Goal: Information Seeking & Learning: Learn about a topic

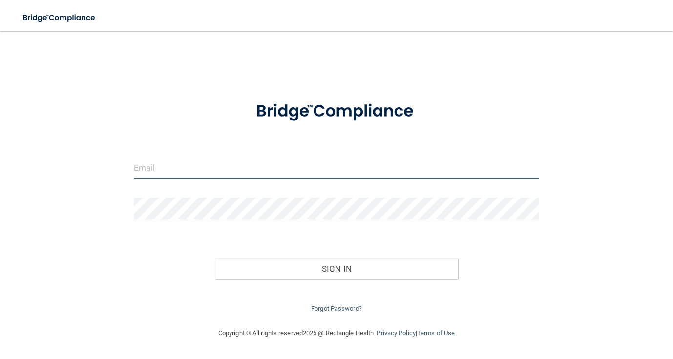
click at [282, 176] on input "email" at bounding box center [337, 168] width 406 height 22
type input "j"
type input "[EMAIL_ADDRESS][DOMAIN_NAME]"
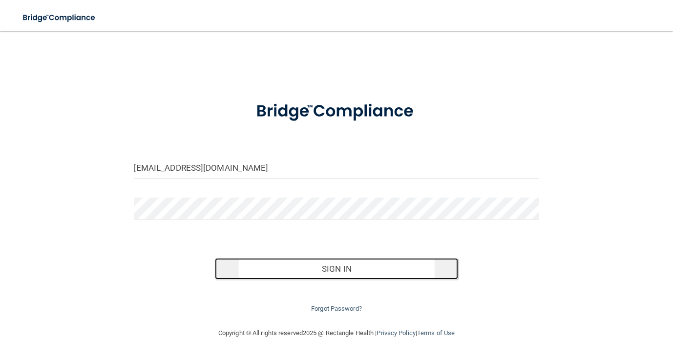
click at [344, 269] on button "Sign In" at bounding box center [336, 268] width 243 height 21
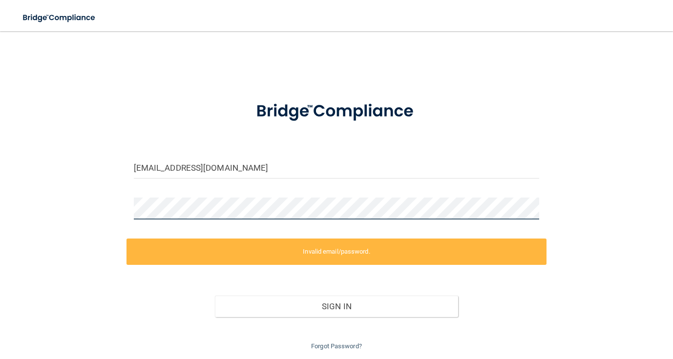
click at [60, 224] on div "jessicajomills@gmail.com Invalid email/password. You don't have permission to a…" at bounding box center [337, 196] width 634 height 311
click at [93, 206] on div "jessicajomills@gmail.com Invalid email/password. You don't have permission to a…" at bounding box center [337, 196] width 634 height 311
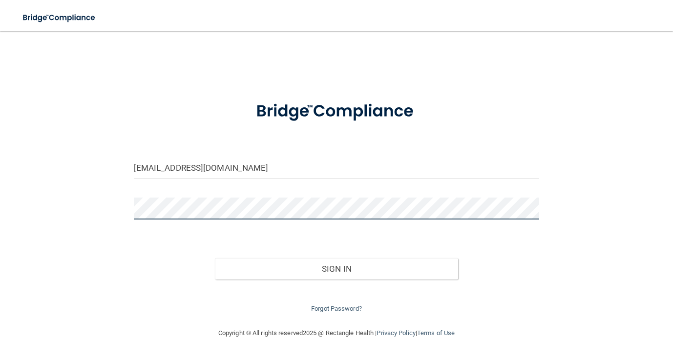
click at [215, 258] on button "Sign In" at bounding box center [336, 268] width 243 height 21
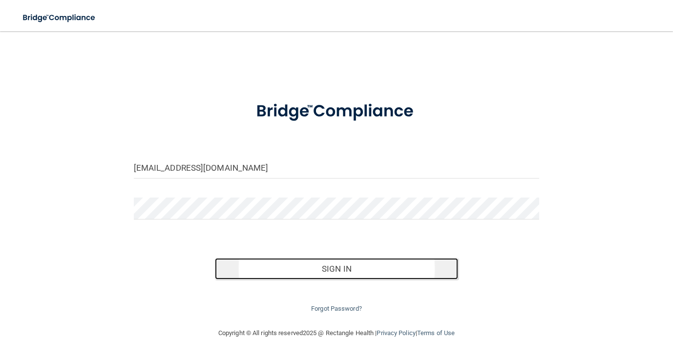
click at [365, 264] on button "Sign In" at bounding box center [336, 268] width 243 height 21
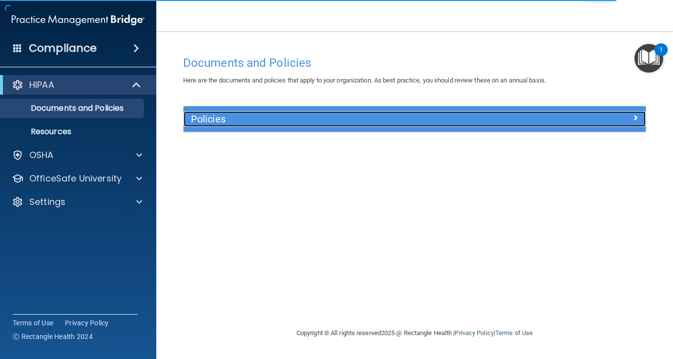
click at [302, 123] on h5 "Policies" at bounding box center [357, 119] width 332 height 11
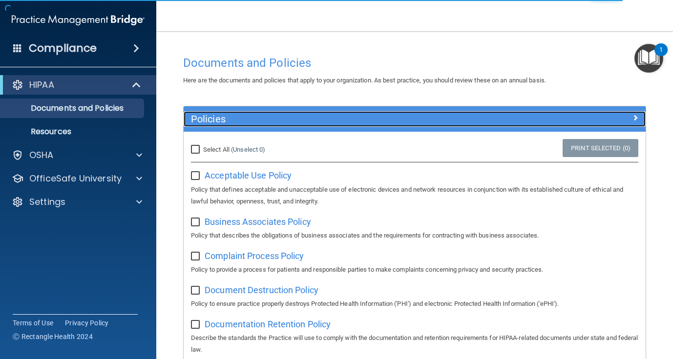
click at [300, 121] on h5 "Policies" at bounding box center [357, 119] width 332 height 11
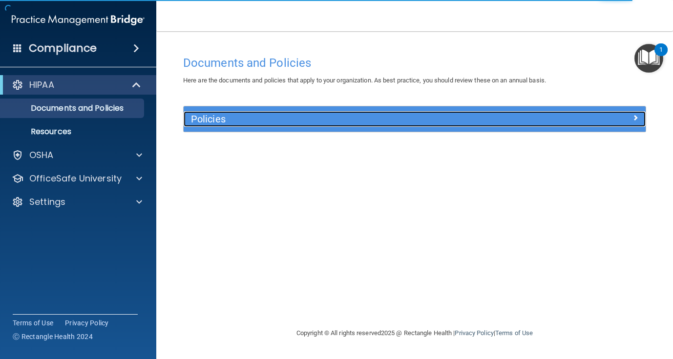
click at [300, 121] on h5 "Policies" at bounding box center [357, 119] width 332 height 11
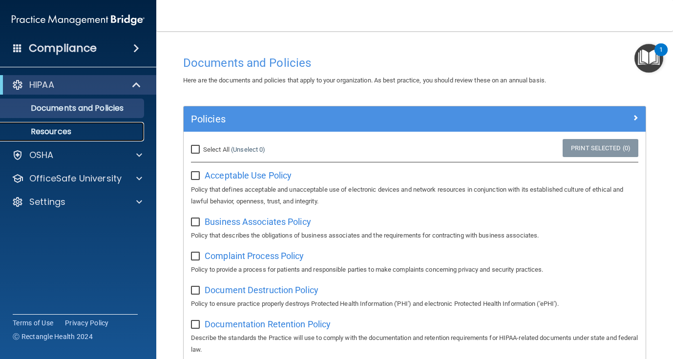
click at [85, 136] on p "Resources" at bounding box center [72, 132] width 133 height 10
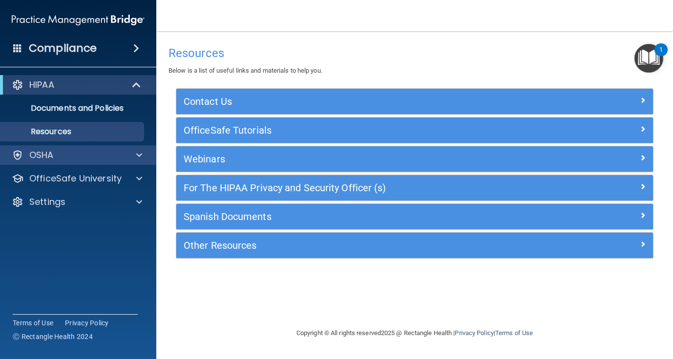
click at [89, 164] on div "OSHA" at bounding box center [78, 155] width 157 height 20
click at [130, 157] on div at bounding box center [137, 155] width 24 height 12
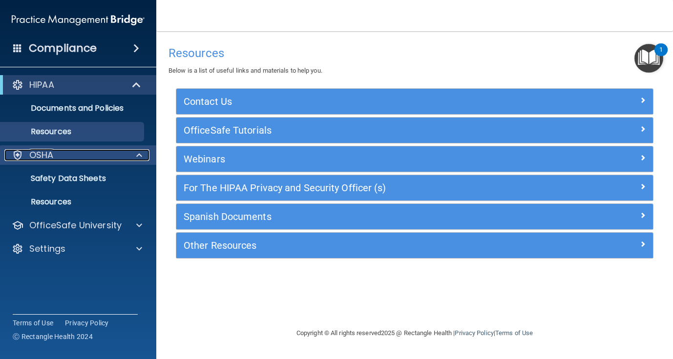
click at [130, 157] on div at bounding box center [137, 155] width 24 height 12
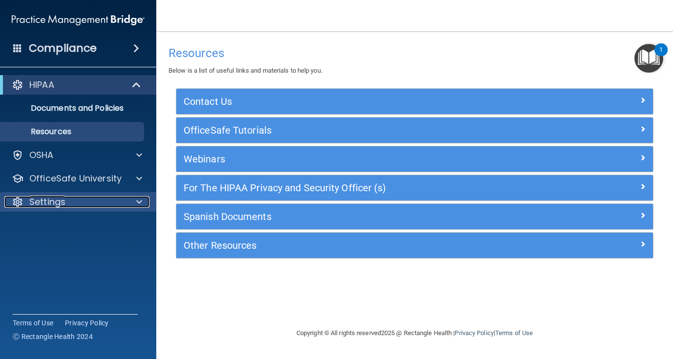
click at [137, 205] on span at bounding box center [139, 202] width 6 height 12
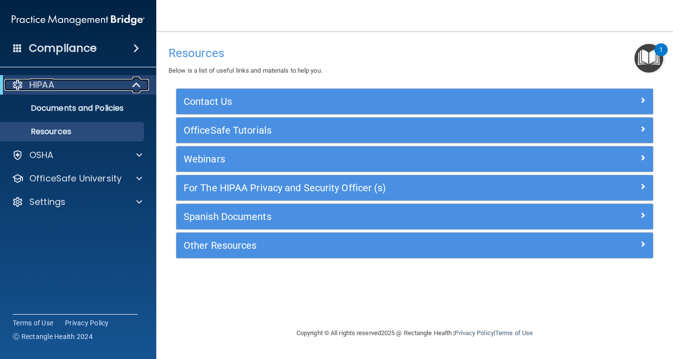
click at [129, 87] on div at bounding box center [137, 85] width 24 height 12
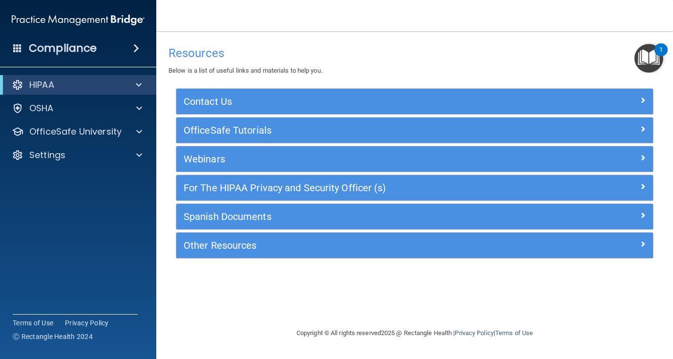
click at [138, 54] on span at bounding box center [136, 48] width 6 height 12
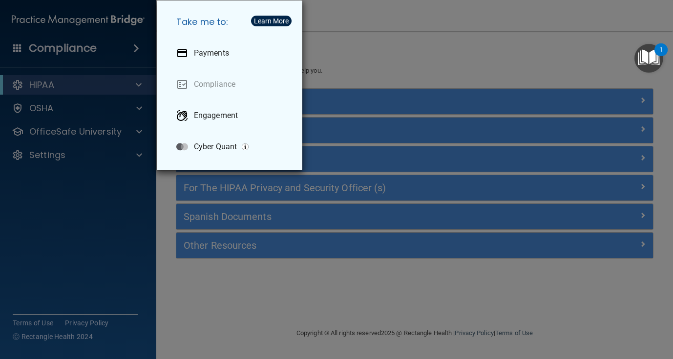
click at [111, 233] on div "Take me to: Payments Compliance Engagement Cyber Quant" at bounding box center [336, 179] width 673 height 359
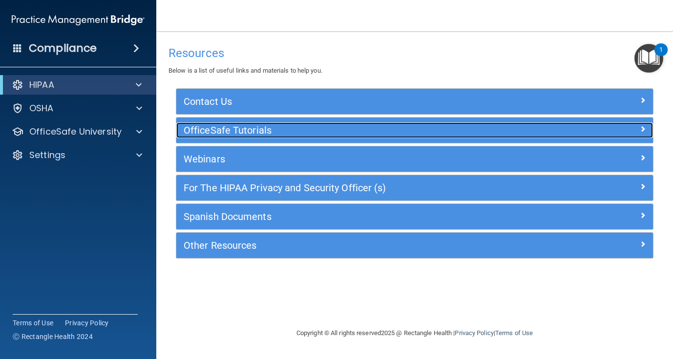
click at [410, 130] on h5 "OfficeSafe Tutorials" at bounding box center [355, 130] width 343 height 11
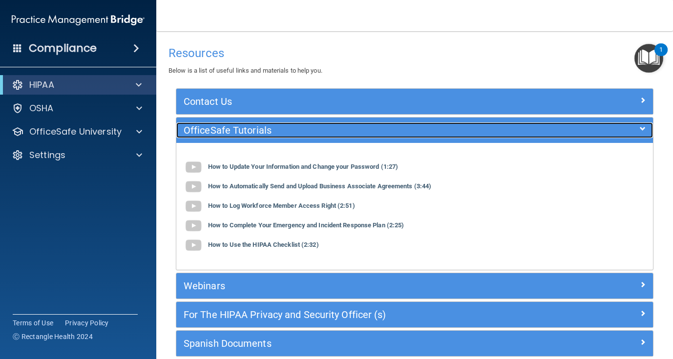
click at [410, 130] on h5 "OfficeSafe Tutorials" at bounding box center [355, 130] width 343 height 11
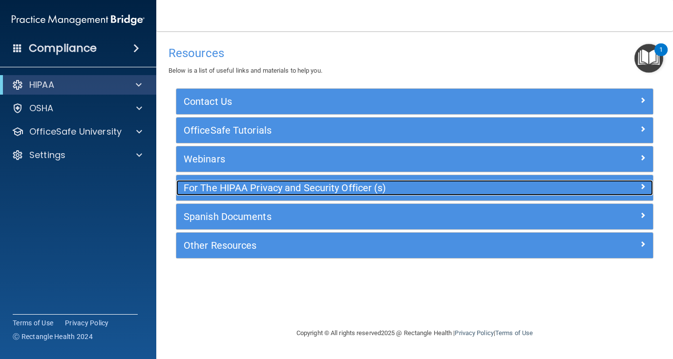
click at [405, 188] on h5 "For The HIPAA Privacy and Security Officer (s)" at bounding box center [355, 188] width 343 height 11
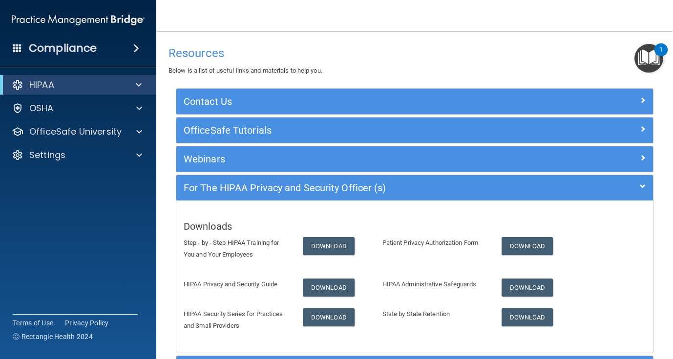
click at [22, 50] on div "Compliance" at bounding box center [78, 48] width 156 height 21
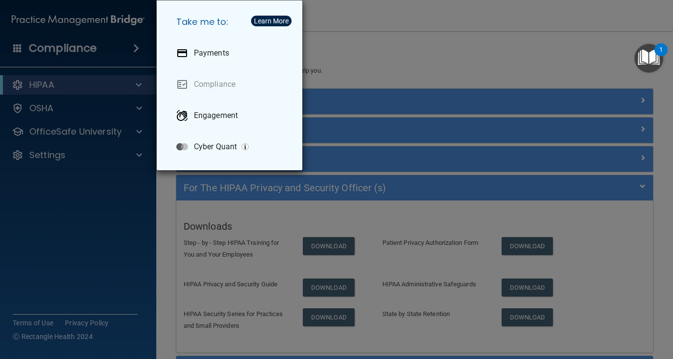
click at [22, 50] on div "Take me to: Payments Compliance Engagement Cyber Quant" at bounding box center [336, 179] width 673 height 359
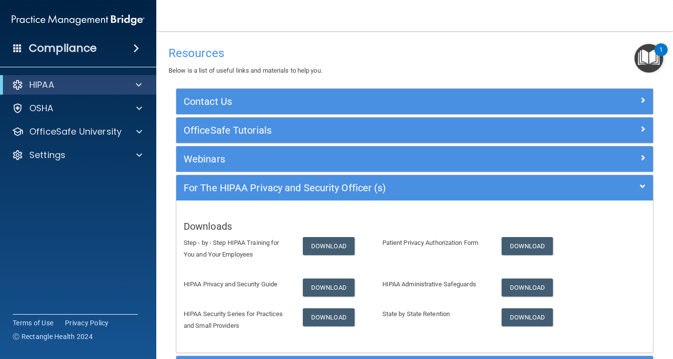
click at [617, 42] on div "Resources Below is a list of useful links and materials to help you." at bounding box center [414, 59] width 492 height 36
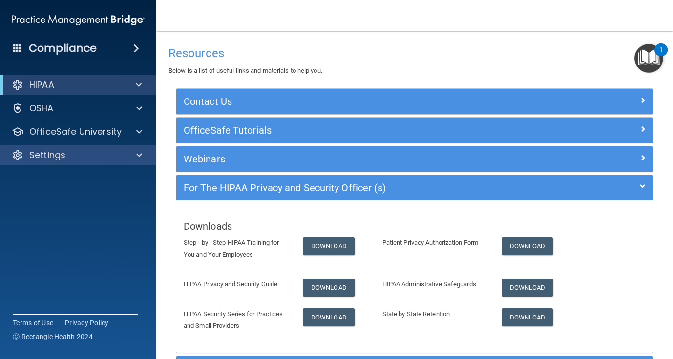
click at [143, 162] on div "Settings" at bounding box center [78, 155] width 157 height 20
click at [137, 156] on span at bounding box center [139, 155] width 6 height 12
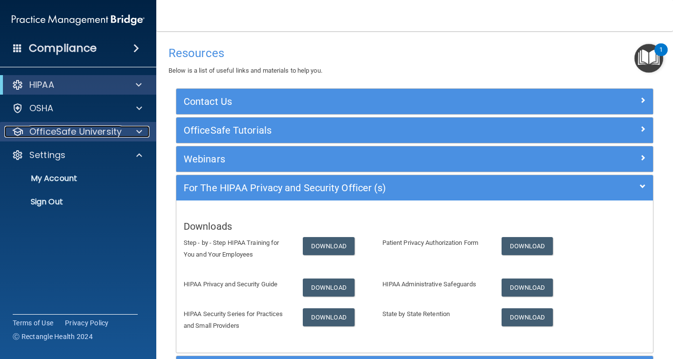
click at [138, 135] on span at bounding box center [139, 132] width 6 height 12
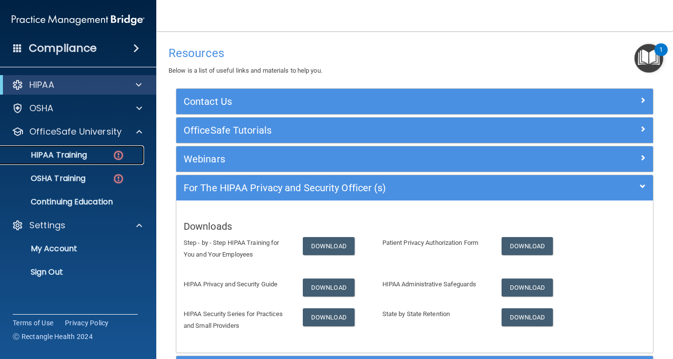
click at [112, 151] on img at bounding box center [118, 155] width 12 height 12
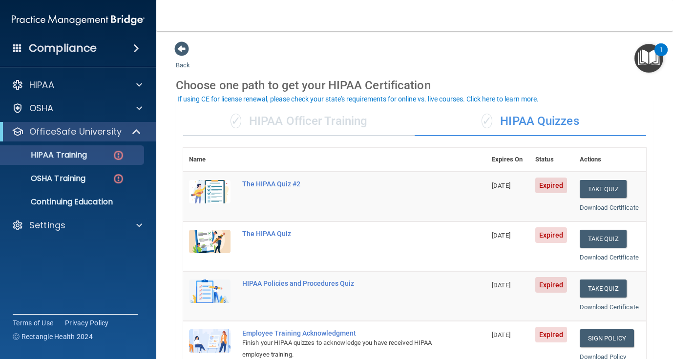
click at [328, 125] on div "✓ HIPAA Officer Training" at bounding box center [298, 121] width 231 height 29
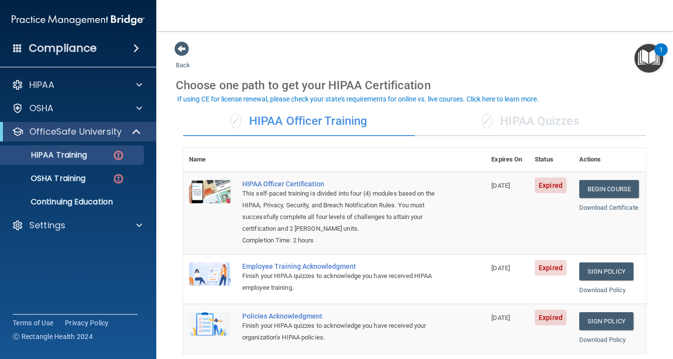
click at [528, 108] on div "✓ HIPAA Quizzes" at bounding box center [529, 121] width 231 height 29
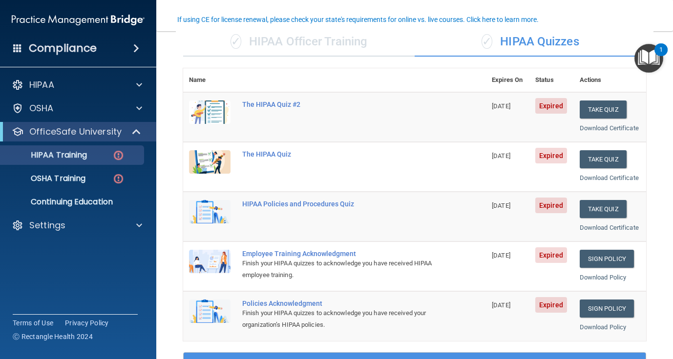
scroll to position [127, 0]
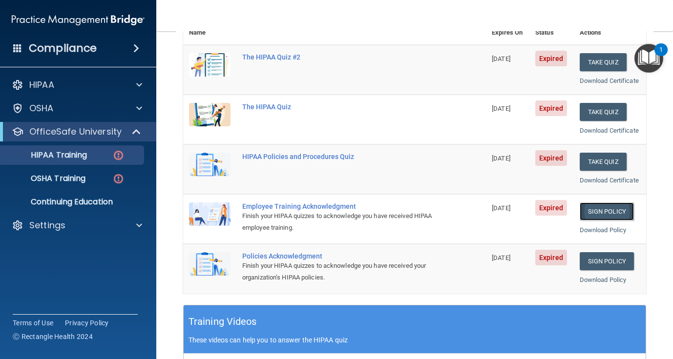
click at [597, 211] on link "Sign Policy" at bounding box center [606, 212] width 54 height 18
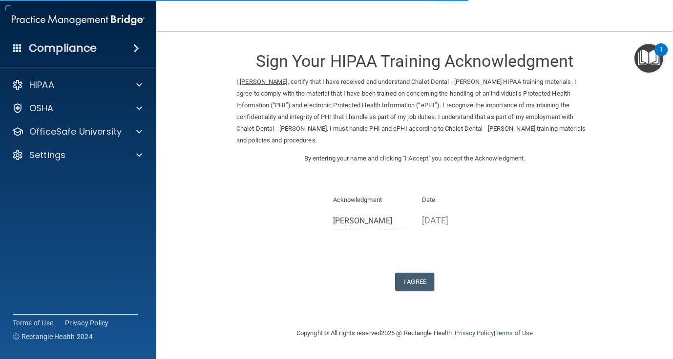
click at [469, 221] on p "08/14/2025" at bounding box center [459, 220] width 75 height 16
click at [462, 222] on p "08/14/2025" at bounding box center [459, 220] width 75 height 16
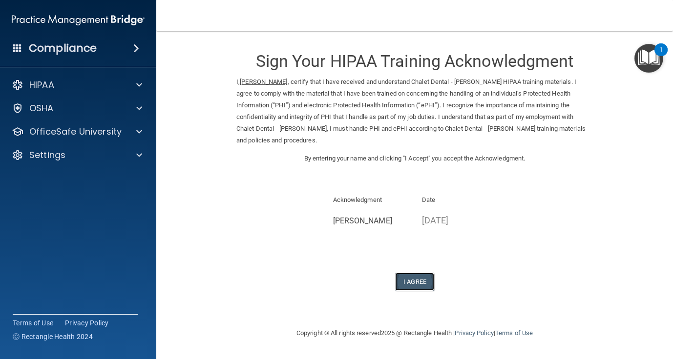
click at [416, 283] on button "I Agree" at bounding box center [414, 282] width 39 height 18
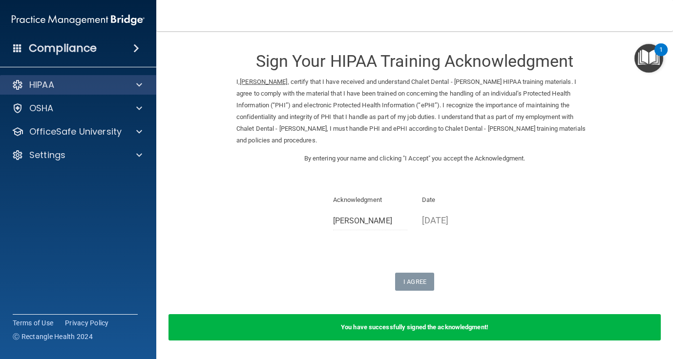
click at [138, 91] on div "HIPAA" at bounding box center [78, 85] width 157 height 20
click at [138, 86] on span at bounding box center [139, 85] width 6 height 12
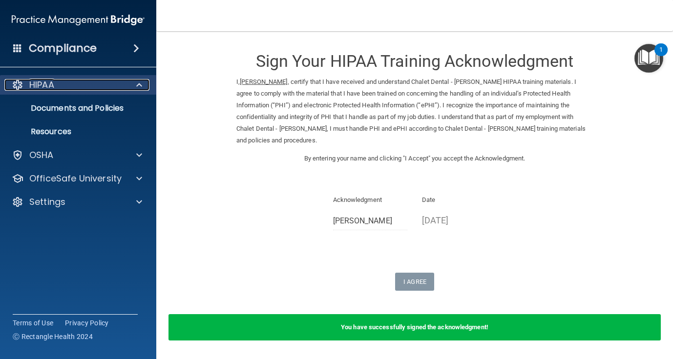
click at [138, 86] on span at bounding box center [139, 85] width 6 height 12
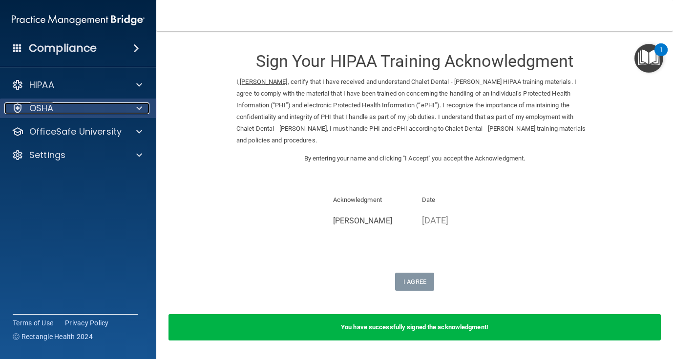
click at [139, 112] on span at bounding box center [139, 109] width 6 height 12
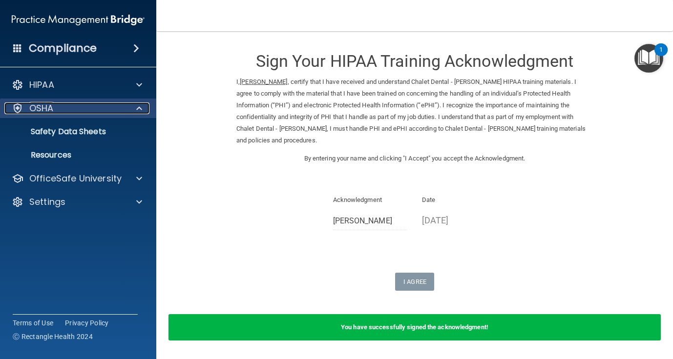
click at [139, 112] on span at bounding box center [139, 109] width 6 height 12
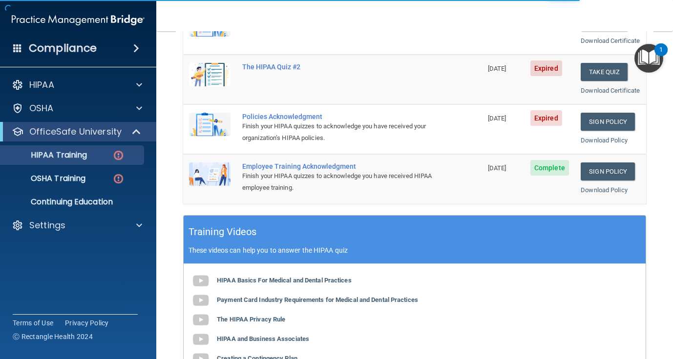
scroll to position [176, 0]
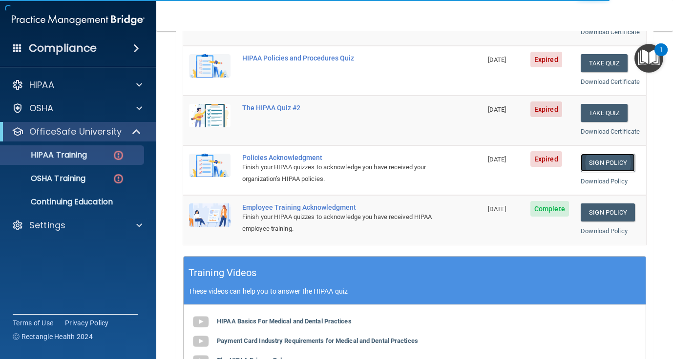
click at [602, 172] on link "Sign Policy" at bounding box center [607, 163] width 54 height 18
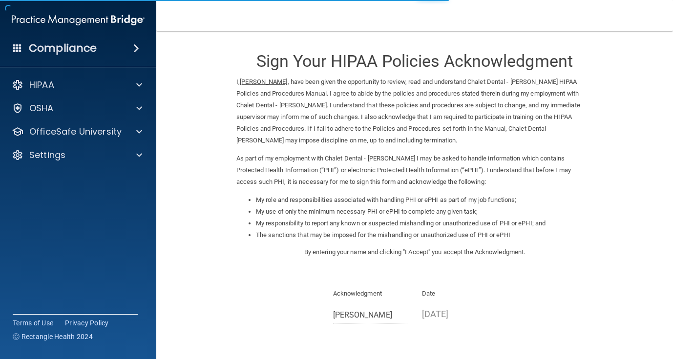
scroll to position [88, 0]
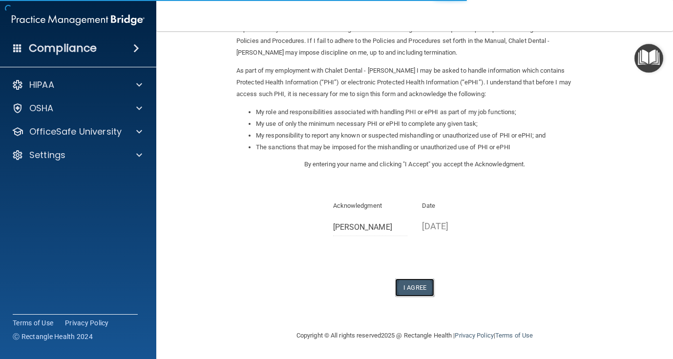
click at [413, 287] on button "I Agree" at bounding box center [414, 288] width 39 height 18
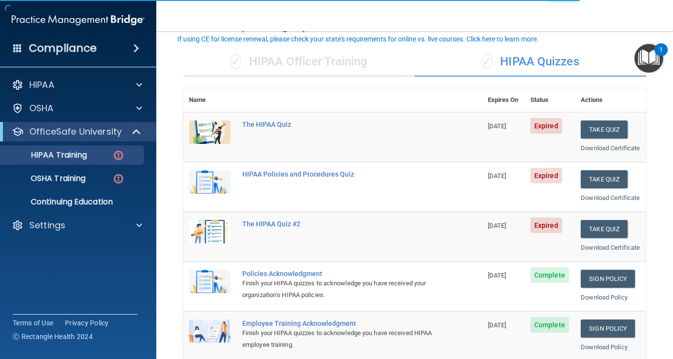
scroll to position [59, 0]
click at [611, 127] on button "Take Quiz" at bounding box center [603, 130] width 47 height 18
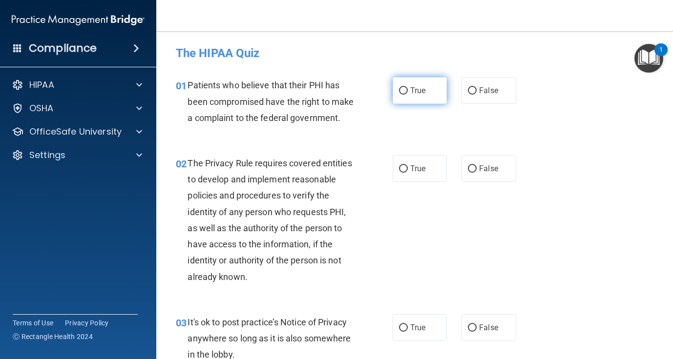
click at [408, 98] on label "True" at bounding box center [419, 90] width 54 height 27
click at [408, 95] on input "True" at bounding box center [403, 90] width 9 height 7
radio input "true"
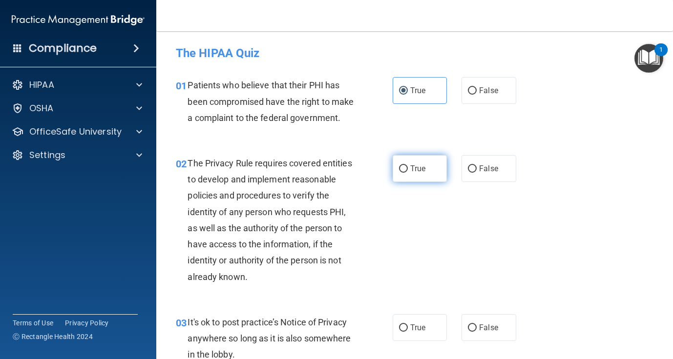
click at [400, 155] on label "True" at bounding box center [419, 168] width 54 height 27
click at [400, 165] on input "True" at bounding box center [403, 168] width 9 height 7
radio input "true"
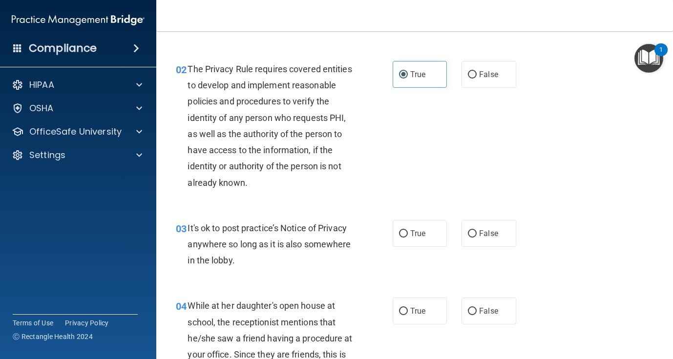
scroll to position [96, 0]
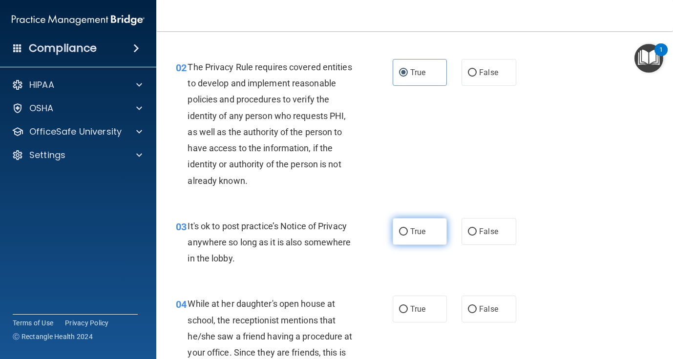
click at [426, 229] on label "True" at bounding box center [419, 231] width 54 height 27
click at [408, 229] on input "True" at bounding box center [403, 231] width 9 height 7
radio input "true"
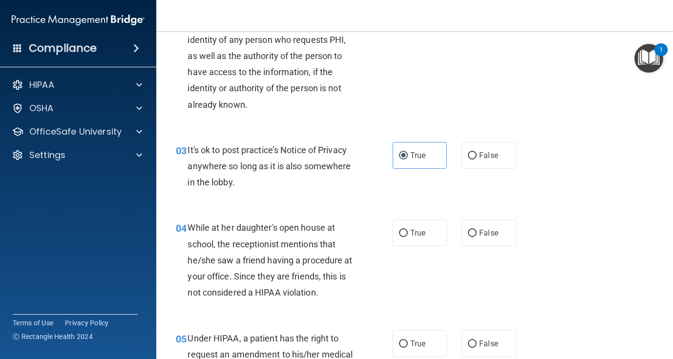
scroll to position [186, 0]
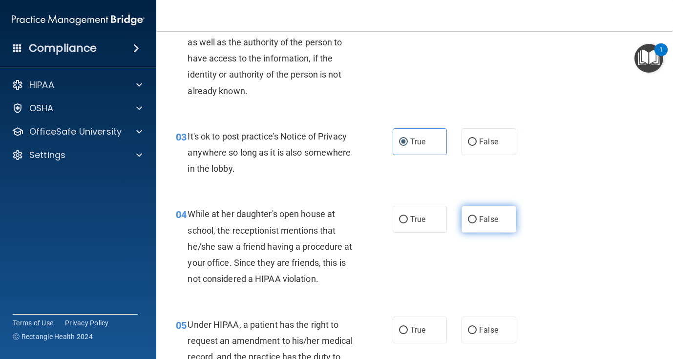
click at [485, 225] on label "False" at bounding box center [488, 219] width 54 height 27
click at [476, 224] on input "False" at bounding box center [472, 219] width 9 height 7
radio input "true"
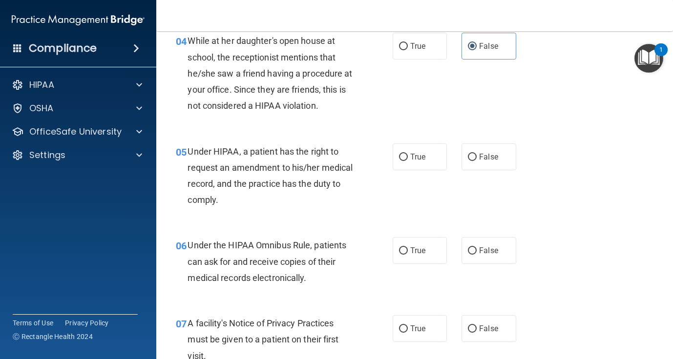
scroll to position [369, 0]
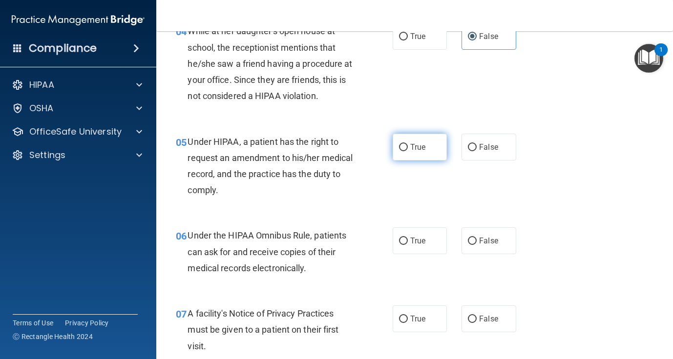
click at [413, 150] on span "True" at bounding box center [417, 147] width 15 height 9
click at [408, 150] on input "True" at bounding box center [403, 147] width 9 height 7
radio input "true"
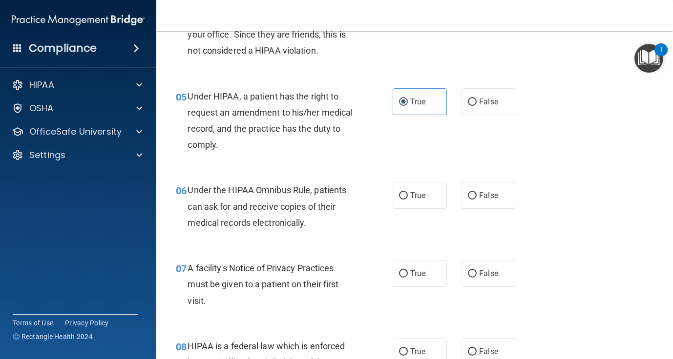
scroll to position [425, 0]
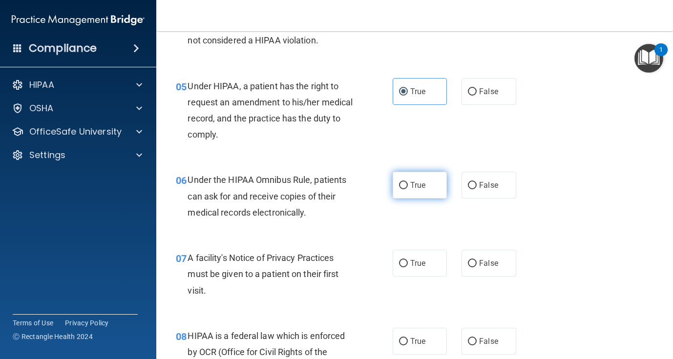
click at [417, 190] on label "True" at bounding box center [419, 185] width 54 height 27
click at [408, 189] on input "True" at bounding box center [403, 185] width 9 height 7
radio input "true"
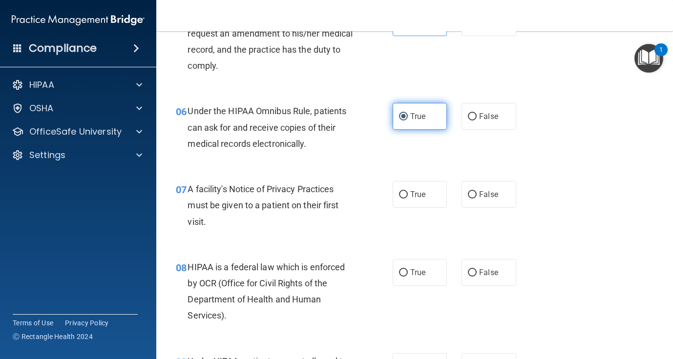
scroll to position [496, 0]
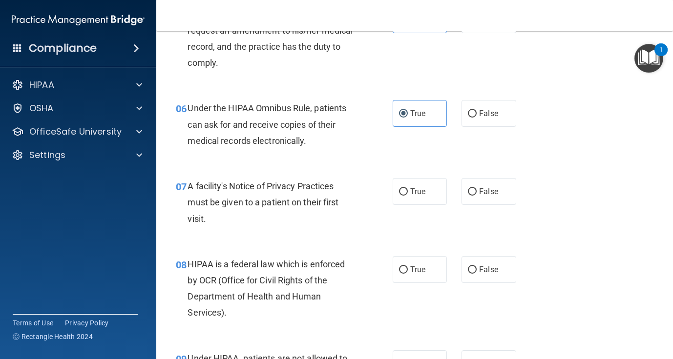
click at [434, 209] on div "07 A facility's Notice of Privacy Practices must be given to a patient on their…" at bounding box center [414, 205] width 492 height 78
click at [424, 191] on span "True" at bounding box center [417, 191] width 15 height 9
click at [408, 191] on input "True" at bounding box center [403, 191] width 9 height 7
radio input "true"
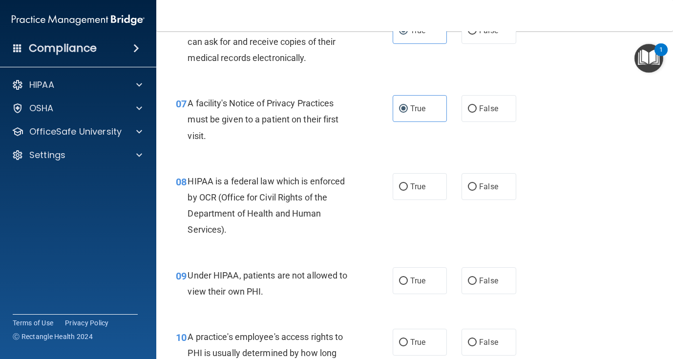
scroll to position [582, 0]
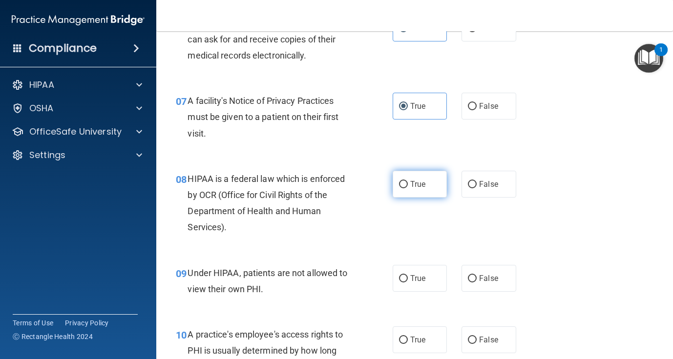
click at [427, 183] on label "True" at bounding box center [419, 184] width 54 height 27
click at [408, 183] on input "True" at bounding box center [403, 184] width 9 height 7
radio input "true"
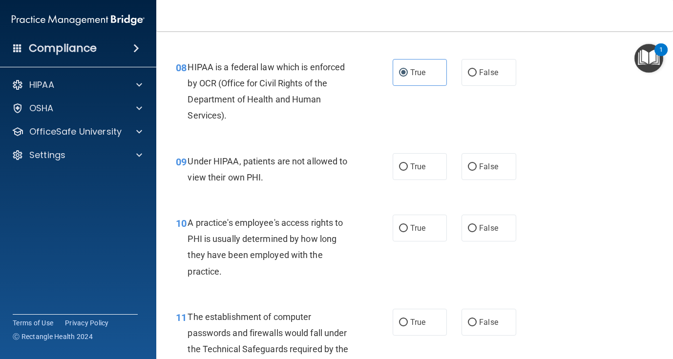
scroll to position [695, 0]
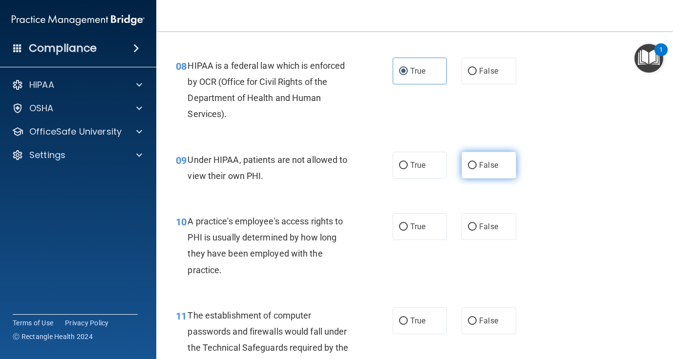
click at [478, 170] on label "False" at bounding box center [488, 165] width 54 height 27
click at [476, 169] on input "False" at bounding box center [472, 165] width 9 height 7
radio input "true"
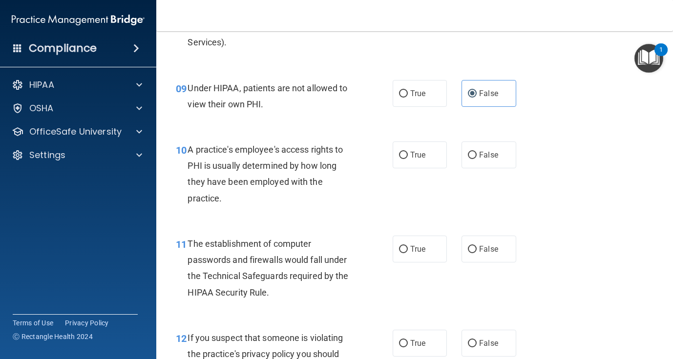
scroll to position [770, 0]
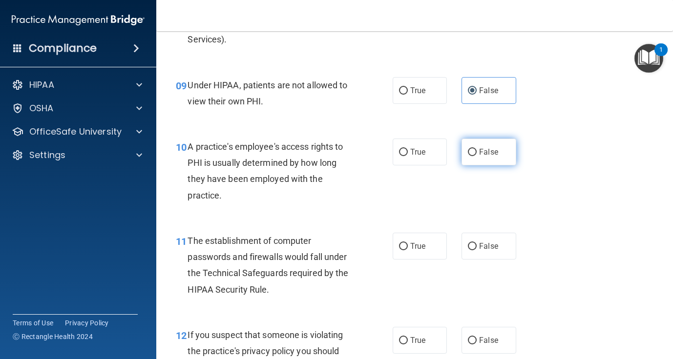
click at [506, 164] on label "False" at bounding box center [488, 152] width 54 height 27
click at [476, 156] on input "False" at bounding box center [472, 152] width 9 height 7
radio input "true"
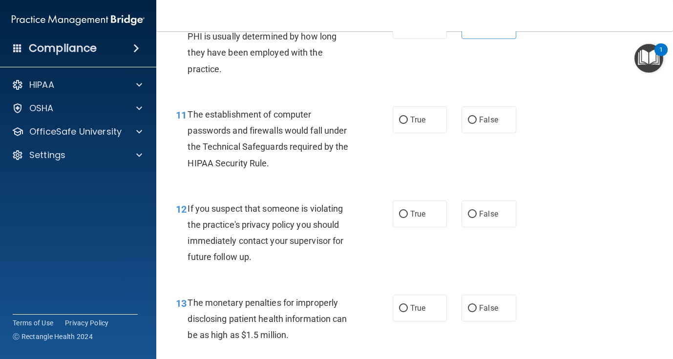
scroll to position [899, 0]
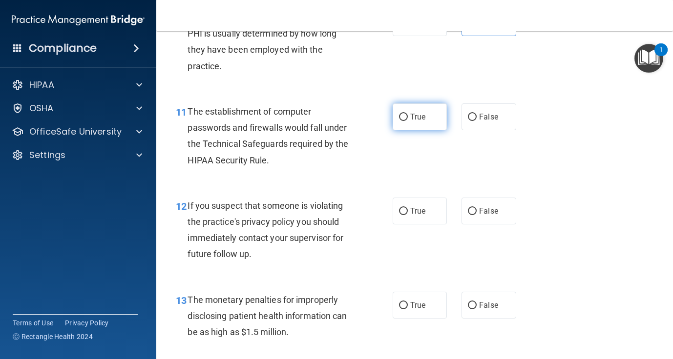
click at [417, 114] on span "True" at bounding box center [417, 116] width 15 height 9
click at [408, 114] on input "True" at bounding box center [403, 117] width 9 height 7
radio input "true"
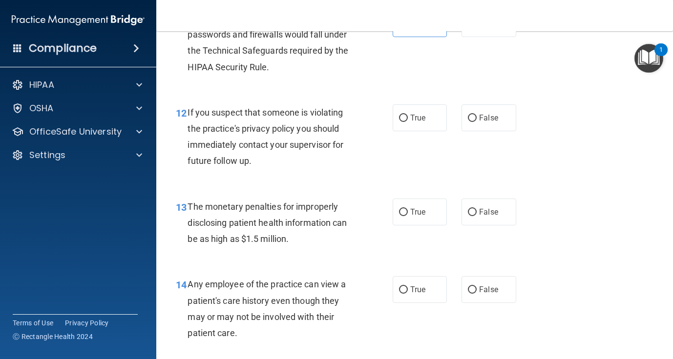
scroll to position [993, 0]
click at [424, 121] on span "True" at bounding box center [417, 116] width 15 height 9
click at [408, 121] on input "True" at bounding box center [403, 117] width 9 height 7
radio input "true"
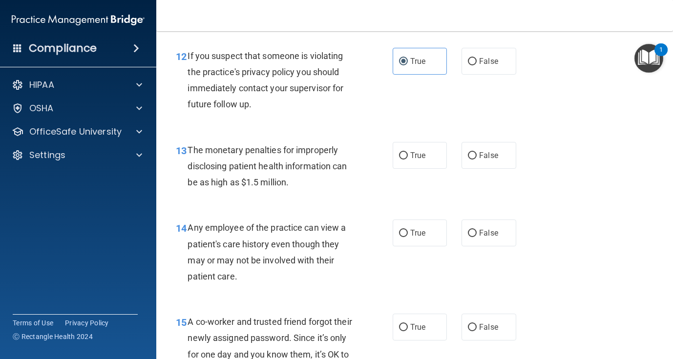
scroll to position [1049, 0]
click at [413, 155] on span "True" at bounding box center [417, 154] width 15 height 9
click at [408, 155] on input "True" at bounding box center [403, 155] width 9 height 7
radio input "true"
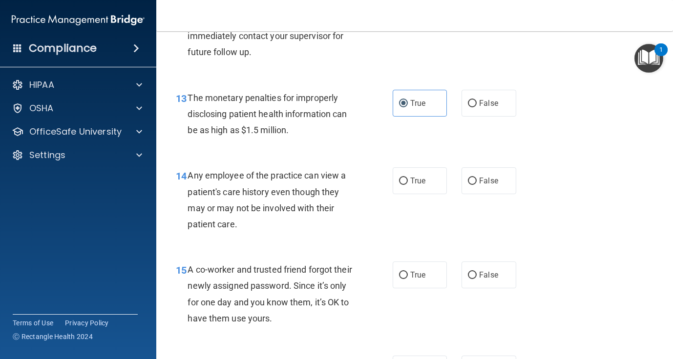
scroll to position [1102, 0]
click at [491, 191] on label "False" at bounding box center [488, 180] width 54 height 27
click at [476, 185] on input "False" at bounding box center [472, 180] width 9 height 7
radio input "true"
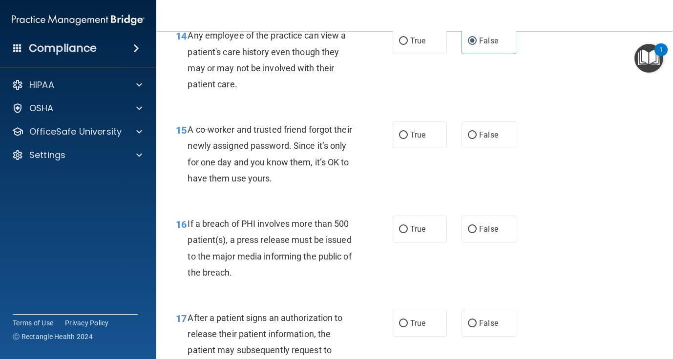
scroll to position [1244, 0]
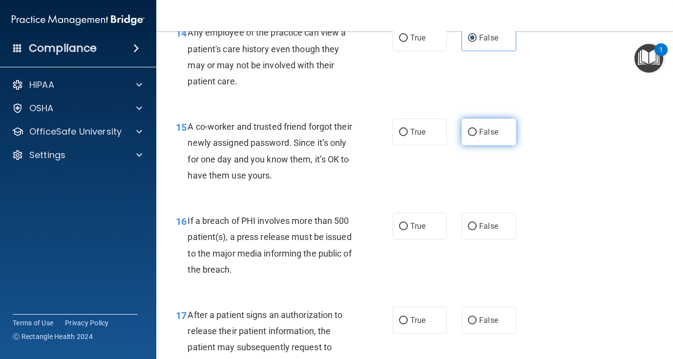
click at [489, 144] on label "False" at bounding box center [488, 132] width 54 height 27
click at [476, 136] on input "False" at bounding box center [472, 132] width 9 height 7
radio input "true"
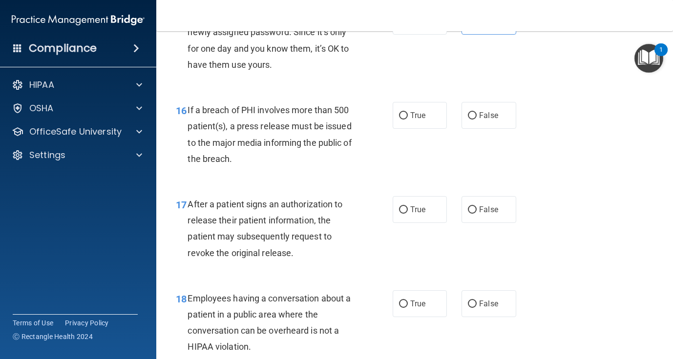
scroll to position [1359, 0]
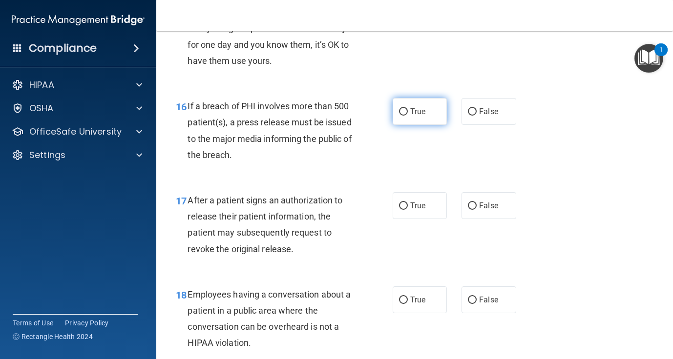
click at [422, 109] on span "True" at bounding box center [417, 111] width 15 height 9
click at [408, 109] on input "True" at bounding box center [403, 111] width 9 height 7
radio input "true"
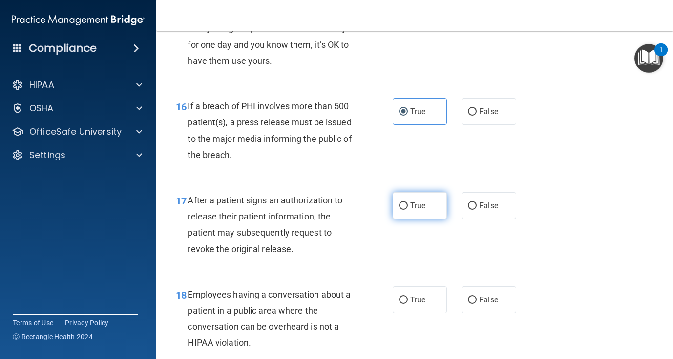
click at [413, 205] on span "True" at bounding box center [417, 205] width 15 height 9
click at [408, 205] on input "True" at bounding box center [403, 206] width 9 height 7
radio input "true"
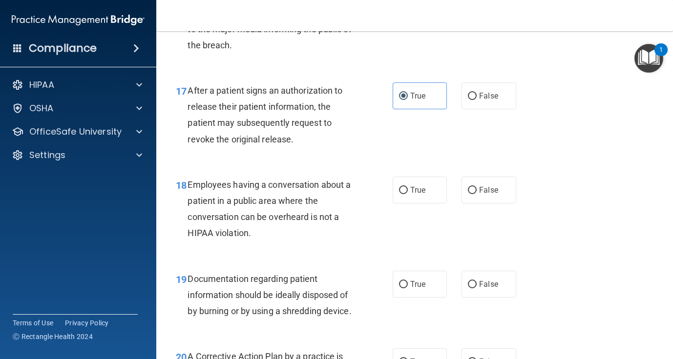
scroll to position [1506, 0]
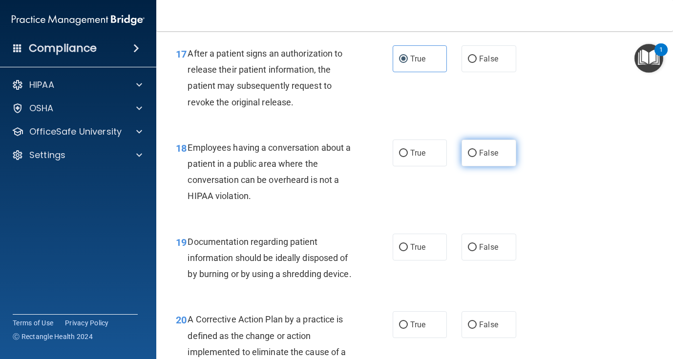
click at [492, 159] on label "False" at bounding box center [488, 153] width 54 height 27
click at [476, 157] on input "False" at bounding box center [472, 153] width 9 height 7
radio input "true"
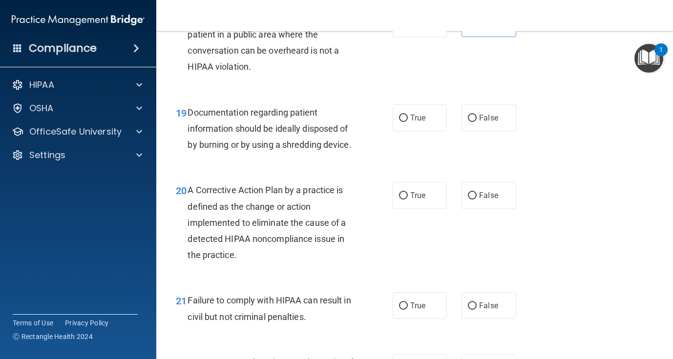
scroll to position [1650, 0]
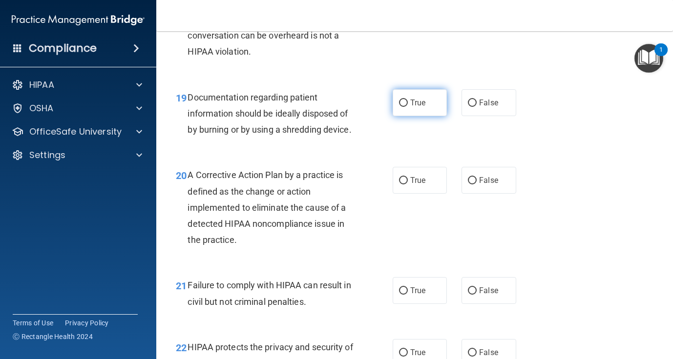
click at [427, 111] on label "True" at bounding box center [419, 102] width 54 height 27
click at [408, 107] on input "True" at bounding box center [403, 103] width 9 height 7
radio input "true"
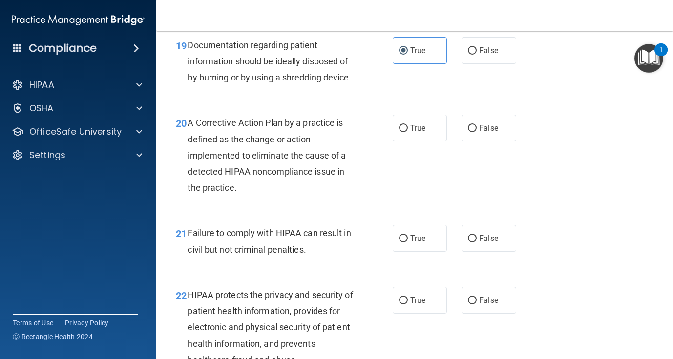
scroll to position [1709, 0]
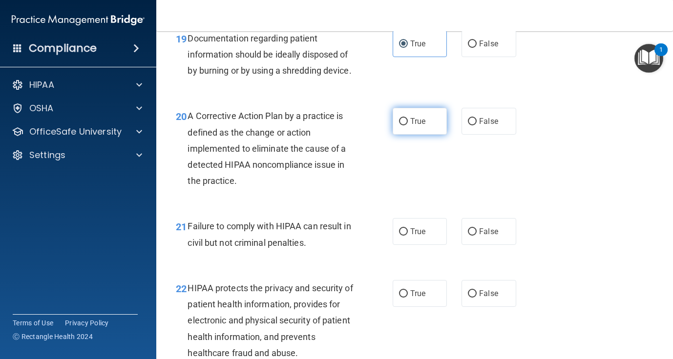
click at [434, 129] on label "True" at bounding box center [419, 121] width 54 height 27
click at [408, 125] on input "True" at bounding box center [403, 121] width 9 height 7
radio input "true"
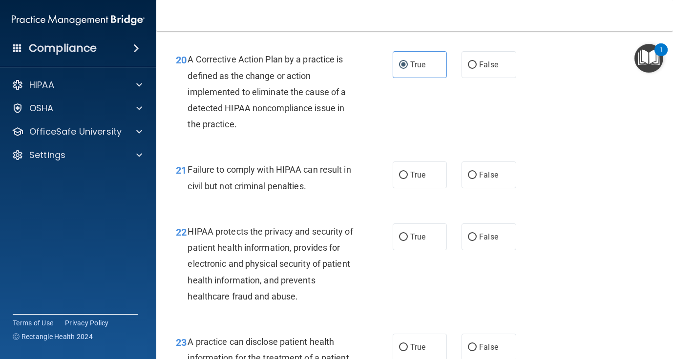
scroll to position [1771, 0]
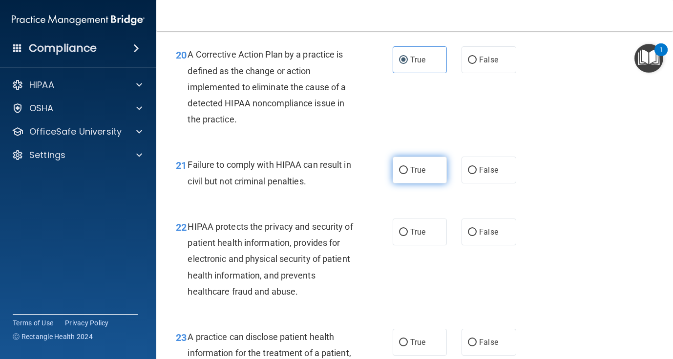
click at [420, 171] on span "True" at bounding box center [417, 169] width 15 height 9
click at [408, 171] on input "True" at bounding box center [403, 170] width 9 height 7
radio input "true"
click at [489, 184] on div "21 Failure to comply with HIPAA can result in civil but not criminal penalties.…" at bounding box center [414, 175] width 492 height 62
click at [487, 179] on label "False" at bounding box center [488, 170] width 54 height 27
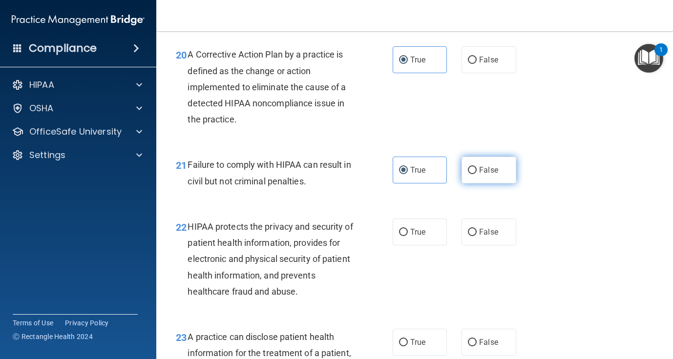
click at [476, 174] on input "False" at bounding box center [472, 170] width 9 height 7
radio input "true"
radio input "false"
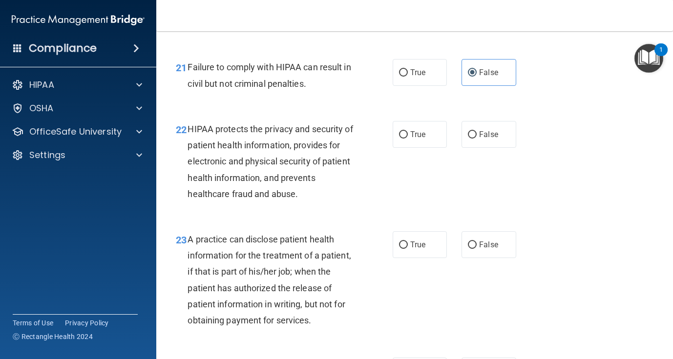
scroll to position [1903, 0]
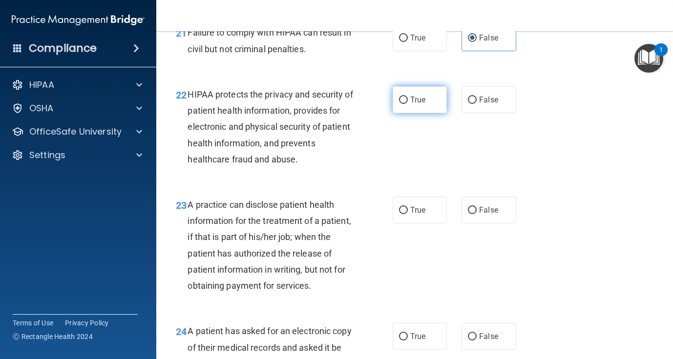
click at [411, 103] on span "True" at bounding box center [417, 99] width 15 height 9
click at [408, 103] on input "True" at bounding box center [403, 100] width 9 height 7
radio input "true"
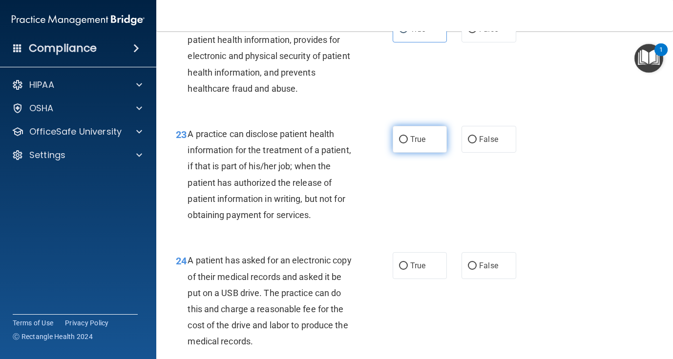
click at [403, 147] on label "True" at bounding box center [419, 139] width 54 height 27
click at [403, 144] on input "True" at bounding box center [403, 139] width 9 height 7
radio input "true"
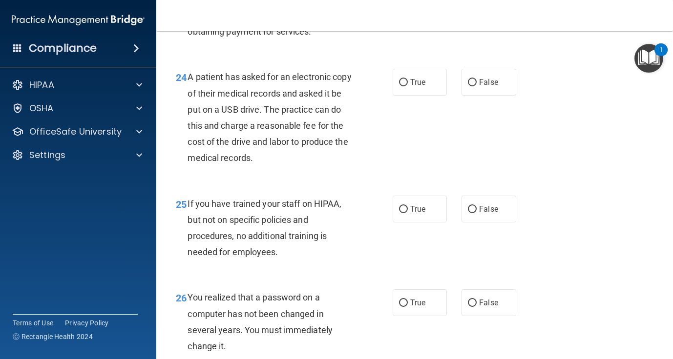
scroll to position [2163, 0]
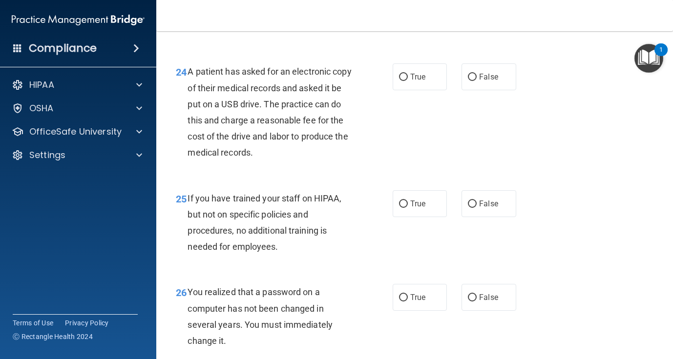
click at [408, 94] on div "24 A patient has asked for an electronic copy of their medical records and aske…" at bounding box center [414, 114] width 492 height 126
click at [408, 88] on label "True" at bounding box center [419, 76] width 54 height 27
click at [408, 81] on input "True" at bounding box center [403, 77] width 9 height 7
radio input "true"
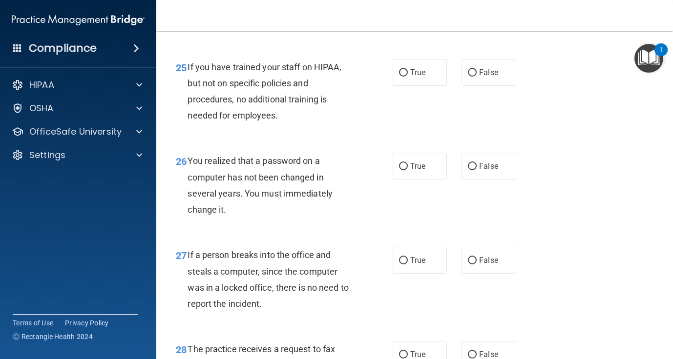
scroll to position [2297, 0]
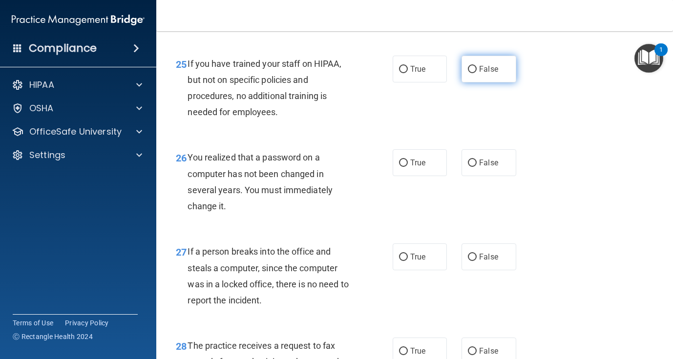
click at [492, 67] on span "False" at bounding box center [488, 68] width 19 height 9
click at [476, 67] on input "False" at bounding box center [472, 69] width 9 height 7
radio input "true"
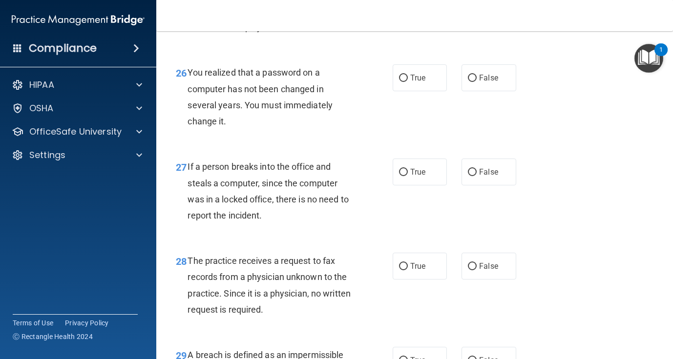
scroll to position [2387, 0]
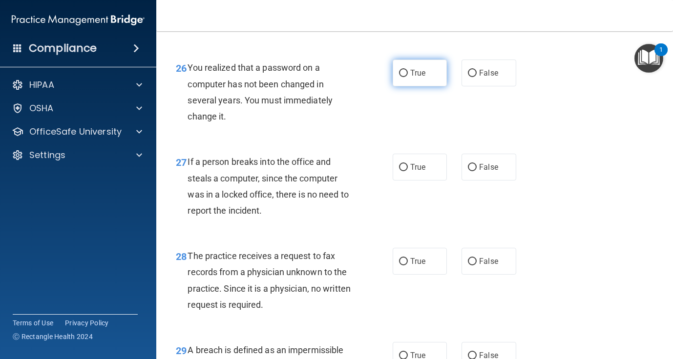
click at [416, 80] on label "True" at bounding box center [419, 73] width 54 height 27
click at [408, 77] on input "True" at bounding box center [403, 73] width 9 height 7
radio input "true"
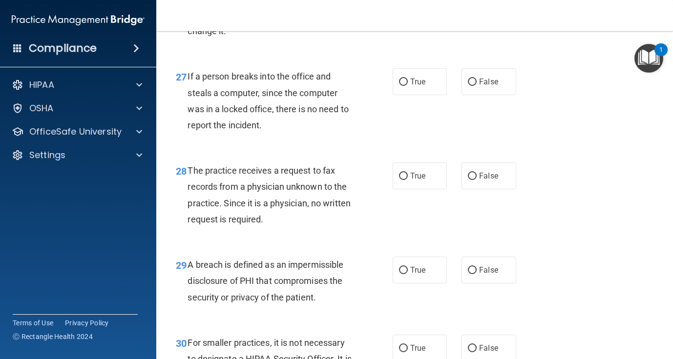
scroll to position [2476, 0]
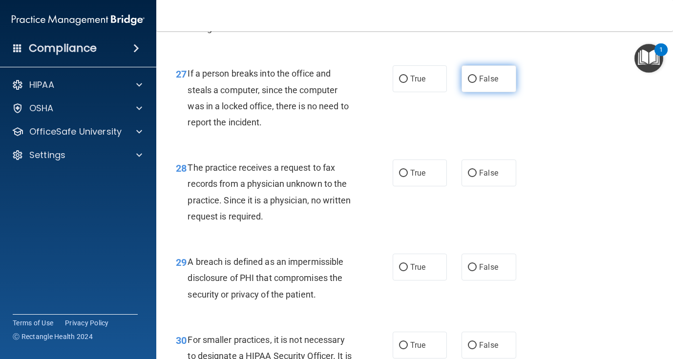
click at [478, 87] on label "False" at bounding box center [488, 78] width 54 height 27
click at [476, 83] on input "False" at bounding box center [472, 79] width 9 height 7
radio input "true"
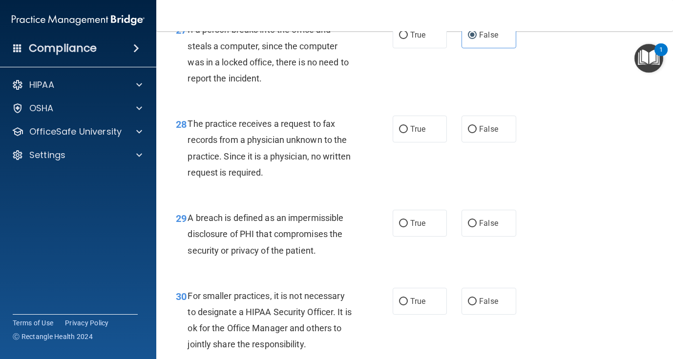
scroll to position [2520, 0]
click at [488, 135] on label "False" at bounding box center [488, 128] width 54 height 27
click at [476, 133] on input "False" at bounding box center [472, 128] width 9 height 7
radio input "true"
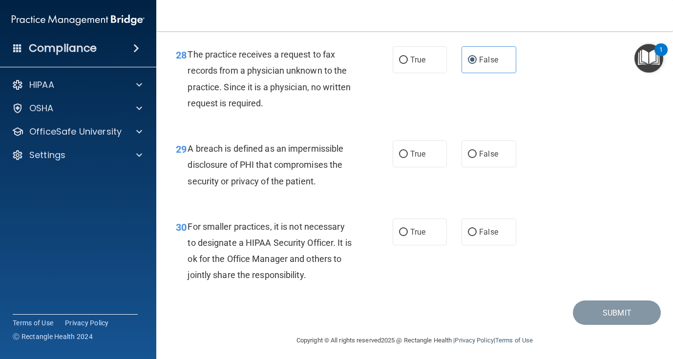
scroll to position [2594, 0]
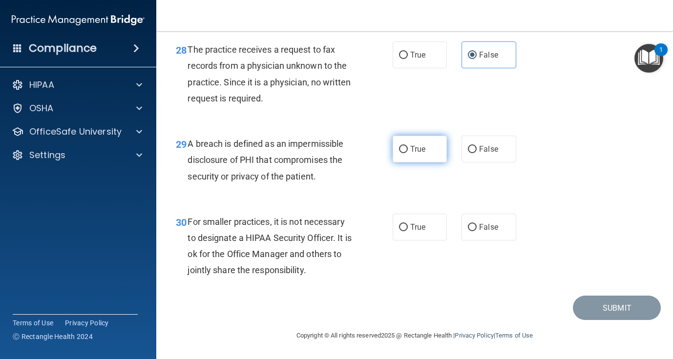
click at [425, 162] on label "True" at bounding box center [419, 149] width 54 height 27
click at [408, 153] on input "True" at bounding box center [403, 149] width 9 height 7
radio input "true"
click at [508, 230] on label "False" at bounding box center [488, 227] width 54 height 27
click at [476, 230] on input "False" at bounding box center [472, 227] width 9 height 7
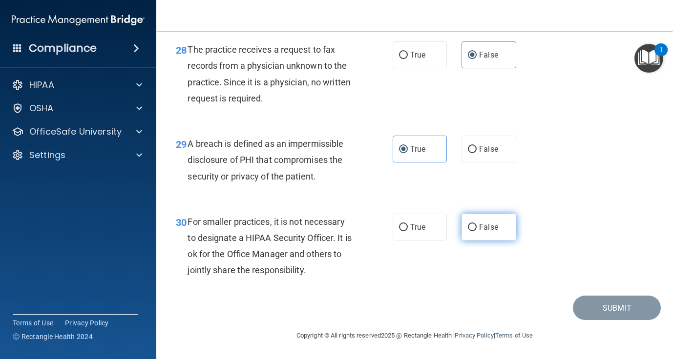
radio input "true"
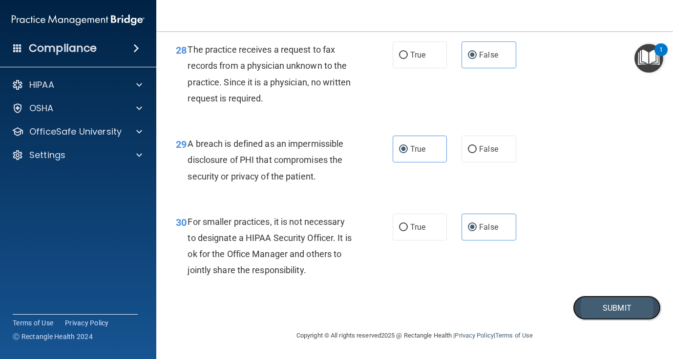
click at [595, 306] on button "Submit" at bounding box center [617, 308] width 88 height 25
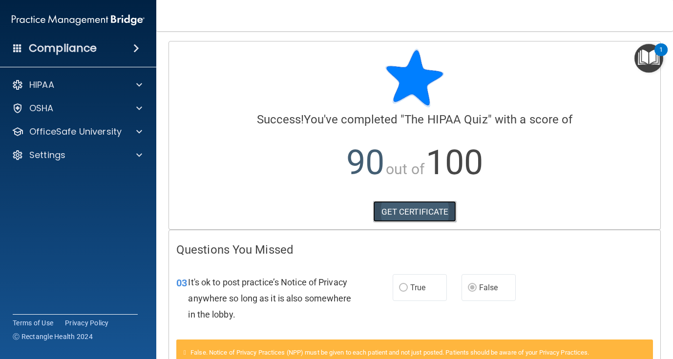
click at [433, 217] on link "GET CERTIFICATE" at bounding box center [414, 211] width 83 height 21
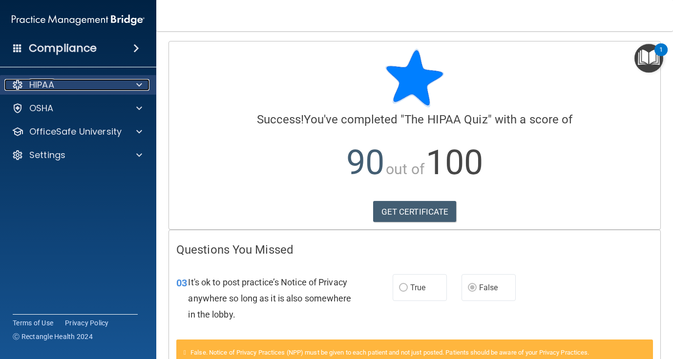
click at [108, 85] on div "HIPAA" at bounding box center [64, 85] width 121 height 12
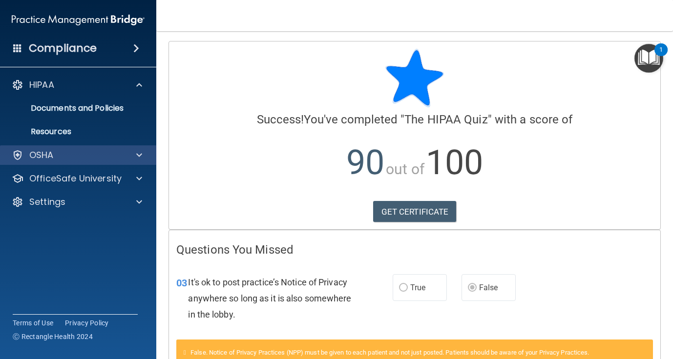
click at [135, 148] on div "OSHA" at bounding box center [78, 155] width 157 height 20
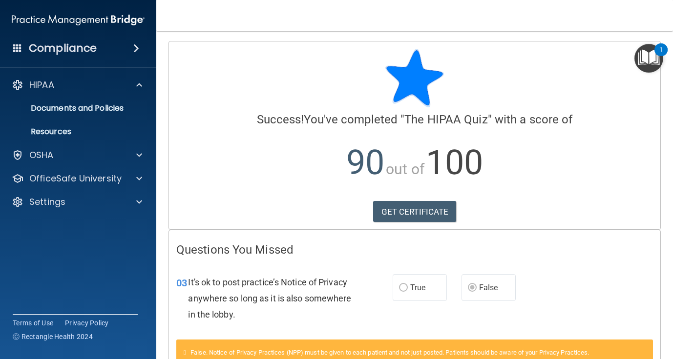
click at [132, 144] on div "HIPAA Documents and Policies Report an Incident Business Associates Emergency P…" at bounding box center [78, 145] width 157 height 148
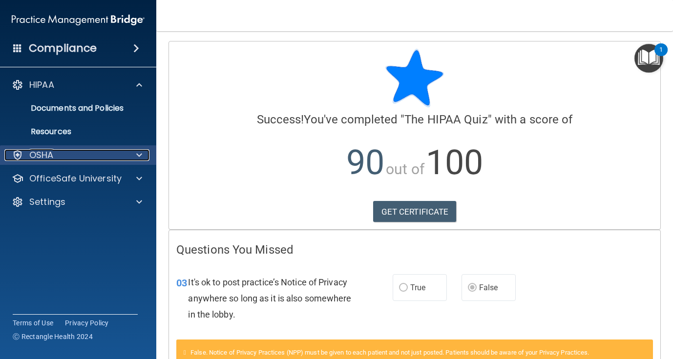
click at [133, 155] on div at bounding box center [137, 155] width 24 height 12
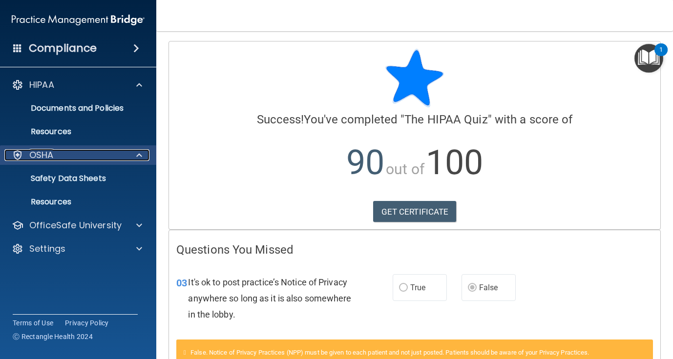
click at [133, 155] on div at bounding box center [137, 155] width 24 height 12
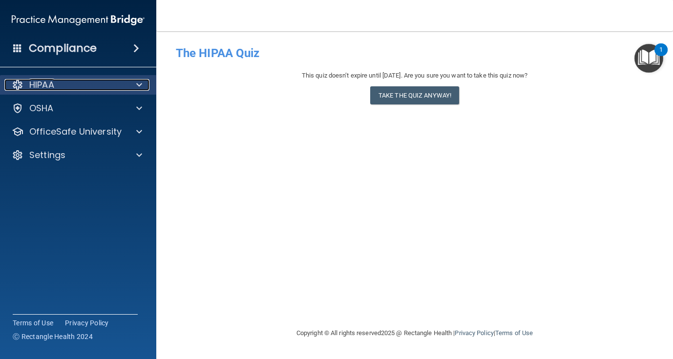
click at [87, 88] on div "HIPAA" at bounding box center [64, 85] width 121 height 12
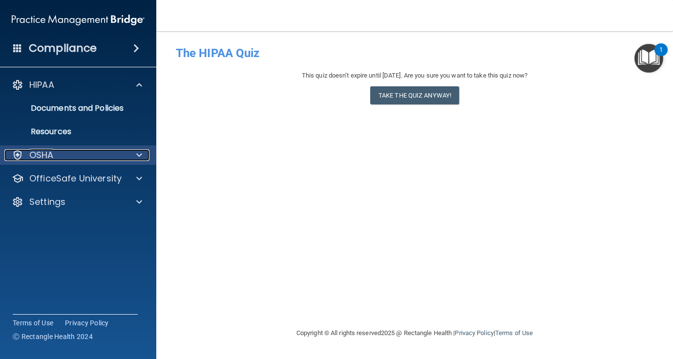
click at [90, 159] on div "OSHA" at bounding box center [64, 155] width 121 height 12
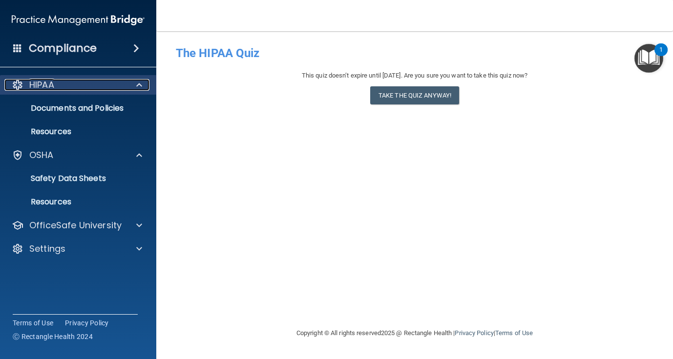
click at [70, 84] on div "HIPAA" at bounding box center [64, 85] width 121 height 12
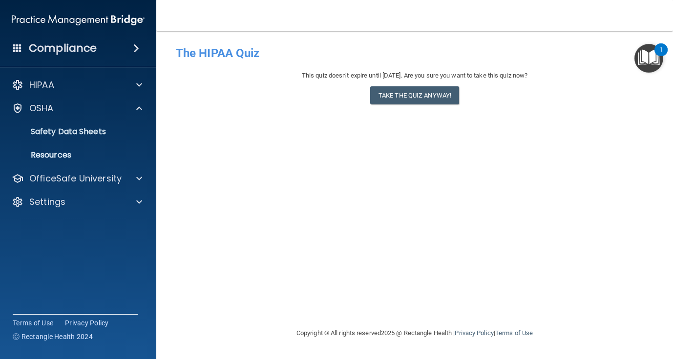
click at [89, 48] on h4 "Compliance" at bounding box center [63, 48] width 68 height 14
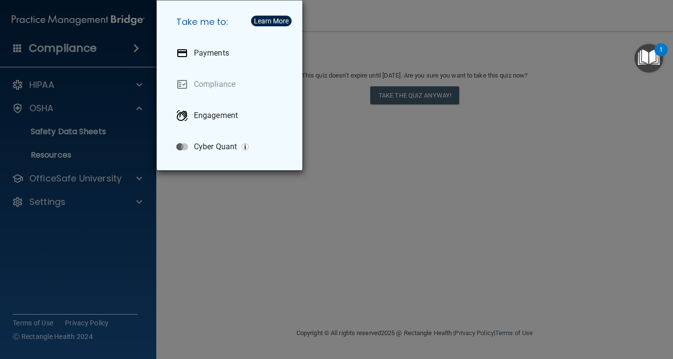
click at [60, 55] on div "Take me to: Payments Compliance Engagement Cyber Quant" at bounding box center [336, 179] width 673 height 359
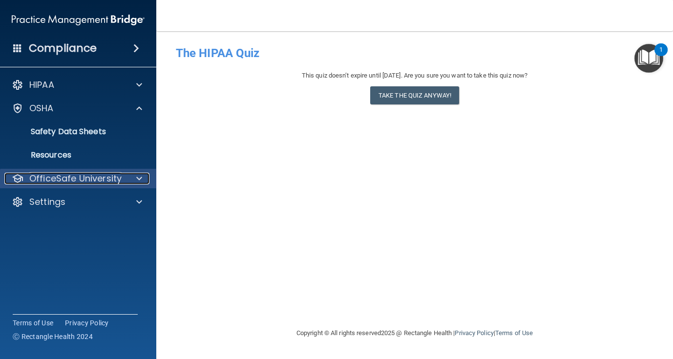
click at [105, 184] on p "OfficeSafe University" at bounding box center [75, 179] width 92 height 12
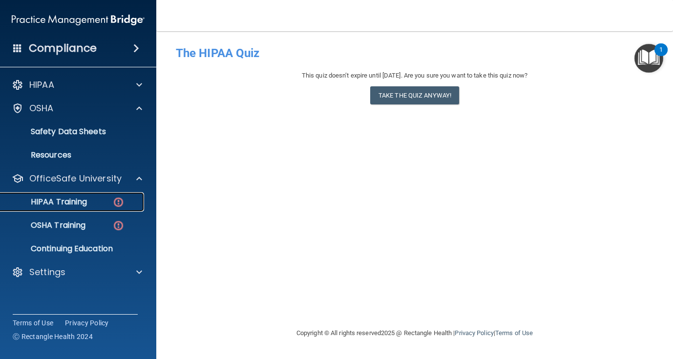
click at [115, 206] on img at bounding box center [118, 202] width 12 height 12
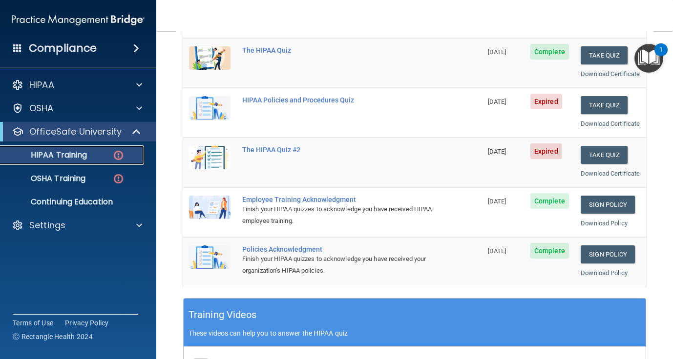
scroll to position [137, 0]
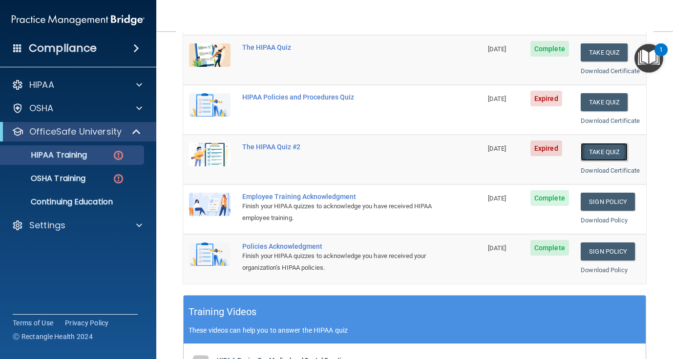
click at [602, 161] on button "Take Quiz" at bounding box center [603, 152] width 47 height 18
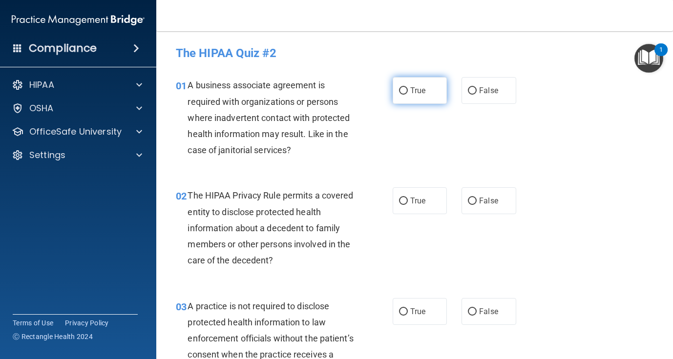
click at [400, 94] on input "True" at bounding box center [403, 90] width 9 height 7
radio input "true"
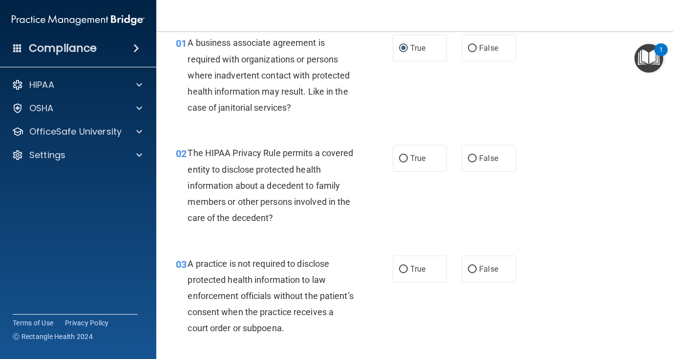
scroll to position [53, 0]
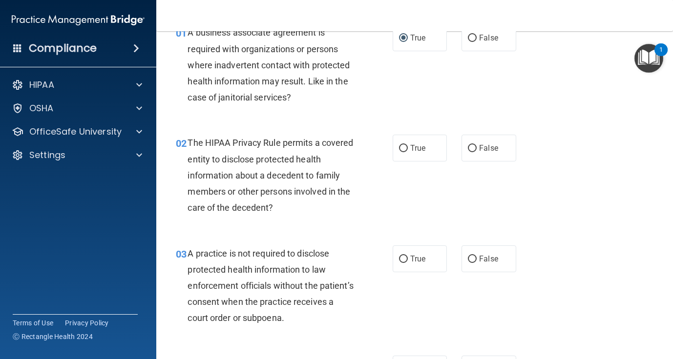
click at [411, 163] on div "02 The HIPAA Privacy Rule permits a covered entity to disclose protected health…" at bounding box center [414, 178] width 492 height 110
click at [410, 150] on span "True" at bounding box center [417, 148] width 15 height 9
click at [408, 150] on input "True" at bounding box center [403, 148] width 9 height 7
radio input "true"
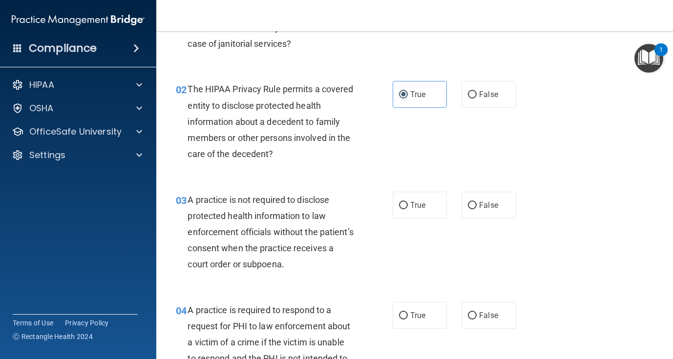
scroll to position [104, 0]
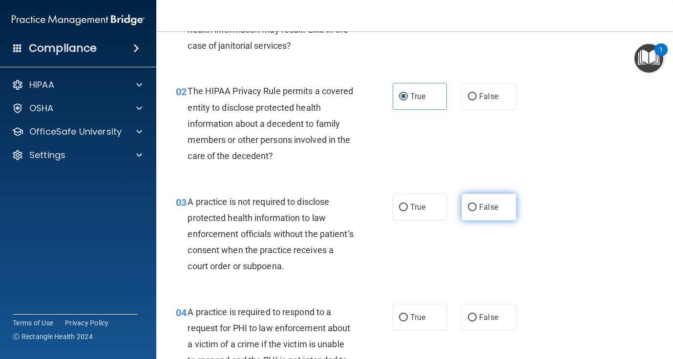
click at [485, 205] on span "False" at bounding box center [488, 207] width 19 height 9
click at [476, 205] on input "False" at bounding box center [472, 207] width 9 height 7
radio input "true"
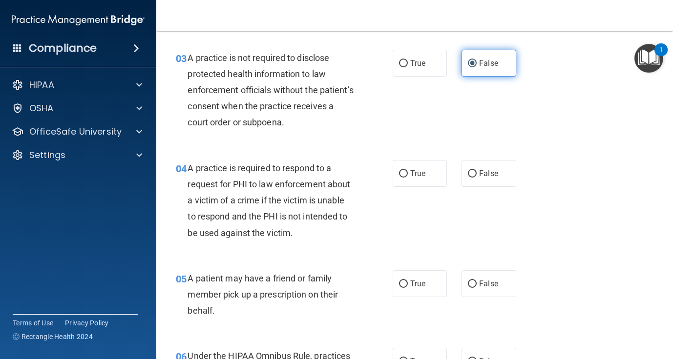
scroll to position [249, 0]
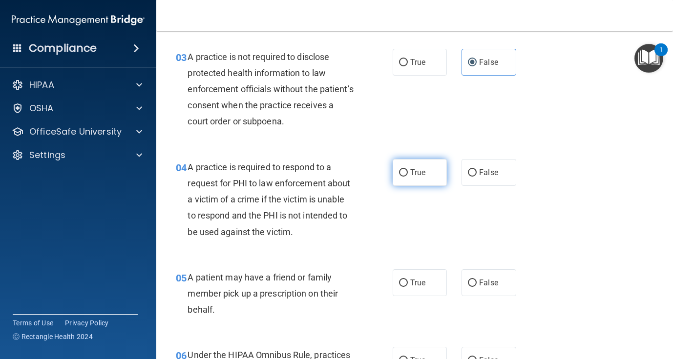
click at [408, 165] on label "True" at bounding box center [419, 172] width 54 height 27
click at [408, 169] on input "True" at bounding box center [403, 172] width 9 height 7
radio input "true"
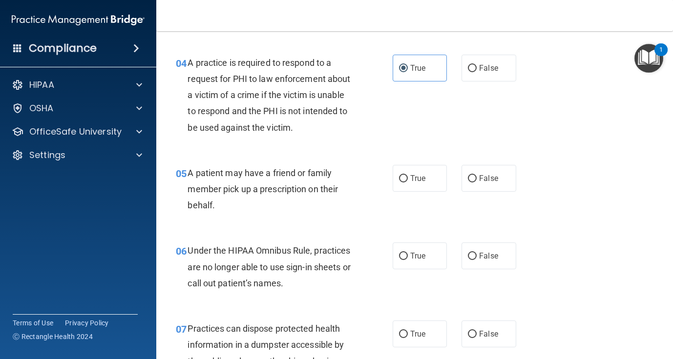
scroll to position [386, 0]
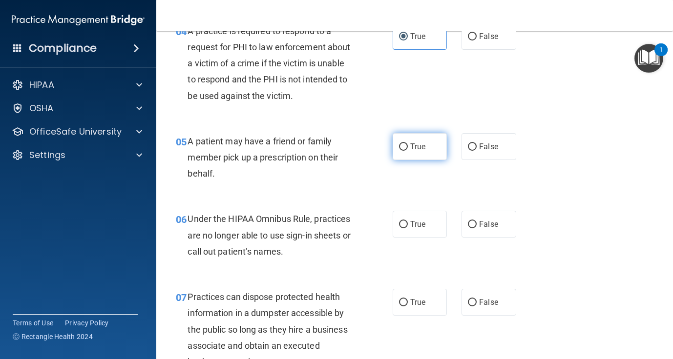
click at [429, 141] on label "True" at bounding box center [419, 146] width 54 height 27
click at [408, 144] on input "True" at bounding box center [403, 147] width 9 height 7
radio input "true"
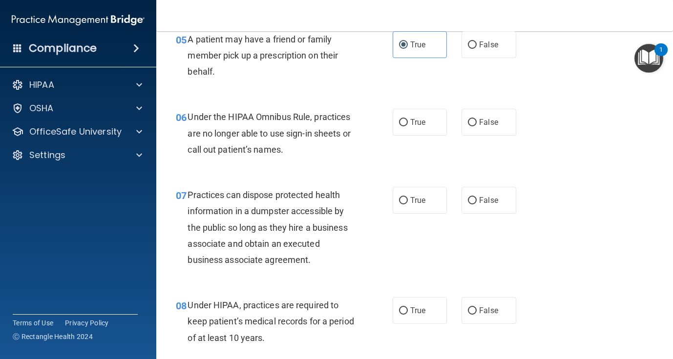
scroll to position [492, 0]
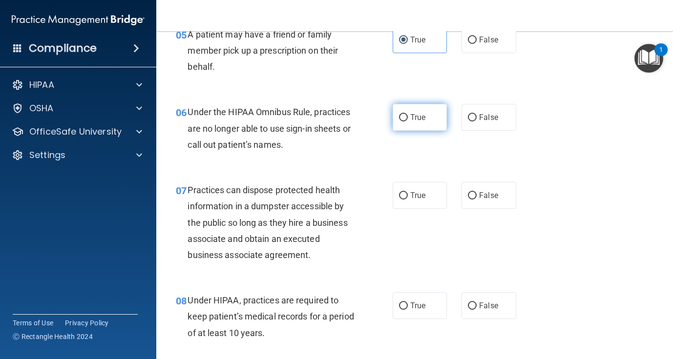
click at [410, 120] on span "True" at bounding box center [417, 117] width 15 height 9
click at [408, 120] on input "True" at bounding box center [403, 117] width 9 height 7
radio input "true"
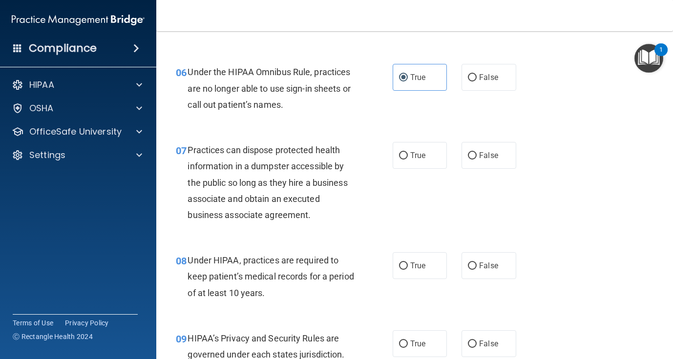
scroll to position [533, 0]
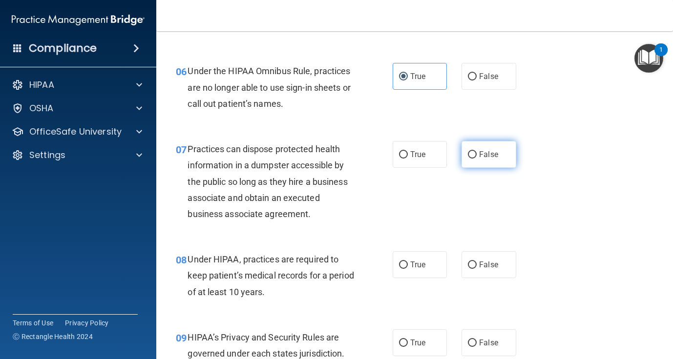
click at [469, 166] on label "False" at bounding box center [488, 154] width 54 height 27
click at [469, 159] on input "False" at bounding box center [472, 154] width 9 height 7
radio input "true"
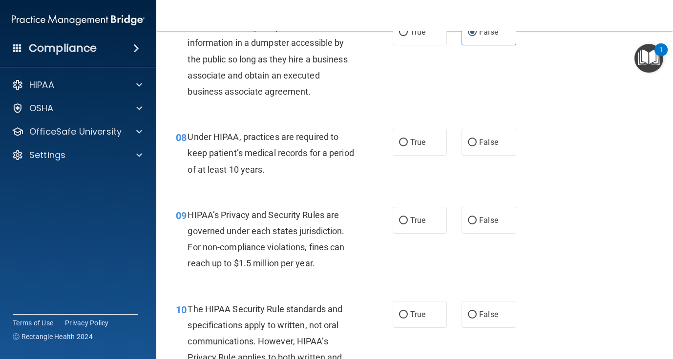
scroll to position [656, 0]
click at [419, 144] on span "True" at bounding box center [417, 142] width 15 height 9
click at [408, 144] on input "True" at bounding box center [403, 143] width 9 height 7
radio input "true"
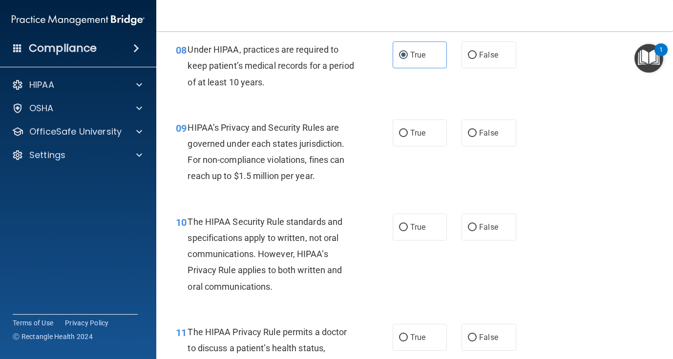
scroll to position [744, 0]
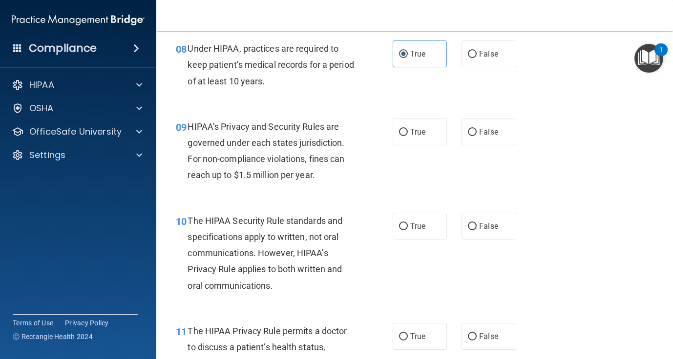
click at [420, 118] on div "09 HIPAA’s Privacy and Security Rules are governed under each states jurisdicti…" at bounding box center [414, 153] width 492 height 94
click at [421, 146] on div "09 HIPAA’s Privacy and Security Rules are governed under each states jurisdicti…" at bounding box center [414, 153] width 492 height 94
click at [420, 135] on span "True" at bounding box center [417, 131] width 15 height 9
click at [408, 135] on input "True" at bounding box center [403, 132] width 9 height 7
radio input "true"
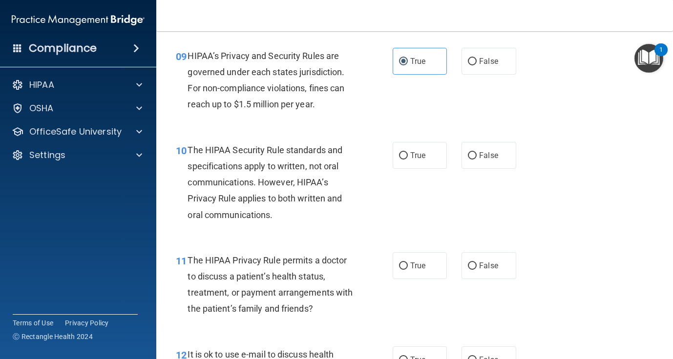
scroll to position [833, 0]
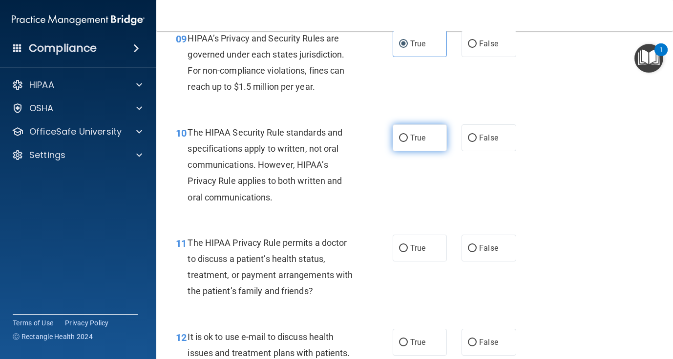
click at [407, 144] on label "True" at bounding box center [419, 137] width 54 height 27
click at [407, 142] on input "True" at bounding box center [403, 138] width 9 height 7
radio input "true"
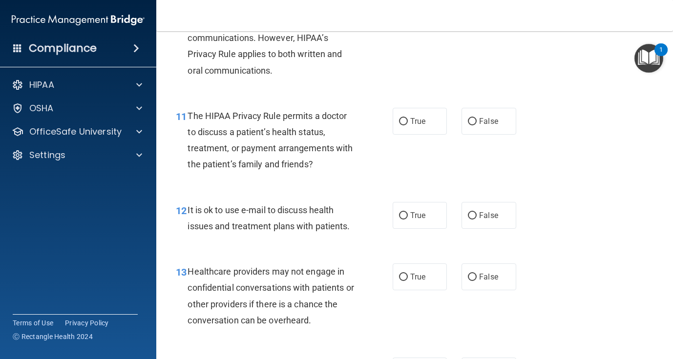
scroll to position [961, 0]
click at [421, 134] on div "11 The HIPAA Privacy Rule permits a doctor to discuss a patient’s health status…" at bounding box center [414, 142] width 492 height 94
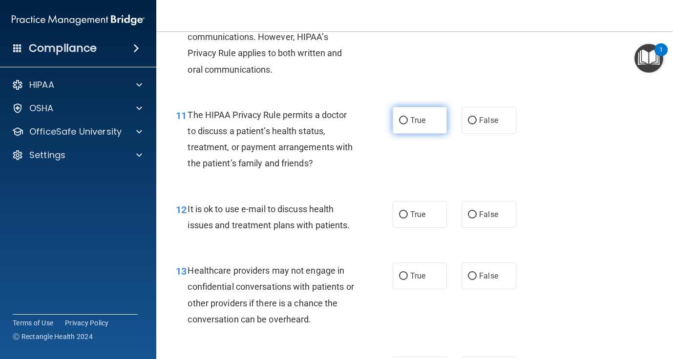
click at [419, 128] on label "True" at bounding box center [419, 120] width 54 height 27
click at [408, 124] on input "True" at bounding box center [403, 120] width 9 height 7
radio input "true"
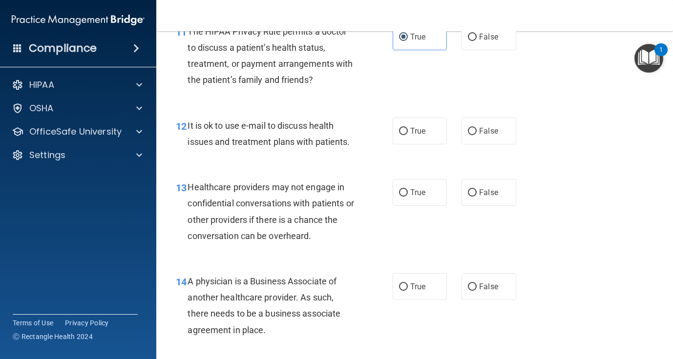
scroll to position [1047, 0]
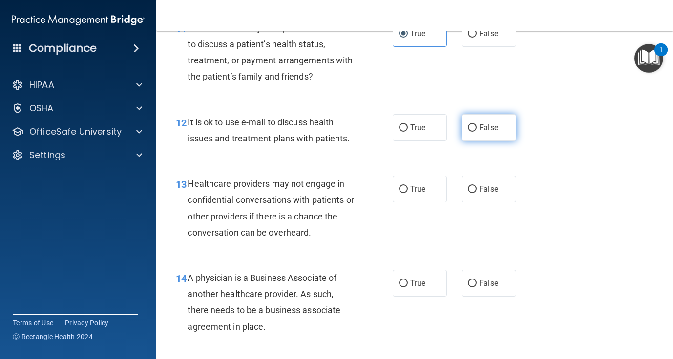
click at [492, 138] on label "False" at bounding box center [488, 127] width 54 height 27
click at [476, 132] on input "False" at bounding box center [472, 127] width 9 height 7
radio input "true"
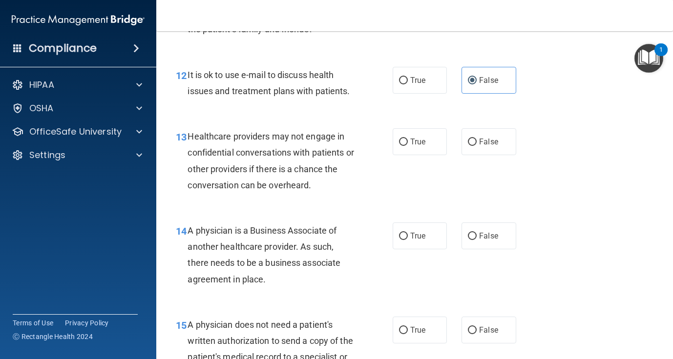
scroll to position [1111, 0]
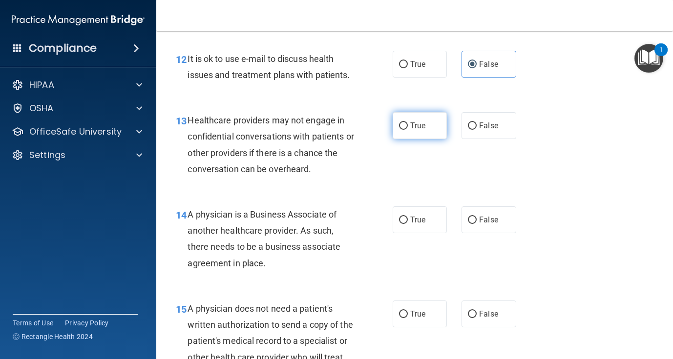
click at [417, 124] on span "True" at bounding box center [417, 125] width 15 height 9
click at [408, 124] on input "True" at bounding box center [403, 126] width 9 height 7
radio input "true"
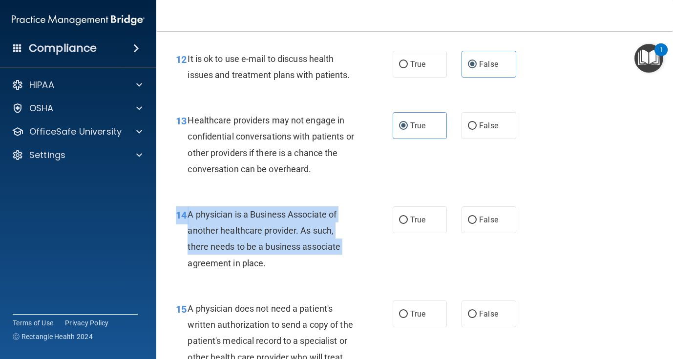
click at [407, 239] on div "14 A physician is a Business Associate of another healthcare provider. As such,…" at bounding box center [414, 241] width 492 height 94
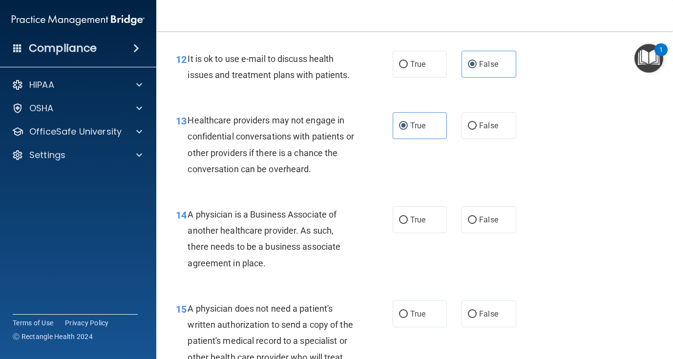
click at [363, 265] on div "14 A physician is a Business Associate of another healthcare provider. As such,…" at bounding box center [284, 241] width 246 height 70
click at [431, 235] on div "14 A physician is a Business Associate of another healthcare provider. As such,…" at bounding box center [414, 241] width 492 height 94
click at [426, 222] on label "True" at bounding box center [419, 219] width 54 height 27
click at [408, 222] on input "True" at bounding box center [403, 220] width 9 height 7
radio input "true"
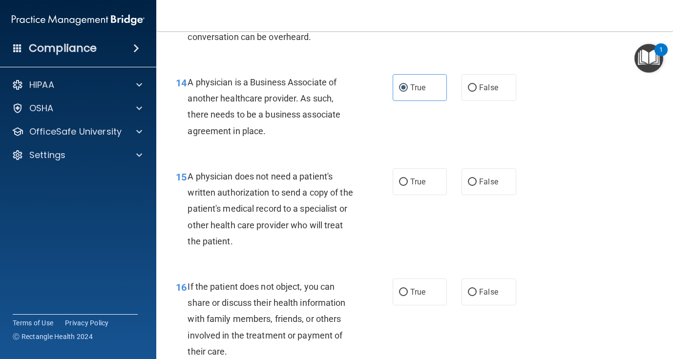
scroll to position [1244, 0]
click at [399, 183] on input "True" at bounding box center [403, 181] width 9 height 7
radio input "true"
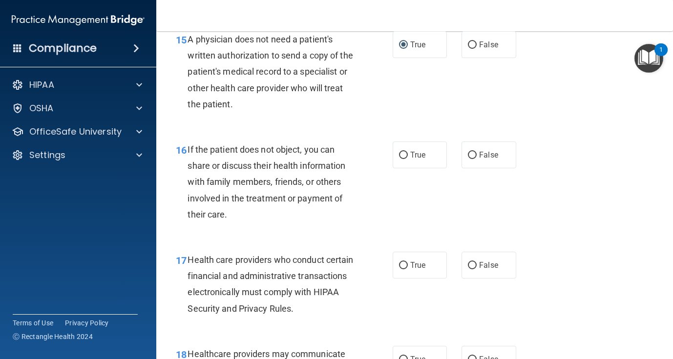
scroll to position [1381, 0]
click at [416, 143] on label "True" at bounding box center [419, 154] width 54 height 27
click at [408, 151] on input "True" at bounding box center [403, 154] width 9 height 7
radio input "true"
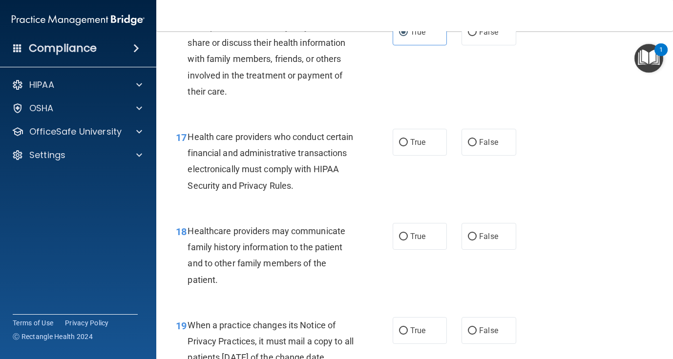
scroll to position [1529, 0]
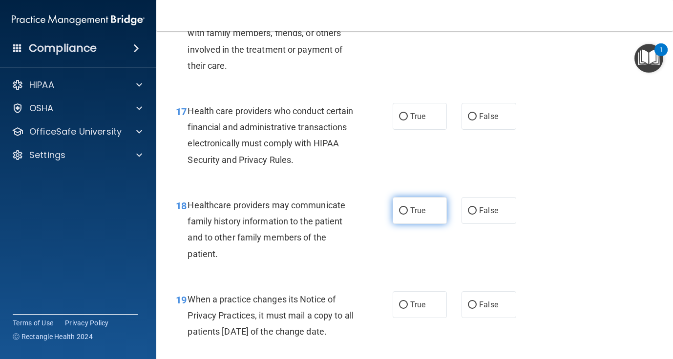
click at [394, 214] on label "True" at bounding box center [419, 210] width 54 height 27
click at [399, 214] on input "True" at bounding box center [403, 210] width 9 height 7
radio input "true"
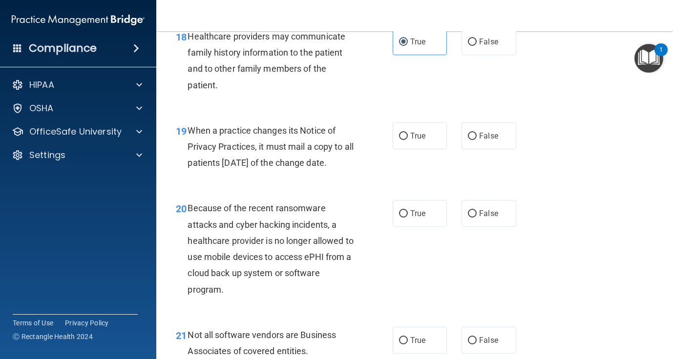
scroll to position [1699, 0]
click at [426, 144] on label "True" at bounding box center [419, 135] width 54 height 27
click at [408, 139] on input "True" at bounding box center [403, 135] width 9 height 7
radio input "true"
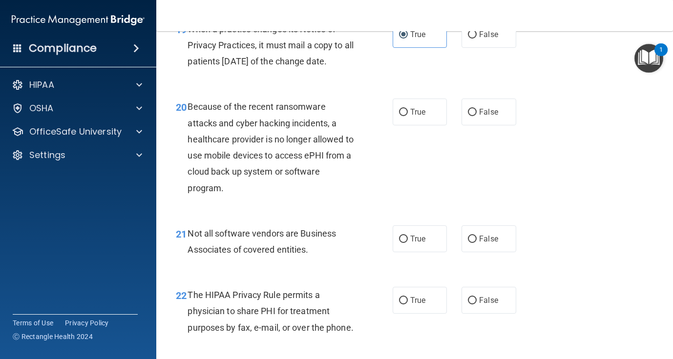
scroll to position [1801, 0]
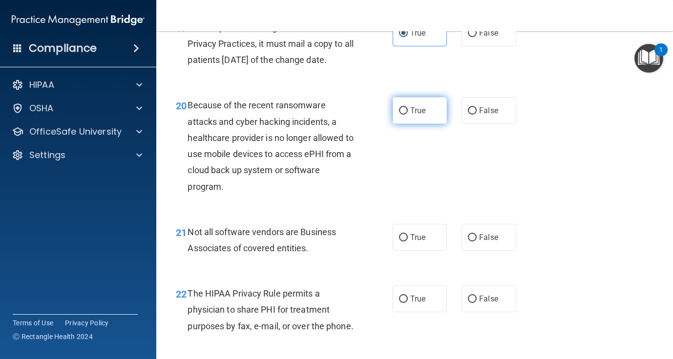
click at [425, 115] on span "True" at bounding box center [417, 110] width 15 height 9
click at [408, 115] on input "True" at bounding box center [403, 110] width 9 height 7
radio input "true"
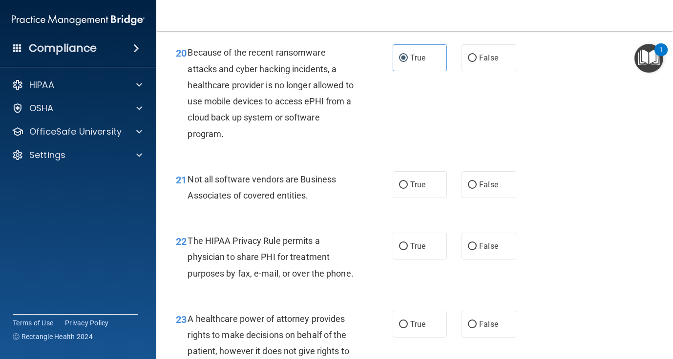
scroll to position [1859, 0]
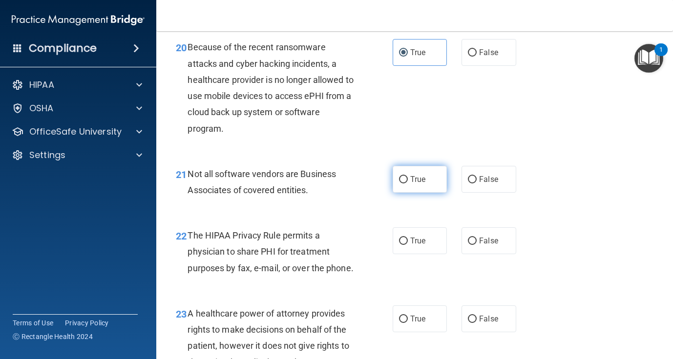
click at [421, 193] on label "True" at bounding box center [419, 179] width 54 height 27
click at [408, 184] on input "True" at bounding box center [403, 179] width 9 height 7
radio input "true"
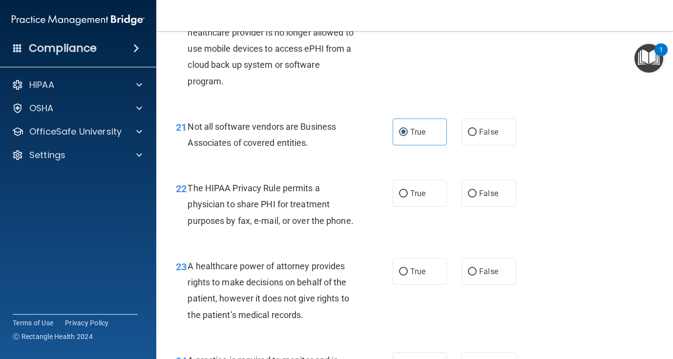
scroll to position [1910, 0]
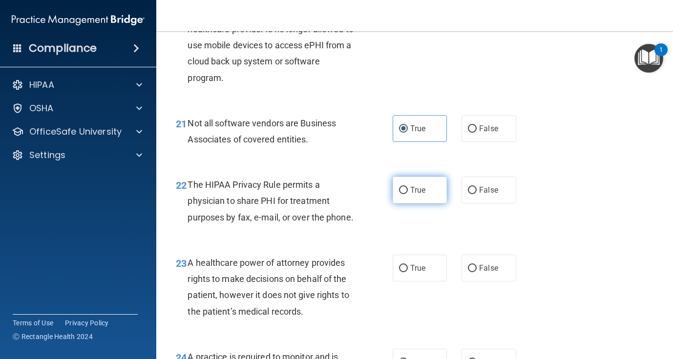
click at [410, 204] on label "True" at bounding box center [419, 190] width 54 height 27
click at [408, 194] on input "True" at bounding box center [403, 190] width 9 height 7
radio input "true"
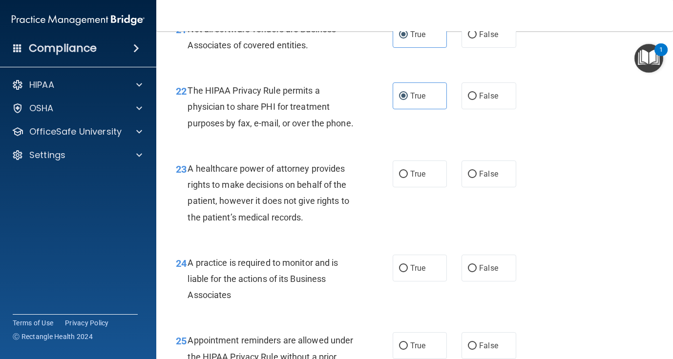
scroll to position [2010, 0]
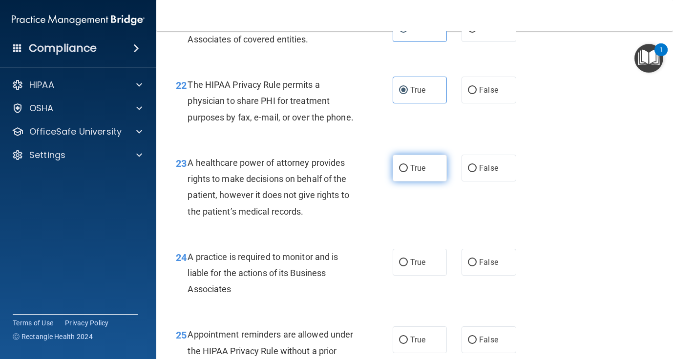
click at [414, 173] on label "True" at bounding box center [419, 168] width 54 height 27
click at [408, 172] on input "True" at bounding box center [403, 168] width 9 height 7
radio input "true"
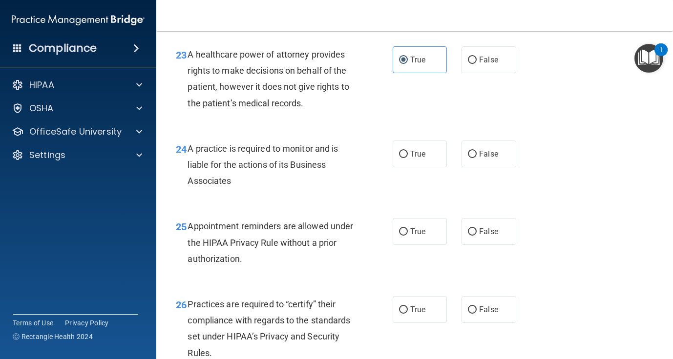
scroll to position [2119, 0]
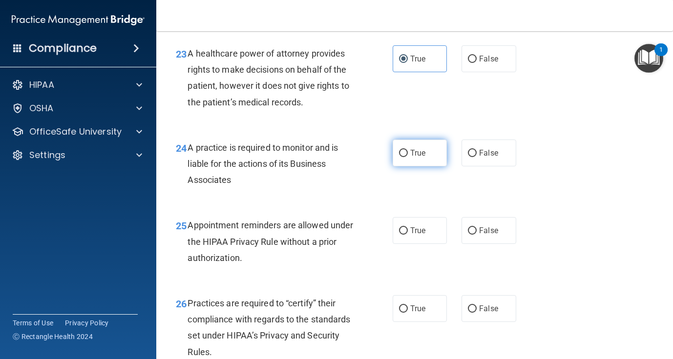
click at [418, 158] on span "True" at bounding box center [417, 152] width 15 height 9
click at [408, 157] on input "True" at bounding box center [403, 153] width 9 height 7
radio input "true"
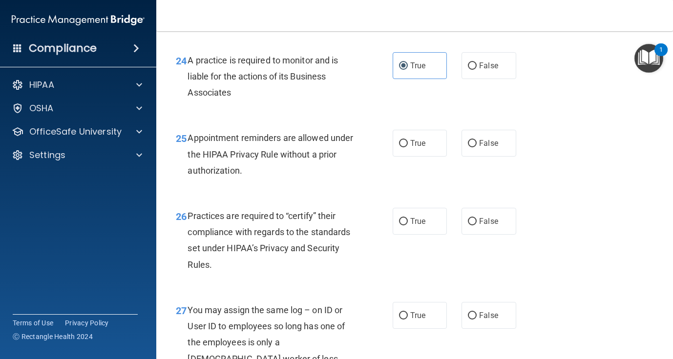
scroll to position [2209, 0]
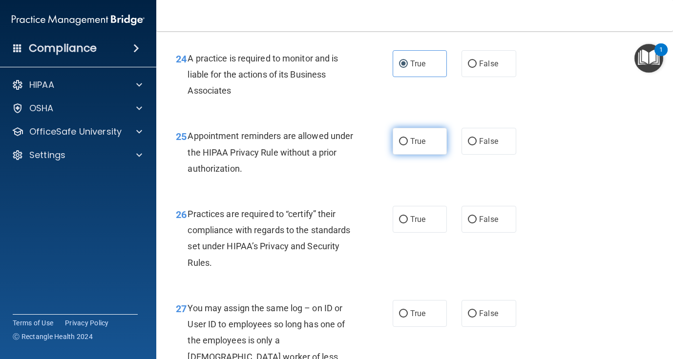
click at [414, 146] on span "True" at bounding box center [417, 141] width 15 height 9
click at [408, 145] on input "True" at bounding box center [403, 141] width 9 height 7
radio input "true"
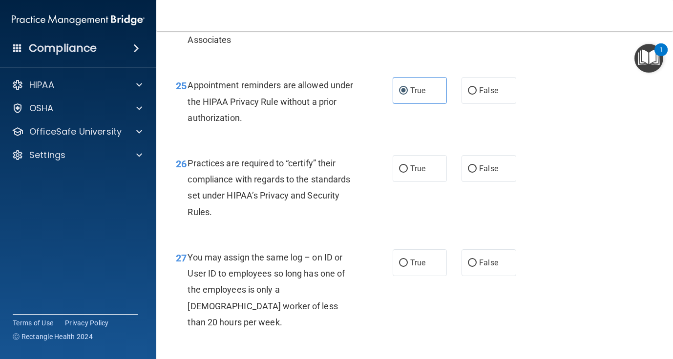
scroll to position [2276, 0]
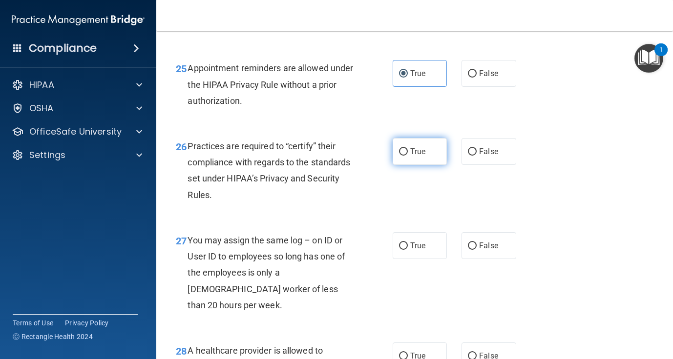
click at [421, 165] on label "True" at bounding box center [419, 151] width 54 height 27
click at [408, 156] on input "True" at bounding box center [403, 151] width 9 height 7
radio input "true"
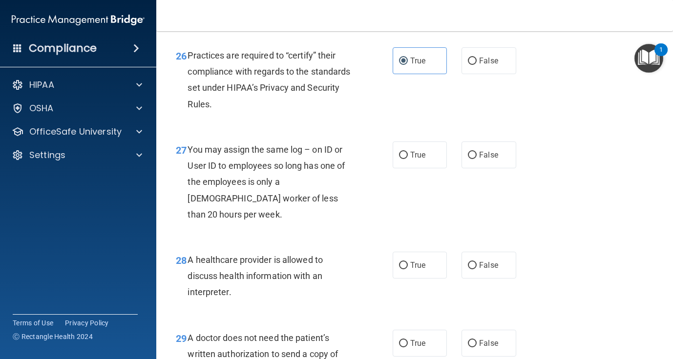
scroll to position [2369, 0]
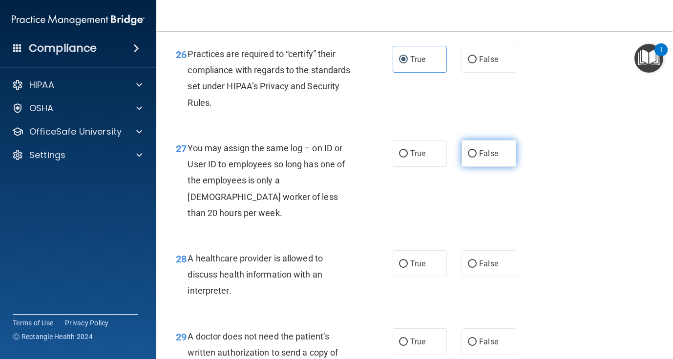
click at [484, 158] on span "False" at bounding box center [488, 153] width 19 height 9
click at [476, 158] on input "False" at bounding box center [472, 153] width 9 height 7
radio input "true"
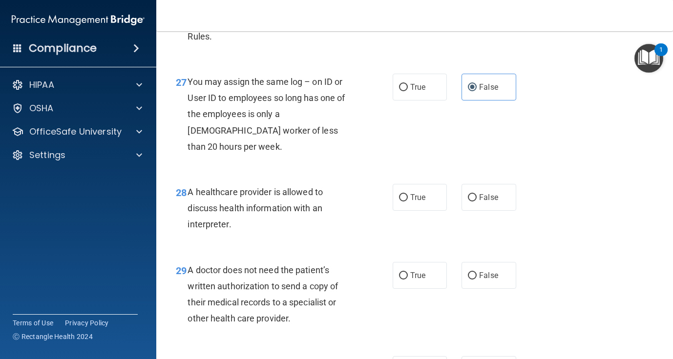
scroll to position [2443, 0]
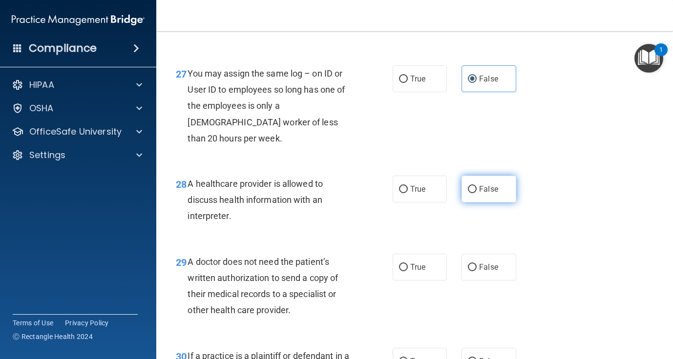
click at [498, 198] on label "False" at bounding box center [488, 189] width 54 height 27
click at [476, 193] on input "False" at bounding box center [472, 189] width 9 height 7
radio input "true"
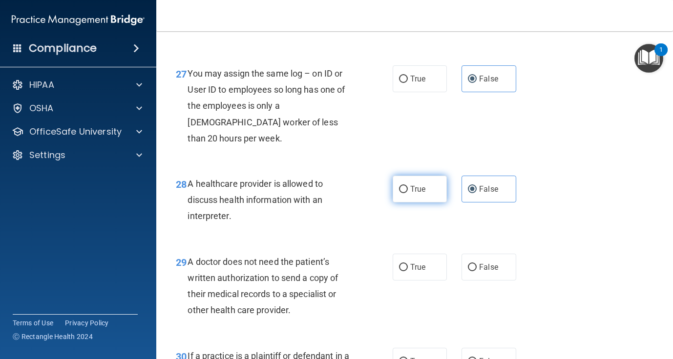
click at [435, 197] on label "True" at bounding box center [419, 189] width 54 height 27
click at [408, 193] on input "True" at bounding box center [403, 189] width 9 height 7
radio input "true"
radio input "false"
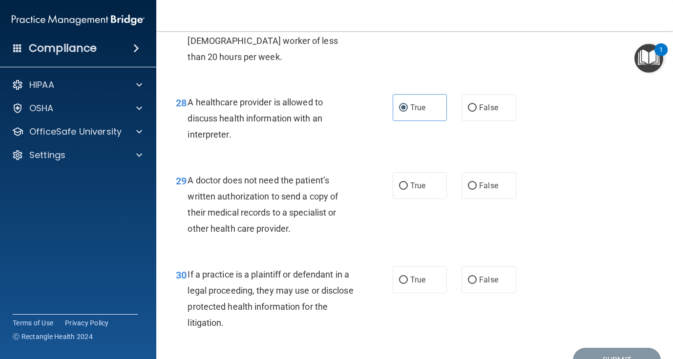
scroll to position [2528, 0]
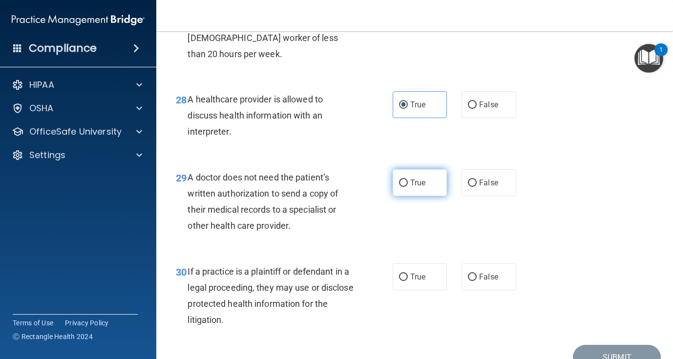
click at [412, 177] on label "True" at bounding box center [419, 182] width 54 height 27
click at [408, 180] on input "True" at bounding box center [403, 183] width 9 height 7
radio input "true"
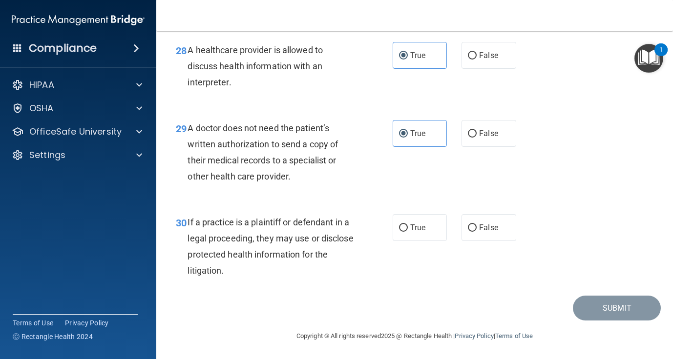
scroll to position [2578, 0]
click at [419, 225] on span "True" at bounding box center [417, 227] width 15 height 9
click at [408, 225] on input "True" at bounding box center [403, 227] width 9 height 7
radio input "true"
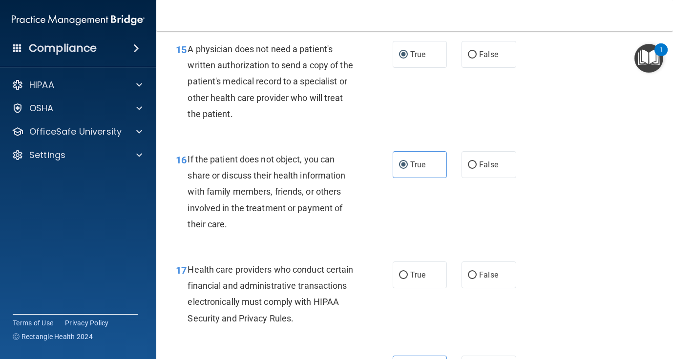
scroll to position [1395, 0]
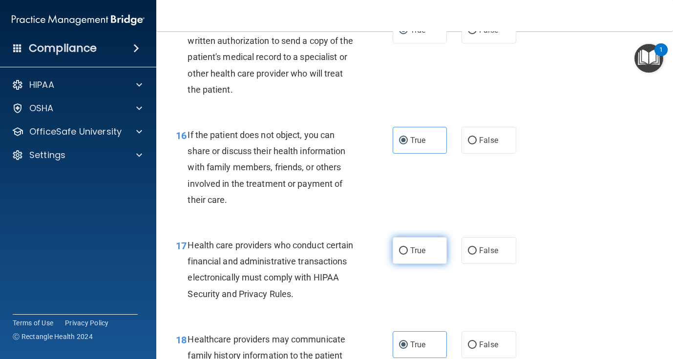
click at [418, 249] on span "True" at bounding box center [417, 250] width 15 height 9
click at [408, 249] on input "True" at bounding box center [403, 250] width 9 height 7
radio input "true"
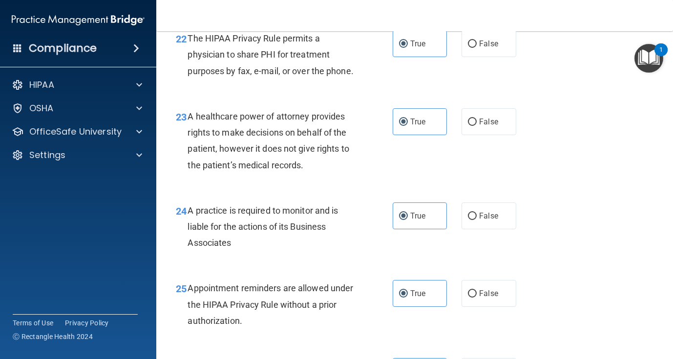
scroll to position [2578, 0]
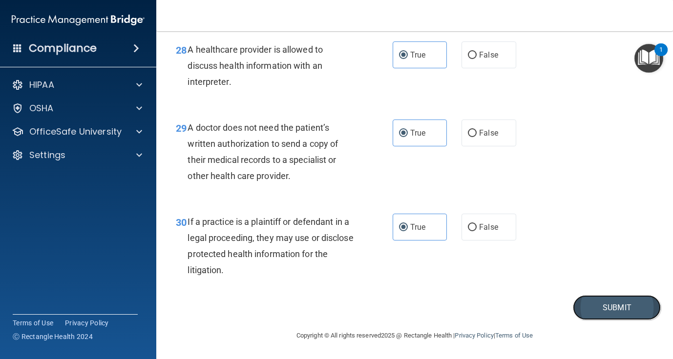
click at [607, 308] on button "Submit" at bounding box center [617, 307] width 88 height 25
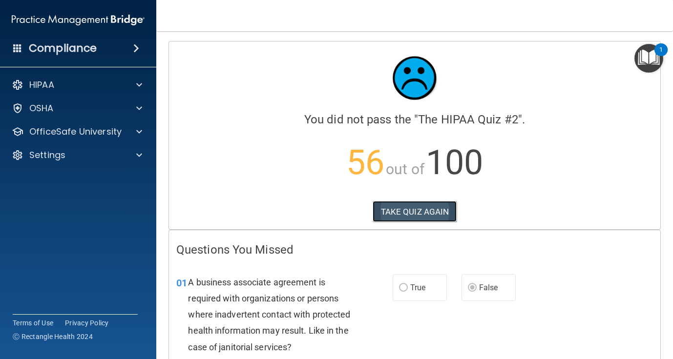
click at [430, 212] on button "TAKE QUIZ AGAIN" at bounding box center [414, 211] width 84 height 21
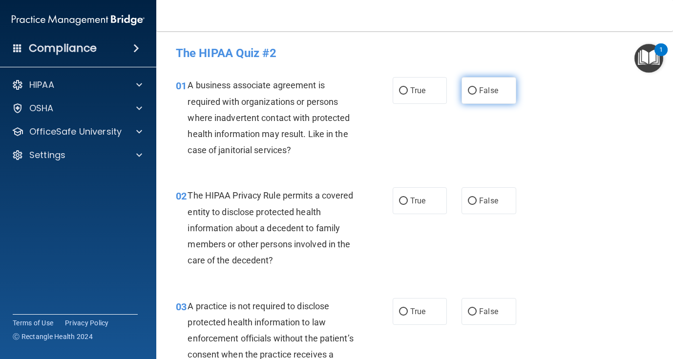
click at [492, 86] on span "False" at bounding box center [488, 90] width 19 height 9
click at [476, 87] on input "False" at bounding box center [472, 90] width 9 height 7
radio input "true"
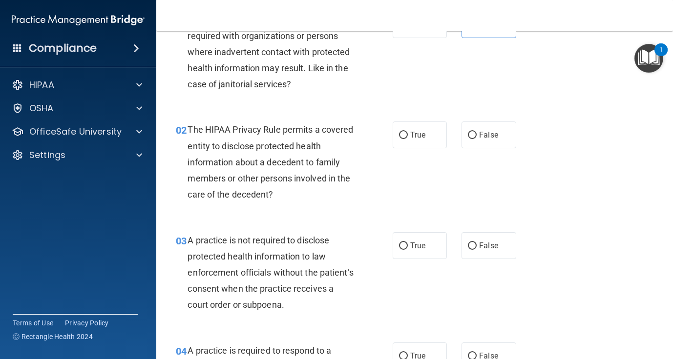
scroll to position [75, 0]
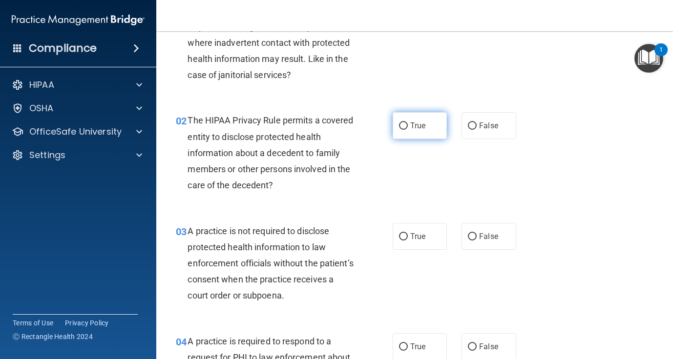
click at [427, 129] on label "True" at bounding box center [419, 125] width 54 height 27
click at [408, 129] on input "True" at bounding box center [403, 126] width 9 height 7
radio input "true"
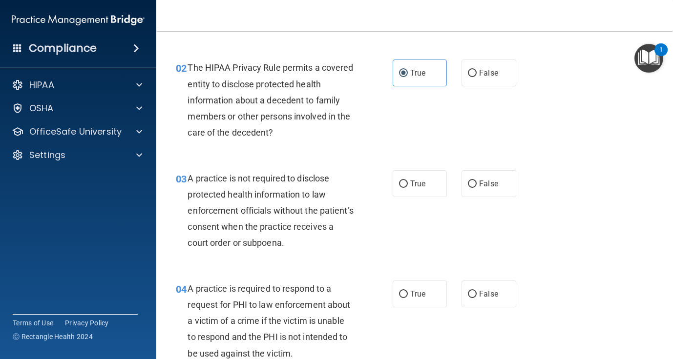
scroll to position [141, 0]
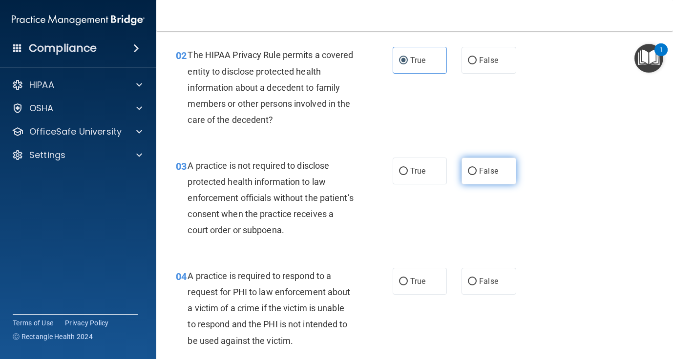
click at [501, 177] on label "False" at bounding box center [488, 171] width 54 height 27
click at [476, 175] on input "False" at bounding box center [472, 171] width 9 height 7
radio input "true"
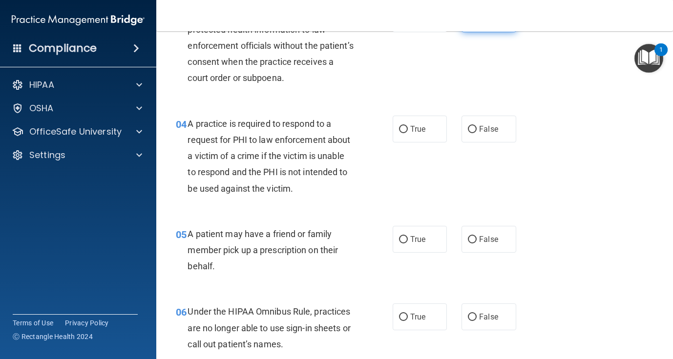
scroll to position [294, 0]
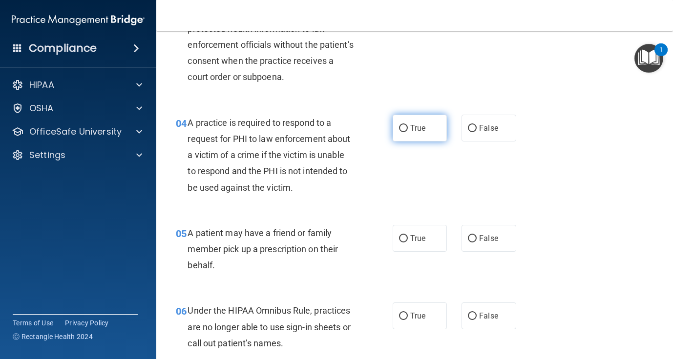
click at [405, 129] on input "True" at bounding box center [403, 128] width 9 height 7
radio input "true"
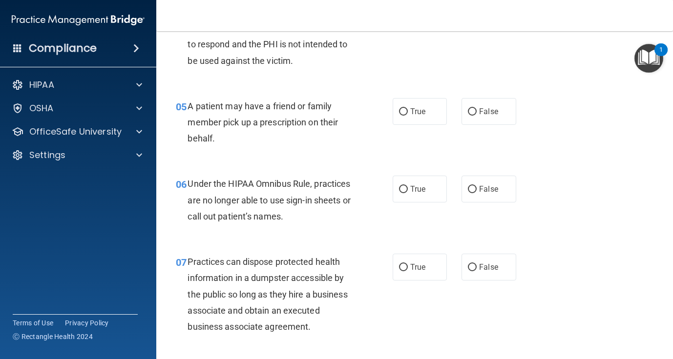
scroll to position [422, 0]
click at [412, 115] on span "True" at bounding box center [417, 110] width 15 height 9
click at [408, 115] on input "True" at bounding box center [403, 110] width 9 height 7
radio input "true"
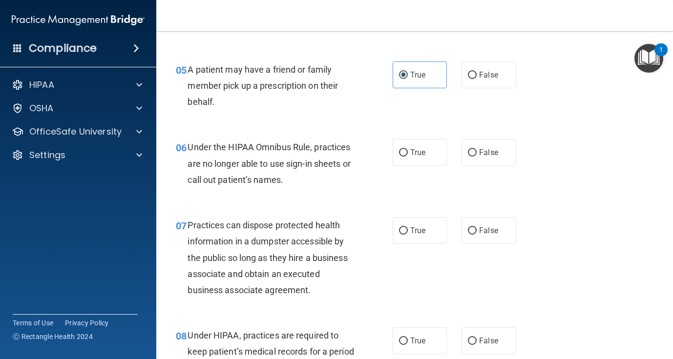
scroll to position [459, 0]
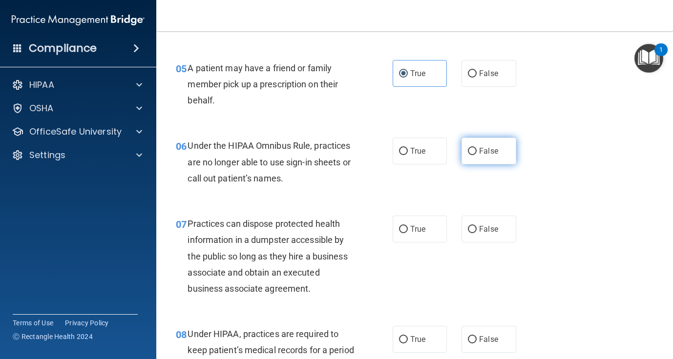
click at [480, 156] on label "False" at bounding box center [488, 151] width 54 height 27
click at [476, 155] on input "False" at bounding box center [472, 151] width 9 height 7
radio input "true"
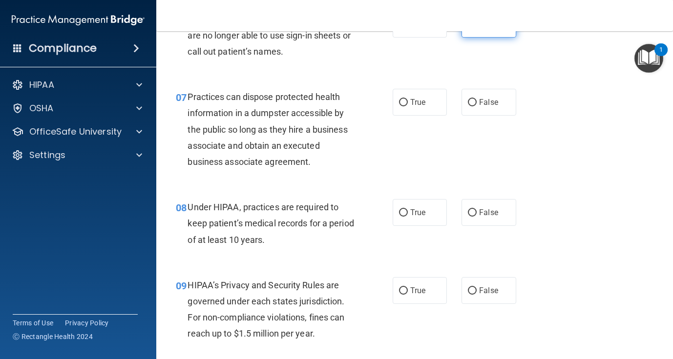
scroll to position [587, 0]
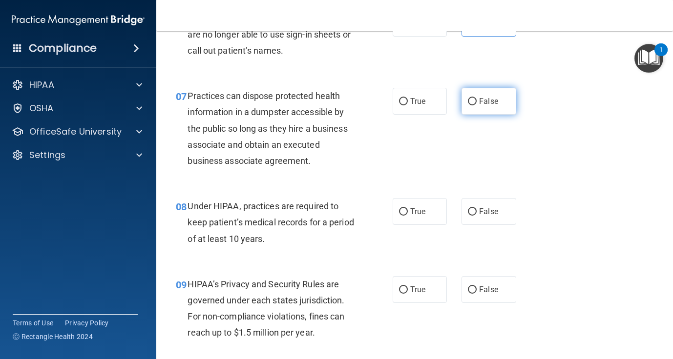
click at [512, 91] on label "False" at bounding box center [488, 101] width 54 height 27
click at [476, 98] on input "False" at bounding box center [472, 101] width 9 height 7
radio input "true"
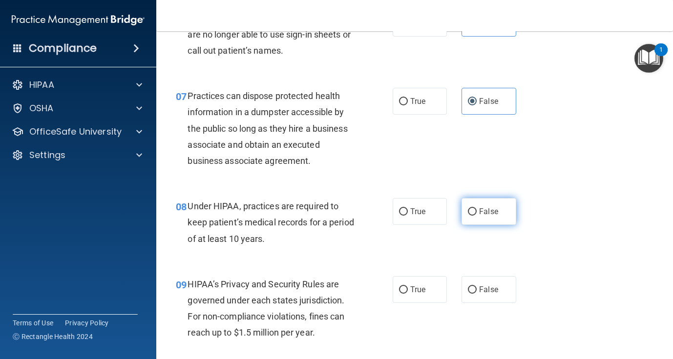
click at [477, 212] on label "False" at bounding box center [488, 211] width 54 height 27
click at [476, 212] on input "False" at bounding box center [472, 211] width 9 height 7
radio input "true"
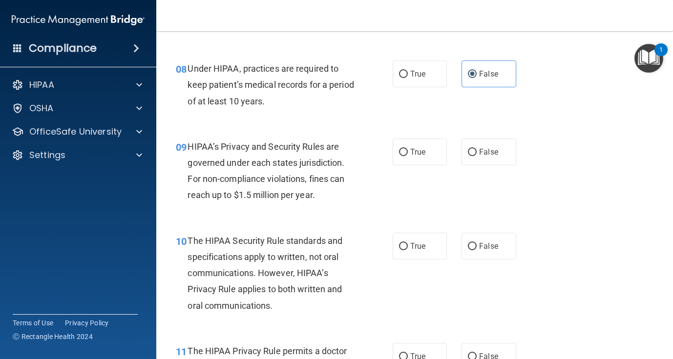
scroll to position [729, 0]
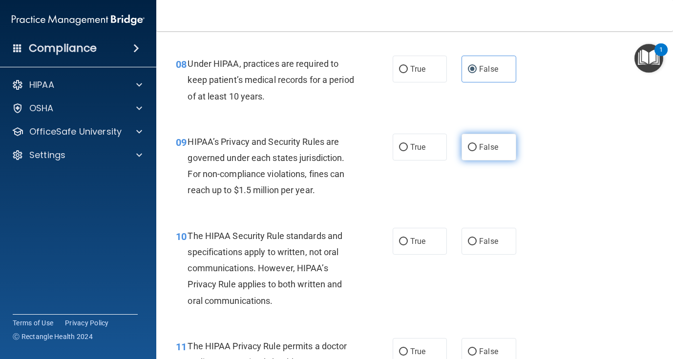
click at [488, 157] on label "False" at bounding box center [488, 147] width 54 height 27
click at [476, 151] on input "False" at bounding box center [472, 147] width 9 height 7
radio input "true"
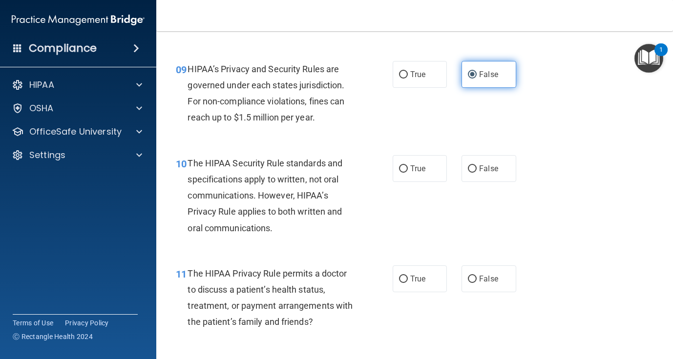
scroll to position [804, 0]
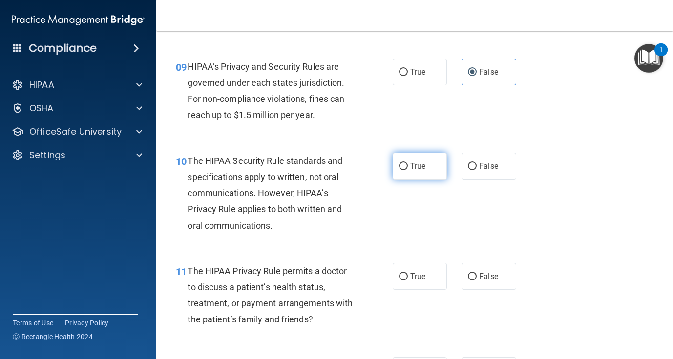
click at [414, 172] on label "True" at bounding box center [419, 166] width 54 height 27
click at [408, 170] on input "True" at bounding box center [403, 166] width 9 height 7
radio input "true"
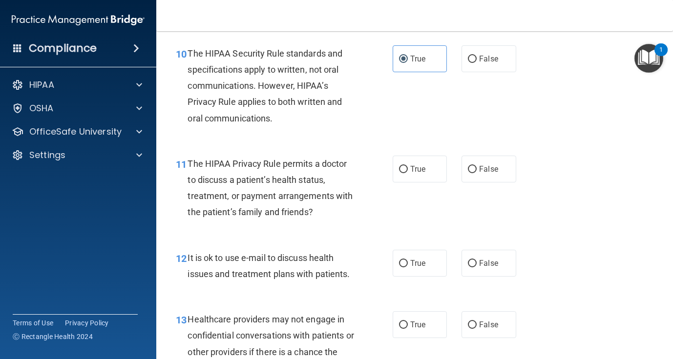
scroll to position [918, 0]
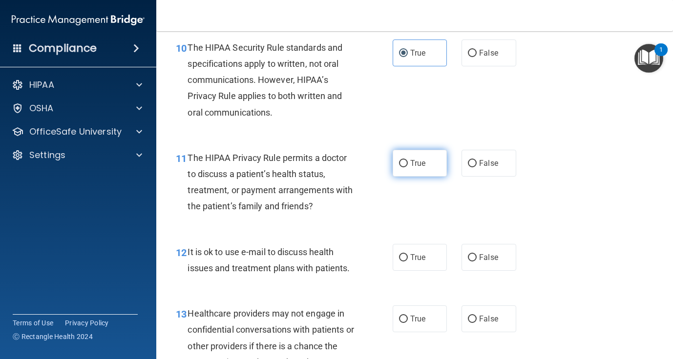
click at [407, 166] on input "True" at bounding box center [403, 163] width 9 height 7
radio input "true"
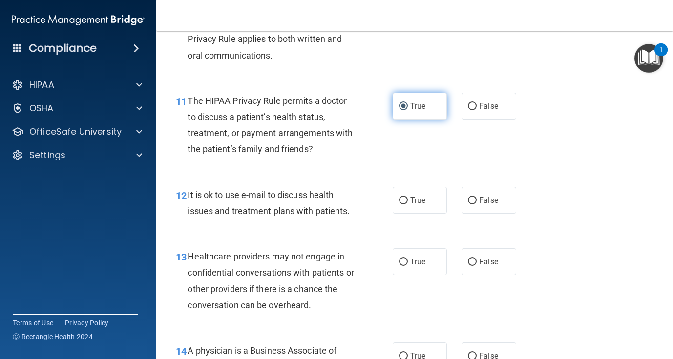
scroll to position [975, 0]
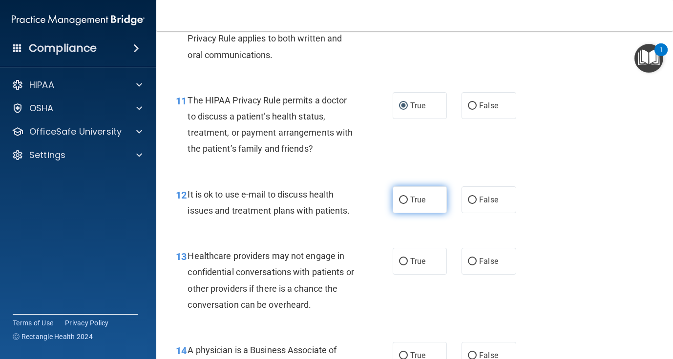
click at [412, 210] on label "True" at bounding box center [419, 199] width 54 height 27
click at [408, 204] on input "True" at bounding box center [403, 200] width 9 height 7
radio input "true"
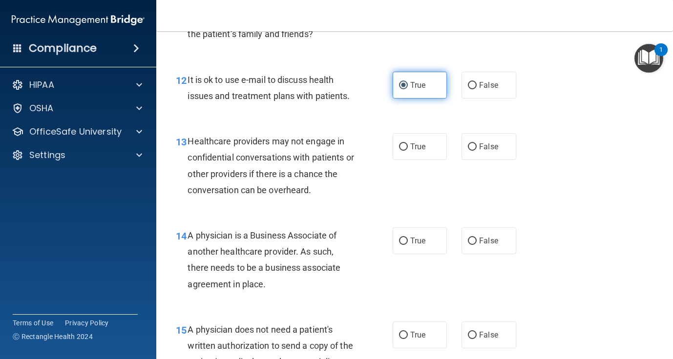
scroll to position [1091, 0]
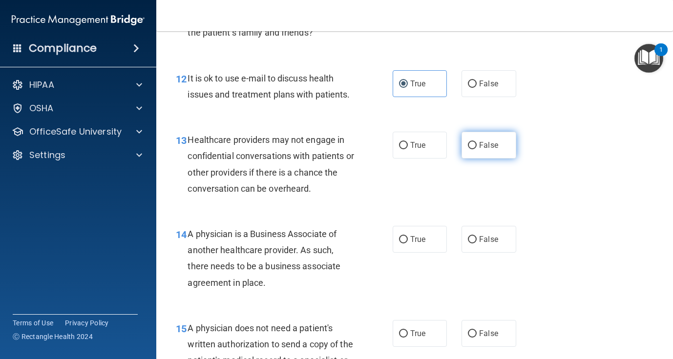
click at [488, 149] on span "False" at bounding box center [488, 145] width 19 height 9
click at [476, 149] on input "False" at bounding box center [472, 145] width 9 height 7
radio input "true"
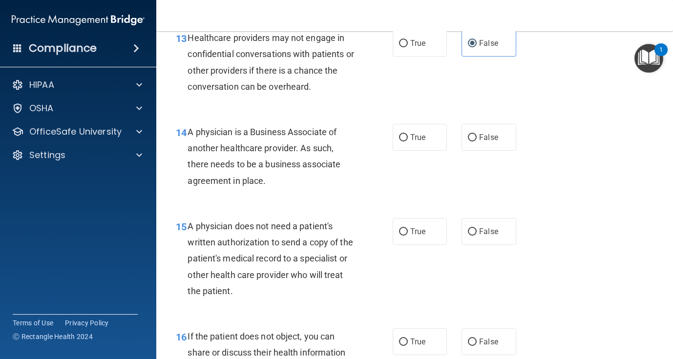
scroll to position [1194, 0]
click at [478, 147] on label "False" at bounding box center [488, 136] width 54 height 27
click at [476, 141] on input "False" at bounding box center [472, 137] width 9 height 7
radio input "true"
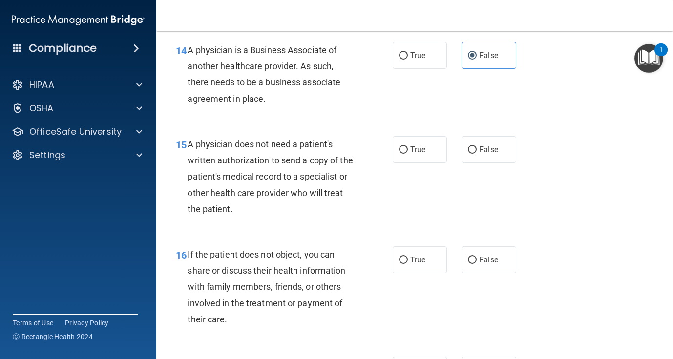
scroll to position [1276, 0]
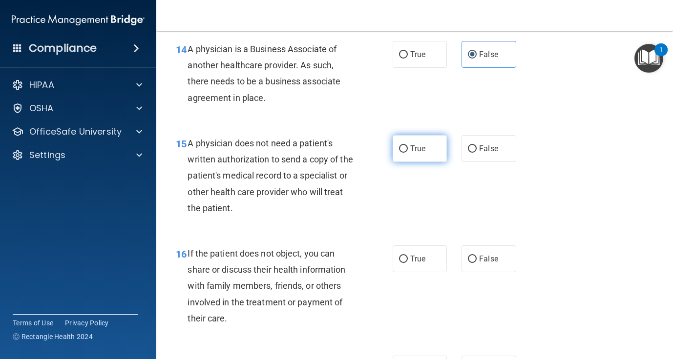
click at [440, 157] on label "True" at bounding box center [419, 148] width 54 height 27
click at [408, 153] on input "True" at bounding box center [403, 148] width 9 height 7
radio input "true"
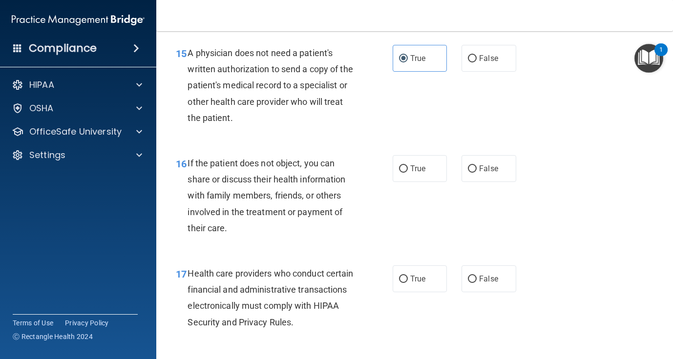
scroll to position [1400, 0]
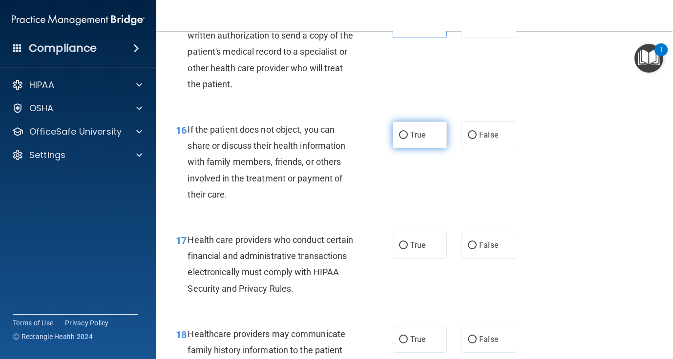
click at [413, 142] on label "True" at bounding box center [419, 135] width 54 height 27
click at [408, 139] on input "True" at bounding box center [403, 135] width 9 height 7
radio input "true"
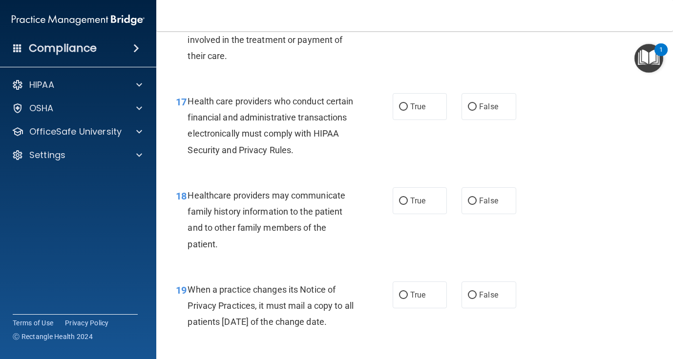
scroll to position [1540, 0]
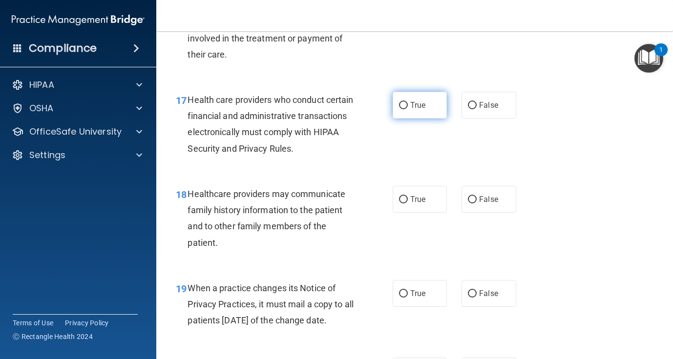
click at [404, 106] on input "True" at bounding box center [403, 105] width 9 height 7
radio input "true"
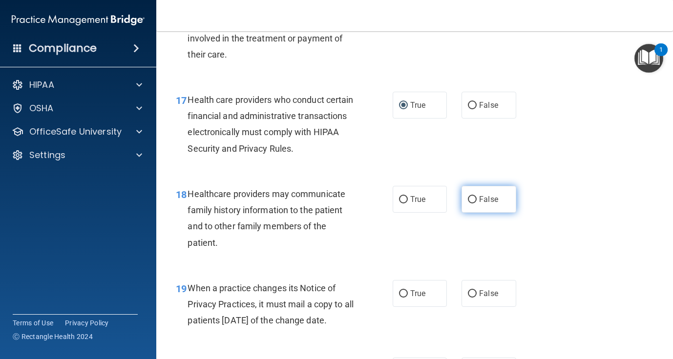
click at [483, 211] on label "False" at bounding box center [488, 199] width 54 height 27
click at [476, 204] on input "False" at bounding box center [472, 199] width 9 height 7
radio input "true"
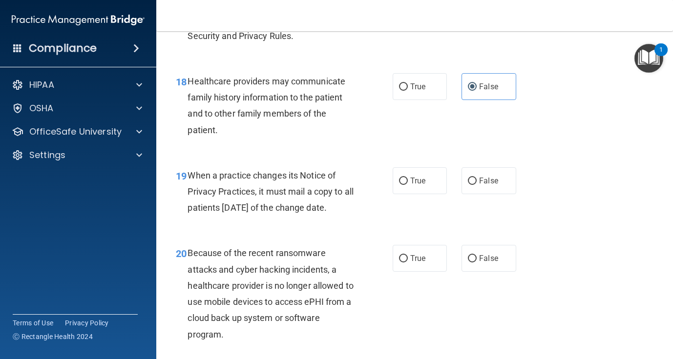
scroll to position [1656, 0]
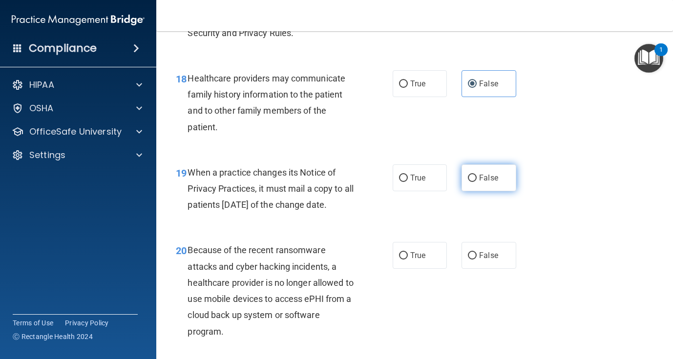
click at [489, 177] on span "False" at bounding box center [488, 177] width 19 height 9
click at [476, 177] on input "False" at bounding box center [472, 178] width 9 height 7
radio input "true"
click at [470, 260] on input "False" at bounding box center [472, 255] width 9 height 7
radio input "true"
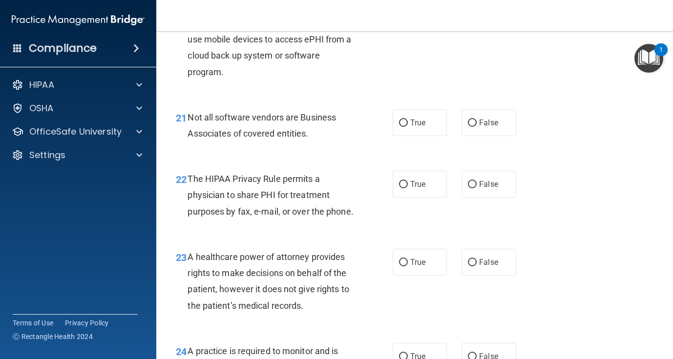
scroll to position [1917, 0]
click at [419, 126] on span "True" at bounding box center [417, 121] width 15 height 9
click at [408, 126] on input "True" at bounding box center [403, 122] width 9 height 7
radio input "true"
click at [419, 197] on label "True" at bounding box center [419, 183] width 54 height 27
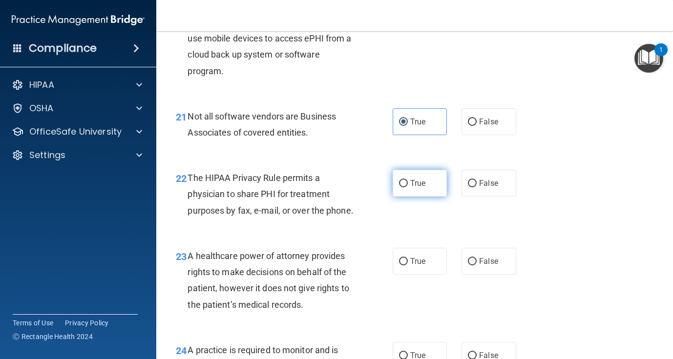
click at [408, 187] on input "True" at bounding box center [403, 183] width 9 height 7
radio input "true"
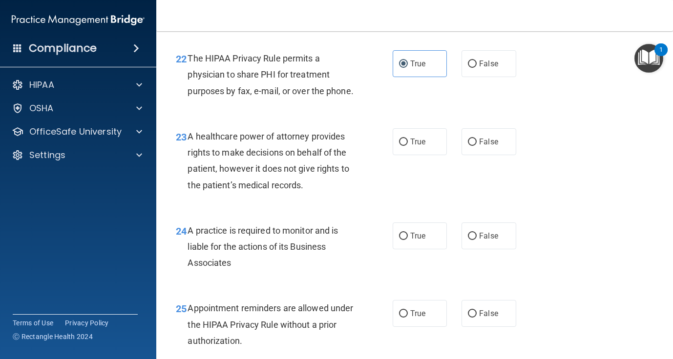
scroll to position [2037, 0]
click at [467, 155] on label "False" at bounding box center [488, 141] width 54 height 27
click at [468, 145] on input "False" at bounding box center [472, 141] width 9 height 7
radio input "true"
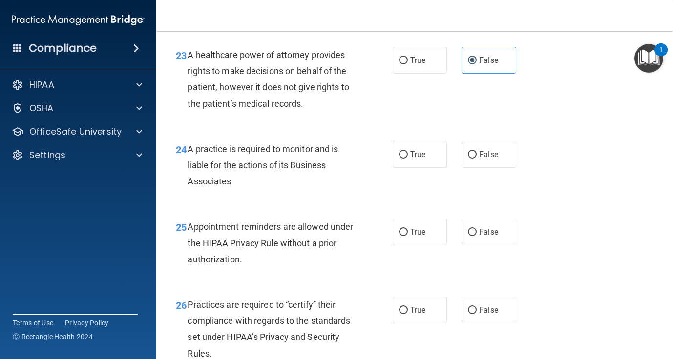
scroll to position [2137, 0]
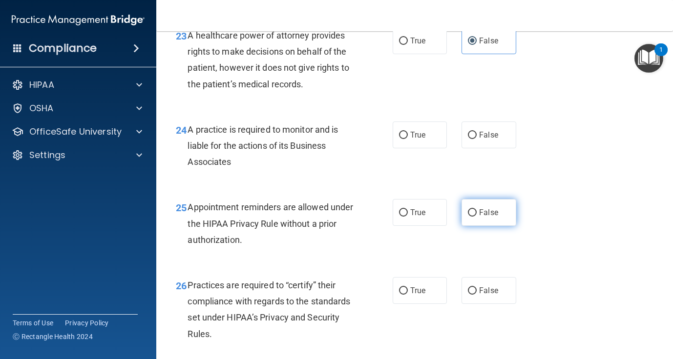
click at [477, 226] on label "False" at bounding box center [488, 212] width 54 height 27
click at [476, 217] on input "False" at bounding box center [472, 212] width 9 height 7
radio input "true"
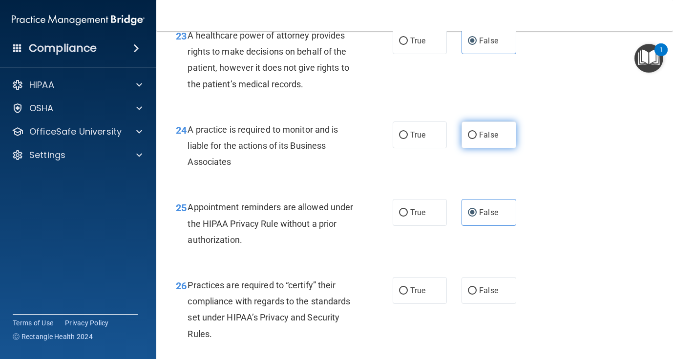
click at [474, 139] on input "False" at bounding box center [472, 135] width 9 height 7
radio input "true"
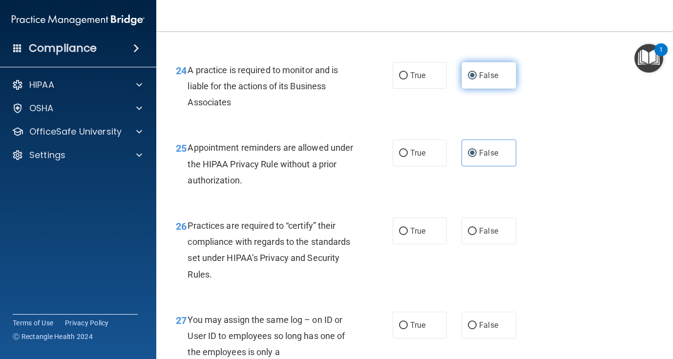
scroll to position [2202, 0]
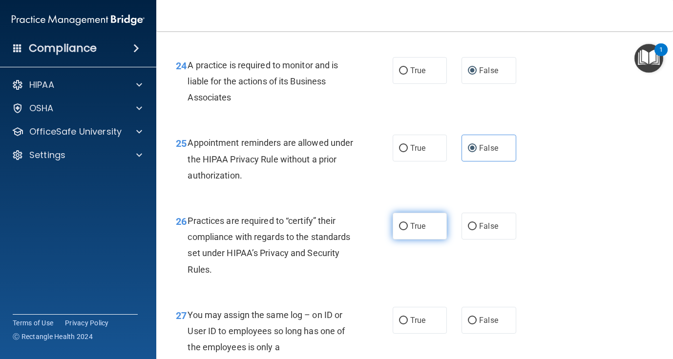
click at [415, 240] on label "True" at bounding box center [419, 226] width 54 height 27
click at [408, 230] on input "True" at bounding box center [403, 226] width 9 height 7
radio input "true"
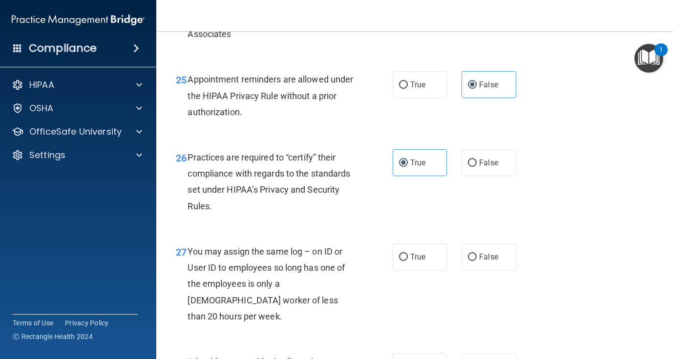
scroll to position [2271, 0]
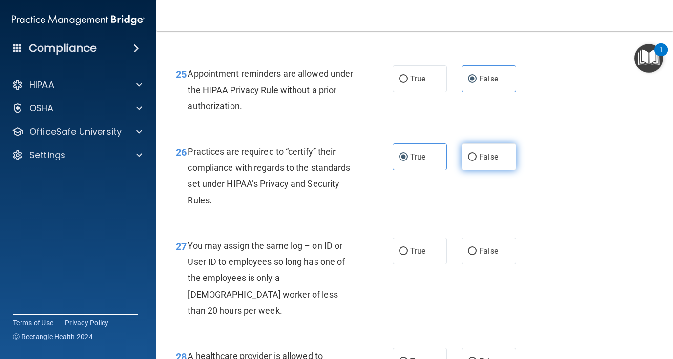
click at [484, 170] on label "False" at bounding box center [488, 157] width 54 height 27
click at [476, 161] on input "False" at bounding box center [472, 157] width 9 height 7
radio input "true"
radio input "false"
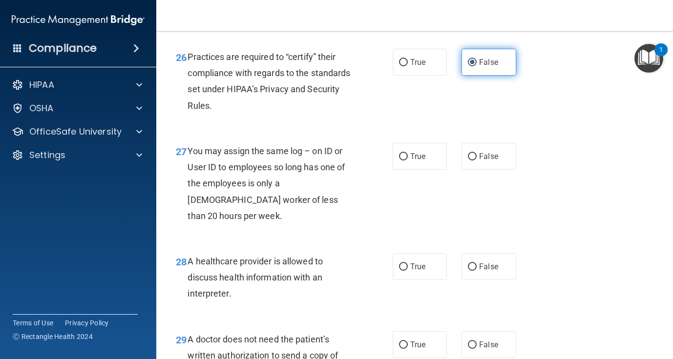
scroll to position [2368, 0]
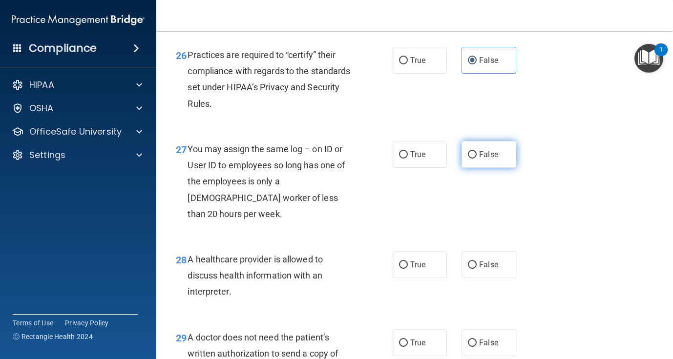
click at [488, 168] on label "False" at bounding box center [488, 154] width 54 height 27
click at [476, 159] on input "False" at bounding box center [472, 154] width 9 height 7
radio input "true"
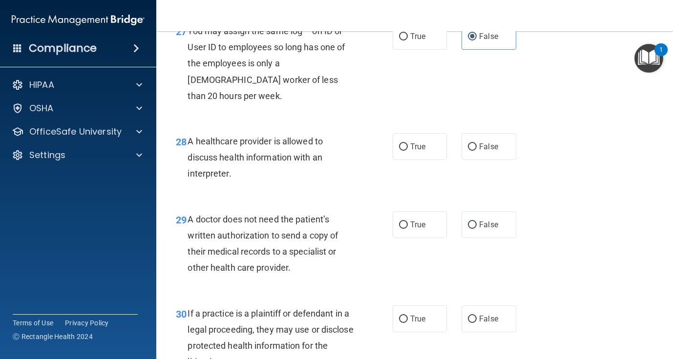
scroll to position [2505, 0]
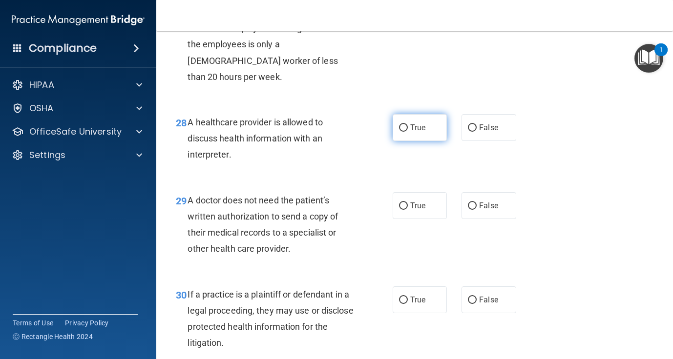
click at [424, 129] on span "True" at bounding box center [417, 127] width 15 height 9
click at [408, 129] on input "True" at bounding box center [403, 127] width 9 height 7
radio input "true"
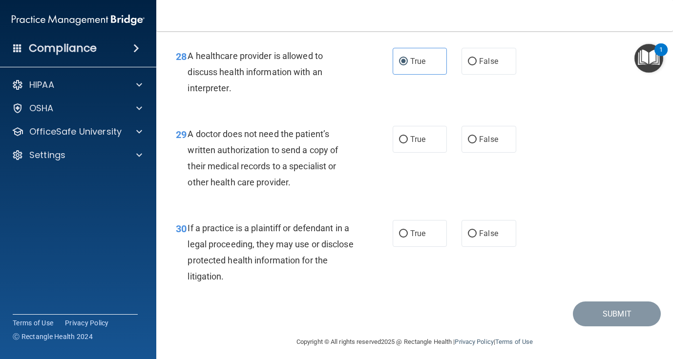
scroll to position [2572, 0]
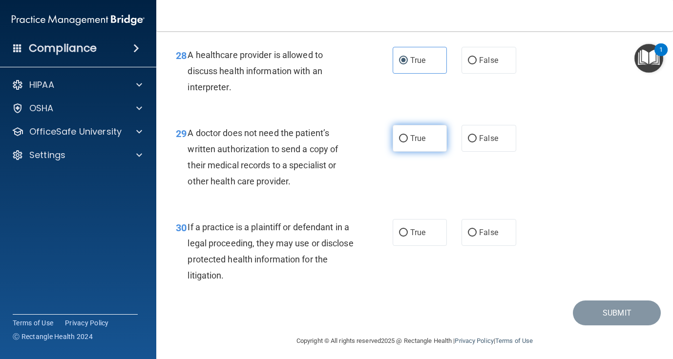
click at [418, 137] on span "True" at bounding box center [417, 138] width 15 height 9
click at [408, 137] on input "True" at bounding box center [403, 138] width 9 height 7
radio input "true"
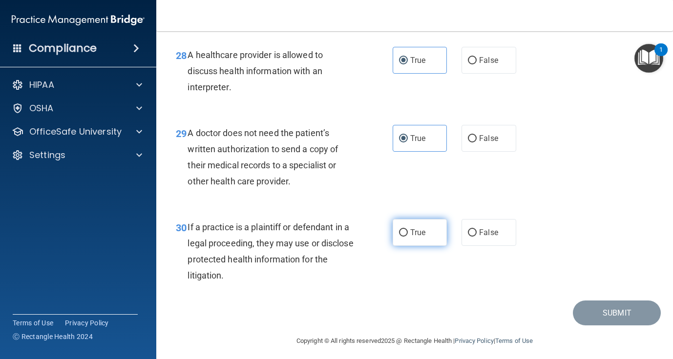
click at [409, 238] on label "True" at bounding box center [419, 232] width 54 height 27
click at [408, 237] on input "True" at bounding box center [403, 232] width 9 height 7
radio input "true"
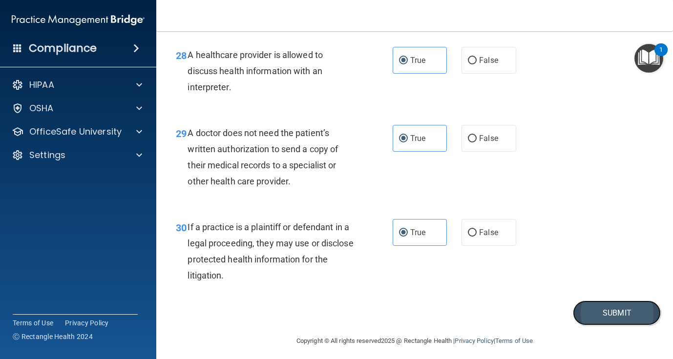
click at [625, 321] on button "Submit" at bounding box center [617, 313] width 88 height 25
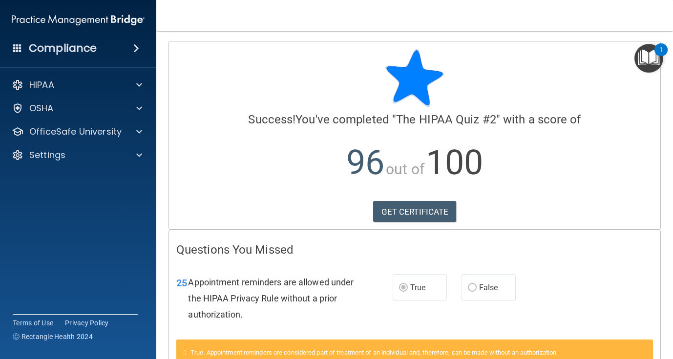
scroll to position [65, 0]
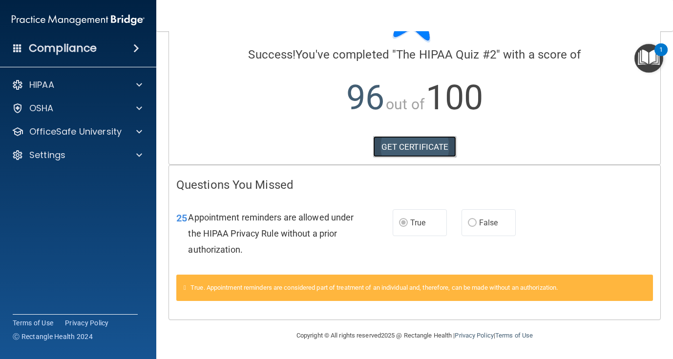
click at [418, 154] on link "GET CERTIFICATE" at bounding box center [414, 146] width 83 height 21
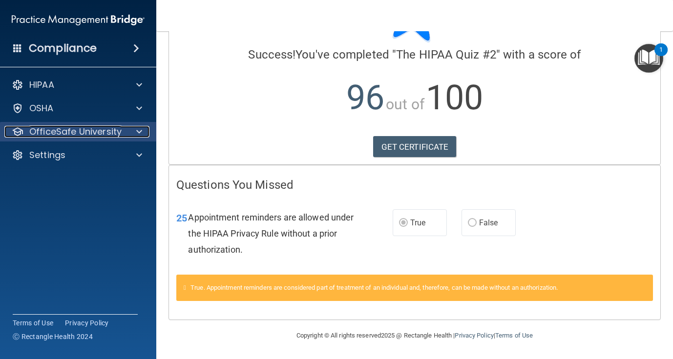
click at [137, 128] on span at bounding box center [139, 132] width 6 height 12
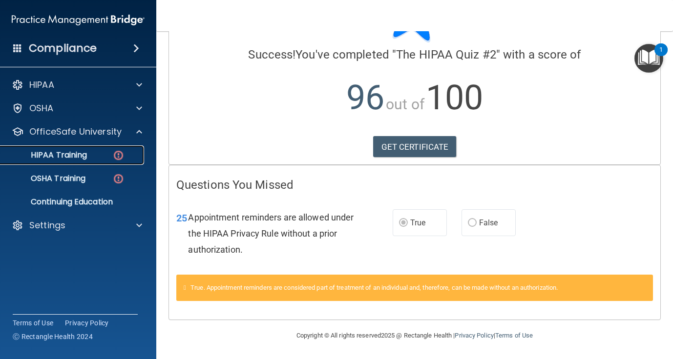
click at [121, 157] on img at bounding box center [118, 155] width 12 height 12
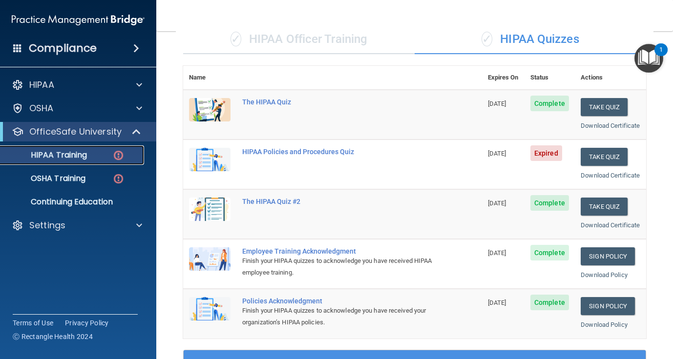
scroll to position [79, 0]
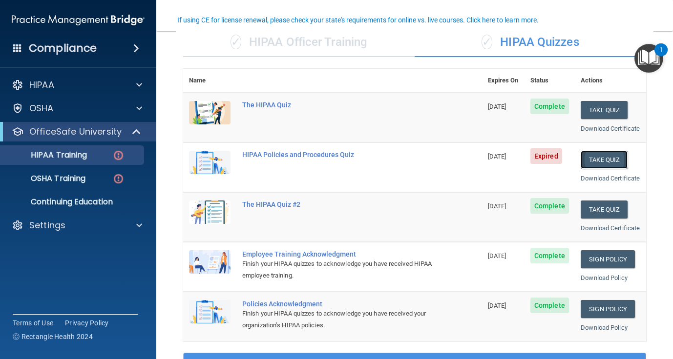
click at [608, 169] on button "Take Quiz" at bounding box center [603, 160] width 47 height 18
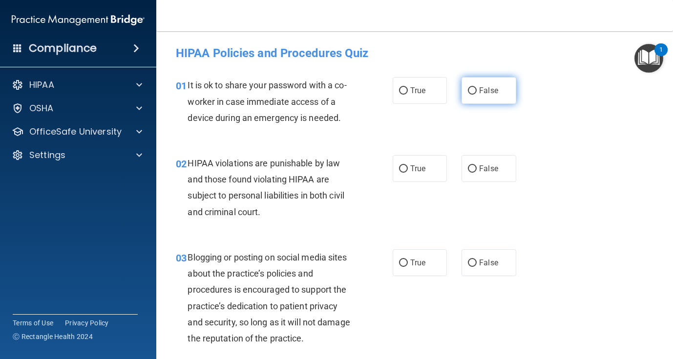
click at [479, 79] on label "False" at bounding box center [488, 90] width 54 height 27
click at [476, 87] on input "False" at bounding box center [472, 90] width 9 height 7
radio input "true"
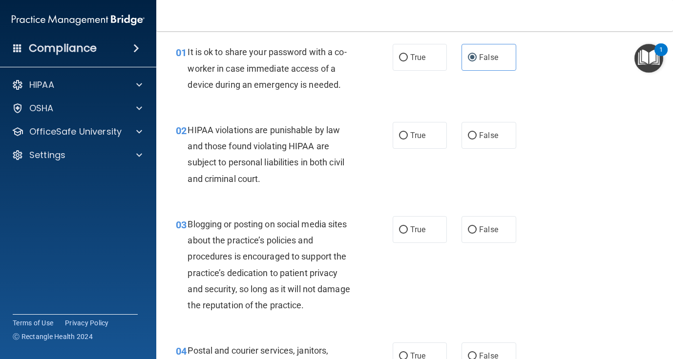
scroll to position [34, 0]
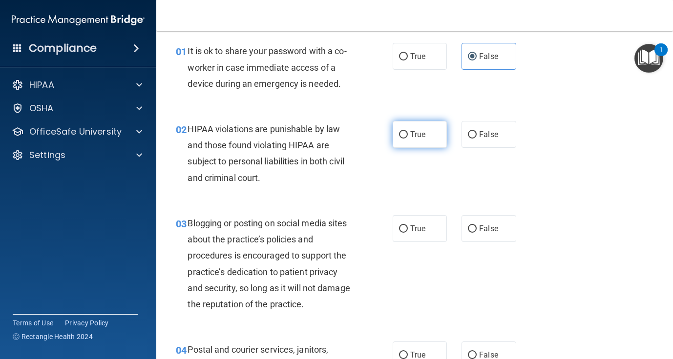
click at [413, 138] on span "True" at bounding box center [417, 134] width 15 height 9
click at [408, 138] on input "True" at bounding box center [403, 134] width 9 height 7
radio input "true"
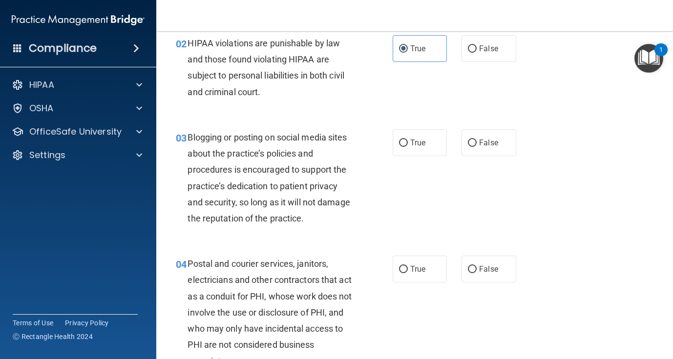
scroll to position [125, 0]
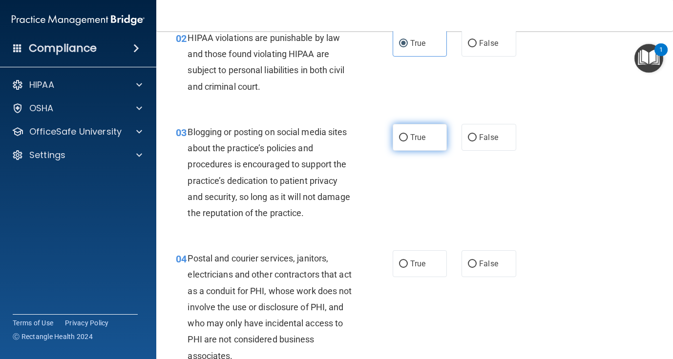
click at [404, 143] on label "True" at bounding box center [419, 137] width 54 height 27
click at [404, 142] on input "True" at bounding box center [403, 137] width 9 height 7
radio input "true"
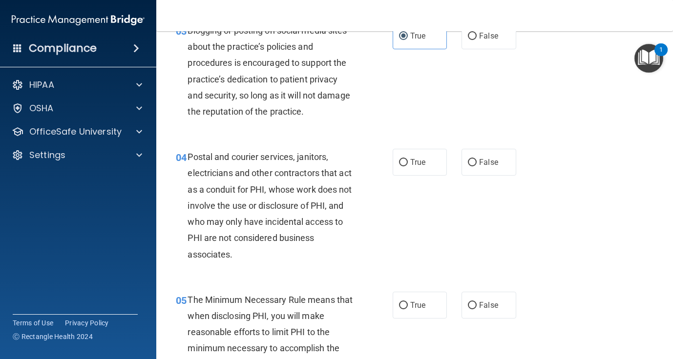
scroll to position [235, 0]
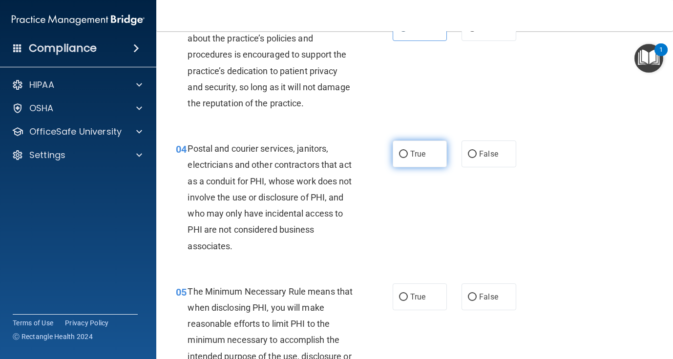
click at [423, 167] on label "True" at bounding box center [419, 154] width 54 height 27
click at [408, 158] on input "True" at bounding box center [403, 154] width 9 height 7
radio input "true"
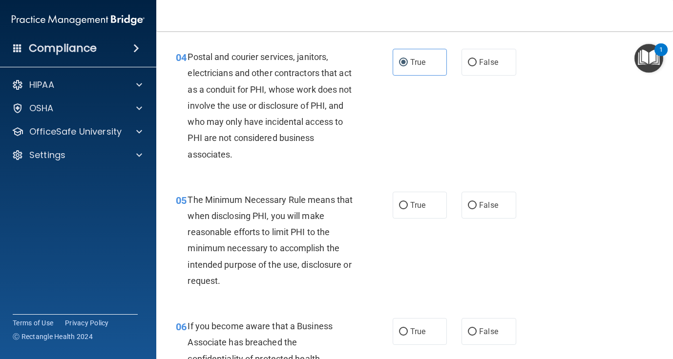
scroll to position [330, 0]
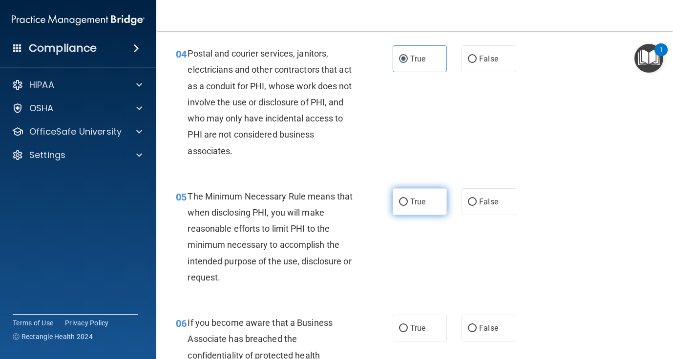
click at [415, 199] on span "True" at bounding box center [417, 201] width 15 height 9
click at [408, 199] on input "True" at bounding box center [403, 202] width 9 height 7
radio input "true"
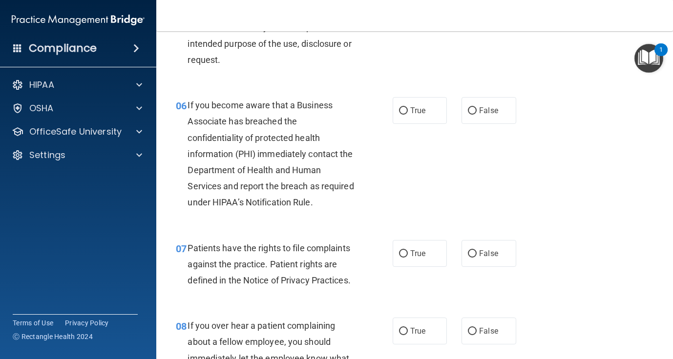
scroll to position [552, 0]
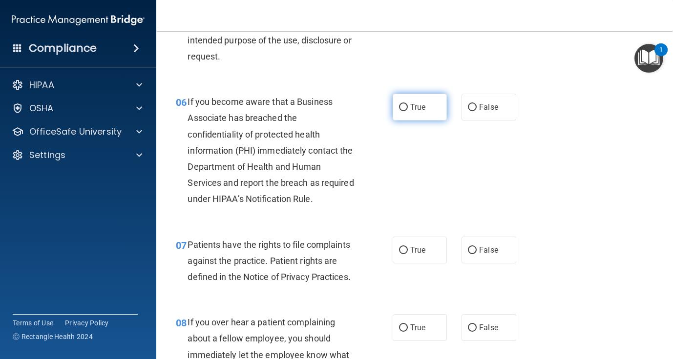
click at [419, 114] on label "True" at bounding box center [419, 107] width 54 height 27
click at [408, 111] on input "True" at bounding box center [403, 107] width 9 height 7
radio input "true"
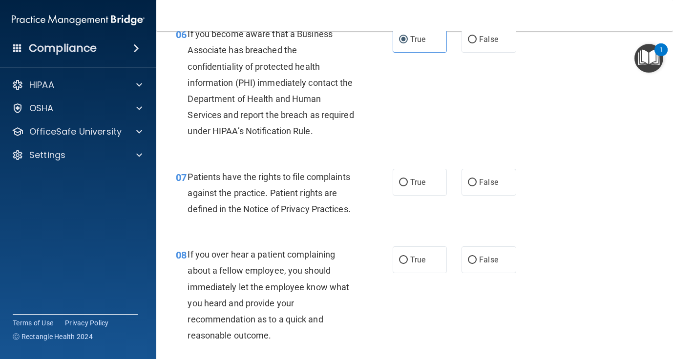
scroll to position [627, 0]
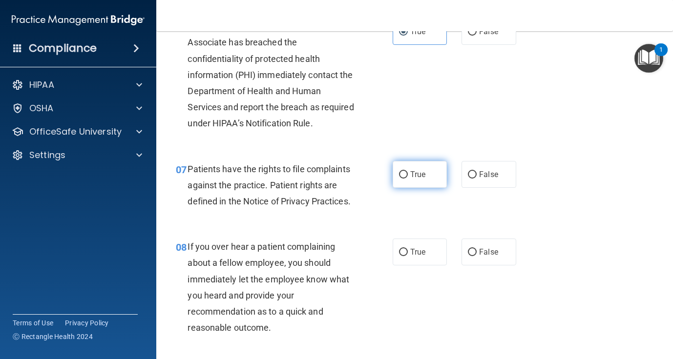
click at [416, 180] on label "True" at bounding box center [419, 174] width 54 height 27
click at [408, 179] on input "True" at bounding box center [403, 174] width 9 height 7
radio input "true"
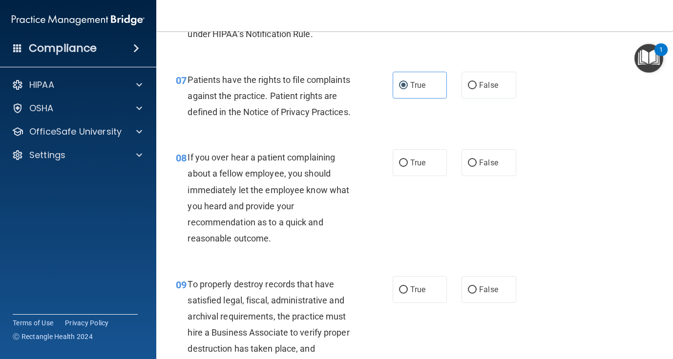
scroll to position [718, 0]
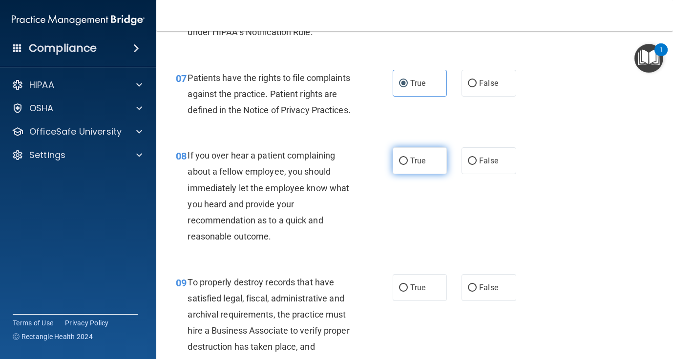
click at [404, 167] on label "True" at bounding box center [419, 160] width 54 height 27
click at [404, 165] on input "True" at bounding box center [403, 161] width 9 height 7
radio input "true"
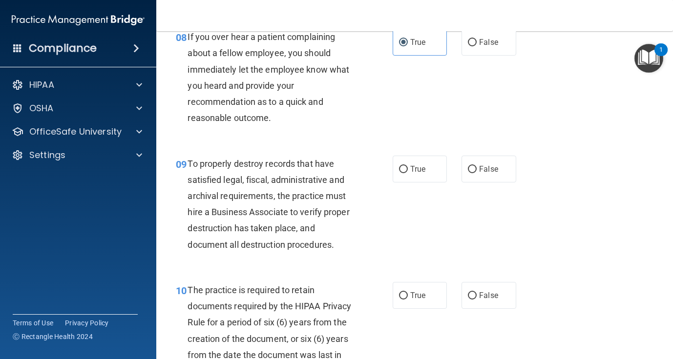
scroll to position [839, 0]
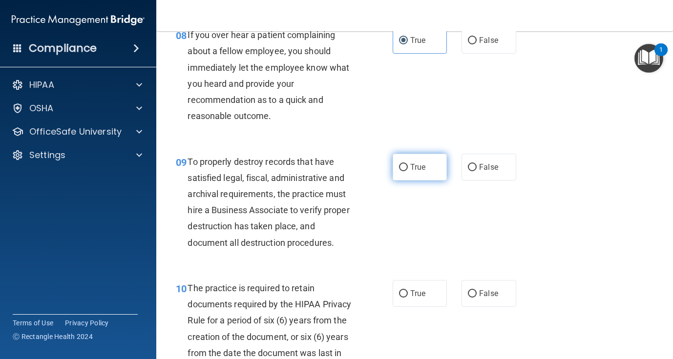
click at [418, 175] on label "True" at bounding box center [419, 167] width 54 height 27
click at [408, 171] on input "True" at bounding box center [403, 167] width 9 height 7
radio input "true"
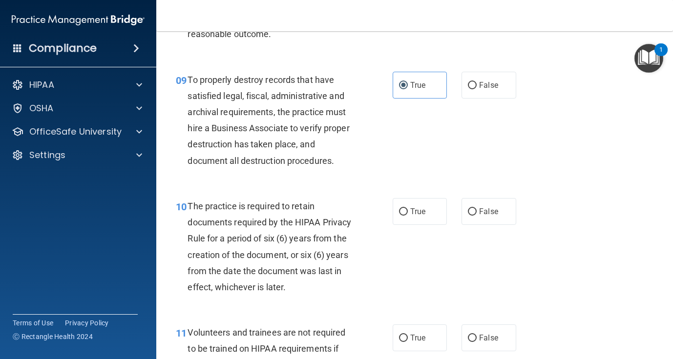
scroll to position [922, 0]
click at [410, 213] on span "True" at bounding box center [417, 210] width 15 height 9
click at [408, 213] on input "True" at bounding box center [403, 210] width 9 height 7
radio input "true"
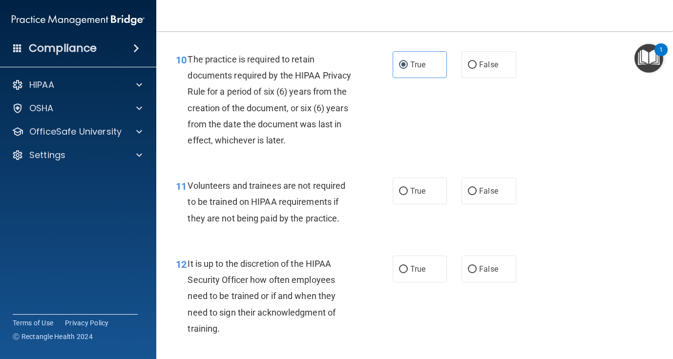
scroll to position [1069, 0]
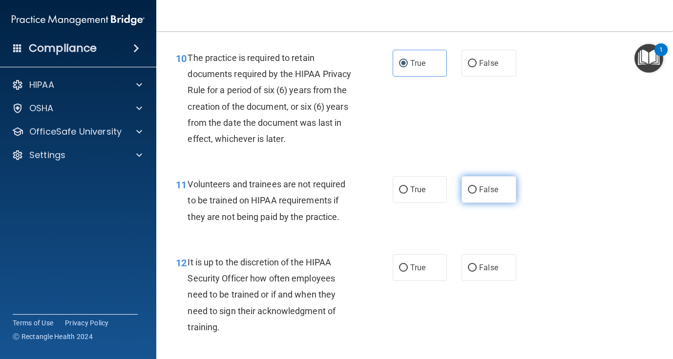
click at [508, 197] on label "False" at bounding box center [488, 189] width 54 height 27
click at [476, 194] on input "False" at bounding box center [472, 189] width 9 height 7
radio input "true"
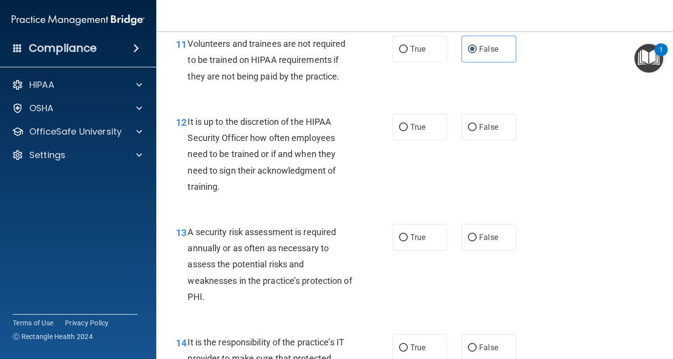
scroll to position [1211, 0]
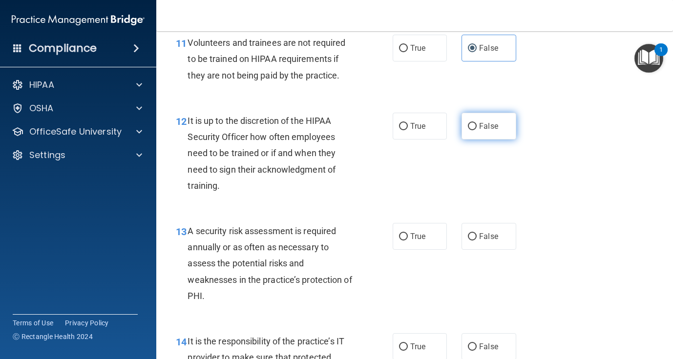
click at [484, 124] on span "False" at bounding box center [488, 126] width 19 height 9
click at [476, 124] on input "False" at bounding box center [472, 126] width 9 height 7
radio input "true"
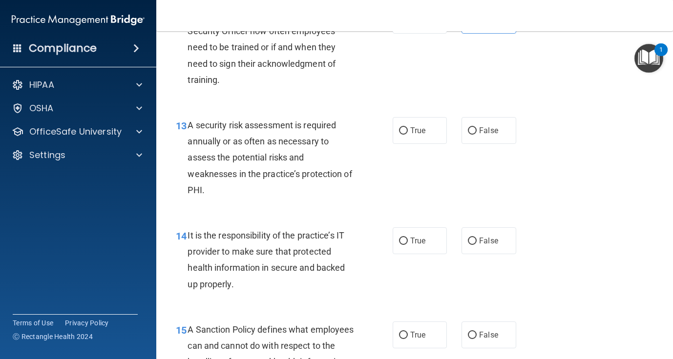
scroll to position [1324, 0]
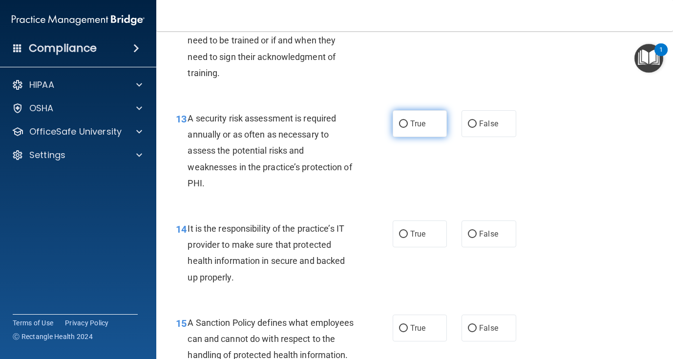
click at [420, 127] on span "True" at bounding box center [417, 123] width 15 height 9
click at [408, 127] on input "True" at bounding box center [403, 124] width 9 height 7
radio input "true"
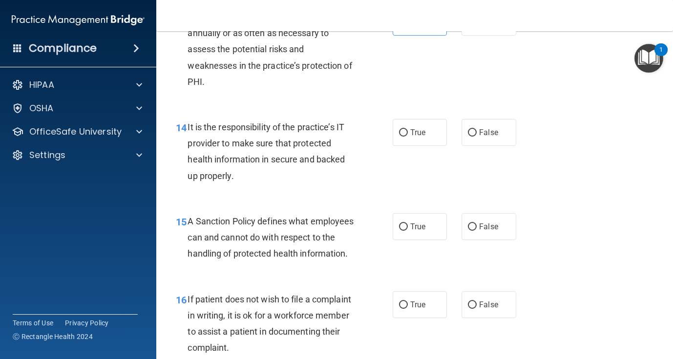
scroll to position [1429, 0]
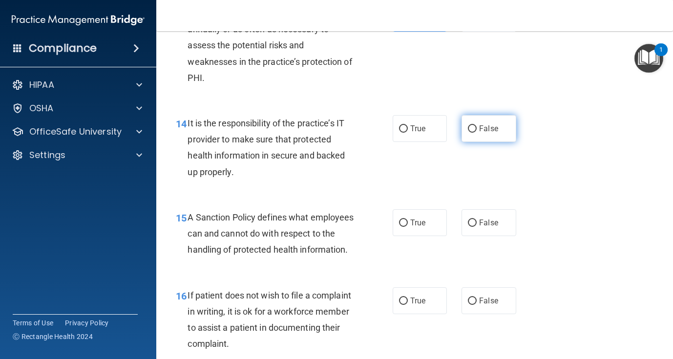
click at [490, 138] on label "False" at bounding box center [488, 128] width 54 height 27
click at [476, 133] on input "False" at bounding box center [472, 128] width 9 height 7
radio input "true"
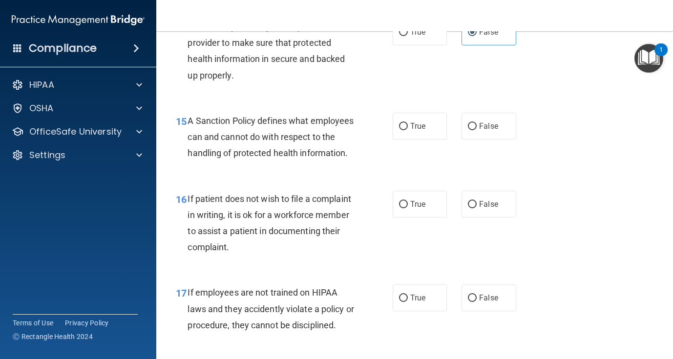
scroll to position [1527, 0]
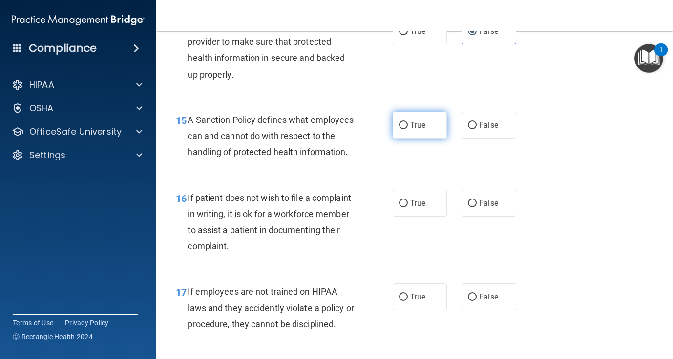
click at [415, 121] on span "True" at bounding box center [417, 125] width 15 height 9
click at [408, 122] on input "True" at bounding box center [403, 125] width 9 height 7
radio input "true"
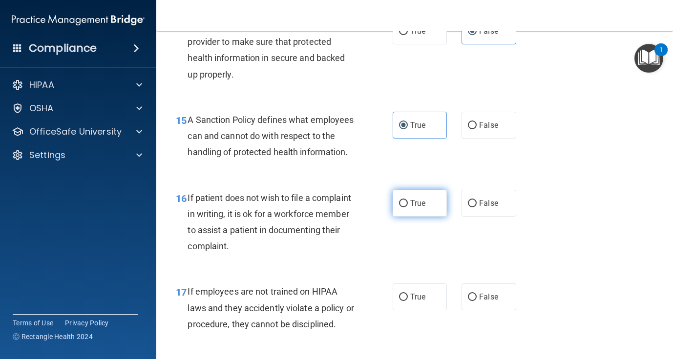
click at [410, 208] on span "True" at bounding box center [417, 203] width 15 height 9
click at [408, 207] on input "True" at bounding box center [403, 203] width 9 height 7
radio input "true"
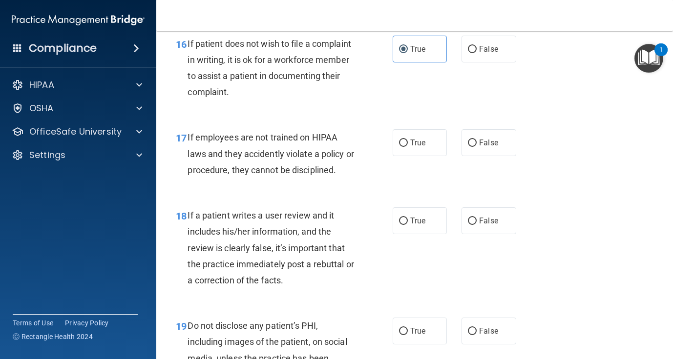
scroll to position [1681, 0]
click at [433, 156] on label "True" at bounding box center [419, 142] width 54 height 27
click at [408, 146] on input "True" at bounding box center [403, 142] width 9 height 7
radio input "true"
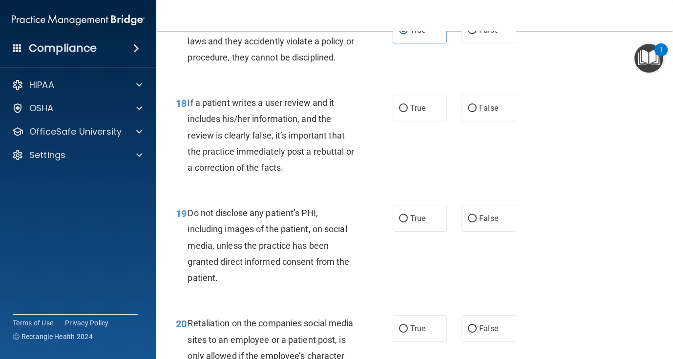
scroll to position [1800, 0]
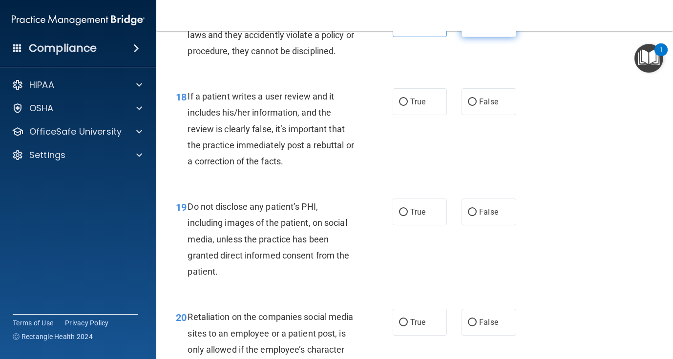
click at [494, 28] on span "False" at bounding box center [488, 23] width 19 height 9
click at [476, 28] on input "False" at bounding box center [472, 24] width 9 height 7
radio input "true"
radio input "false"
click at [480, 106] on span "False" at bounding box center [488, 101] width 19 height 9
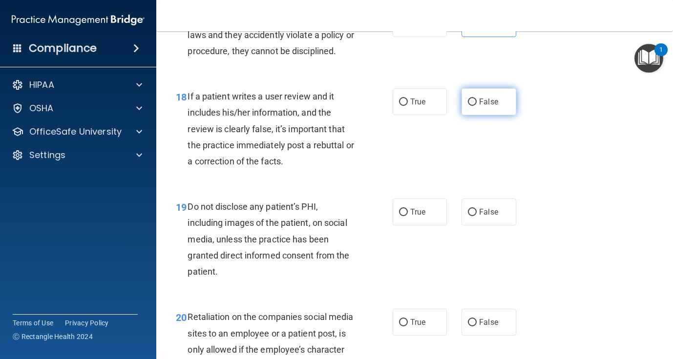
click at [476, 106] on input "False" at bounding box center [472, 102] width 9 height 7
radio input "true"
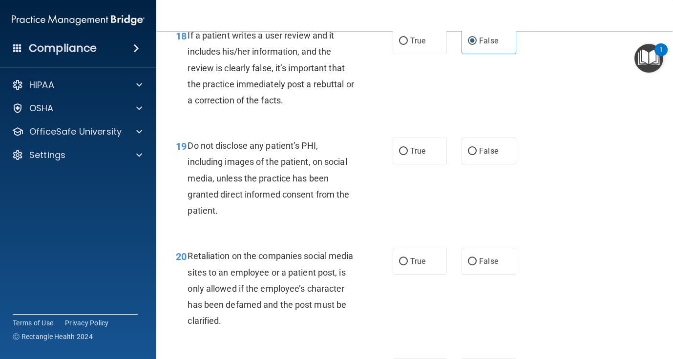
scroll to position [1865, 0]
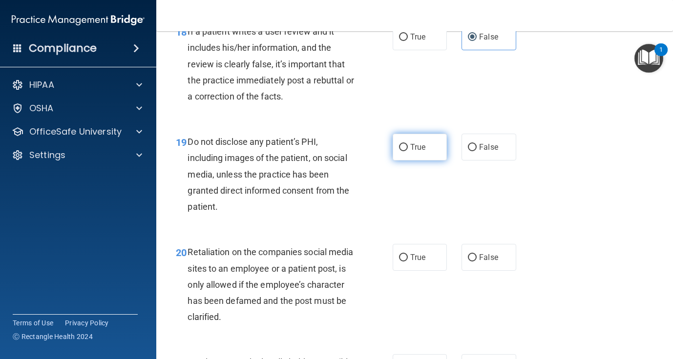
click at [406, 159] on label "True" at bounding box center [419, 147] width 54 height 27
click at [406, 151] on input "True" at bounding box center [403, 147] width 9 height 7
radio input "true"
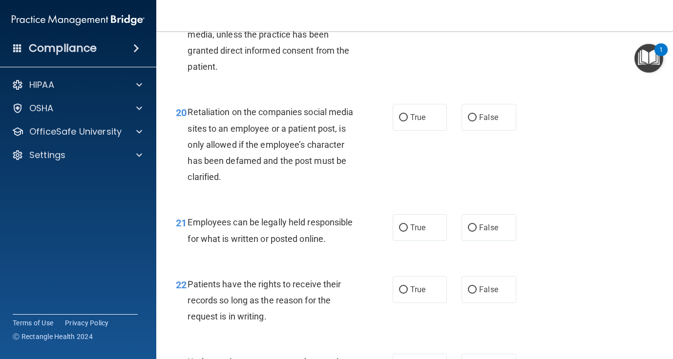
scroll to position [2007, 0]
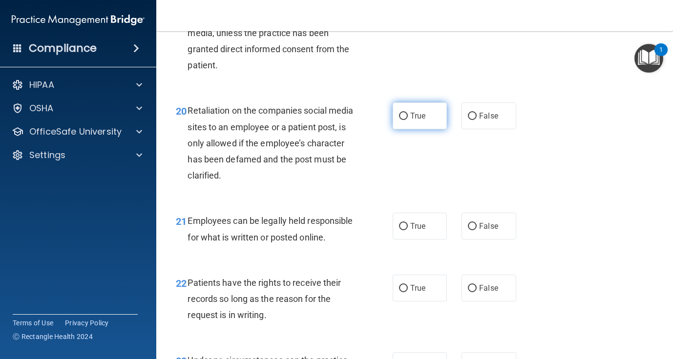
click at [410, 129] on label "True" at bounding box center [419, 116] width 54 height 27
click at [408, 120] on input "True" at bounding box center [403, 116] width 9 height 7
radio input "true"
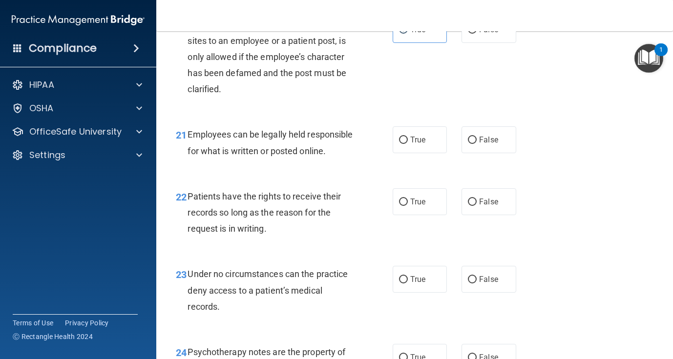
scroll to position [2093, 0]
click at [408, 153] on label "True" at bounding box center [419, 139] width 54 height 27
click at [408, 144] on input "True" at bounding box center [403, 139] width 9 height 7
radio input "true"
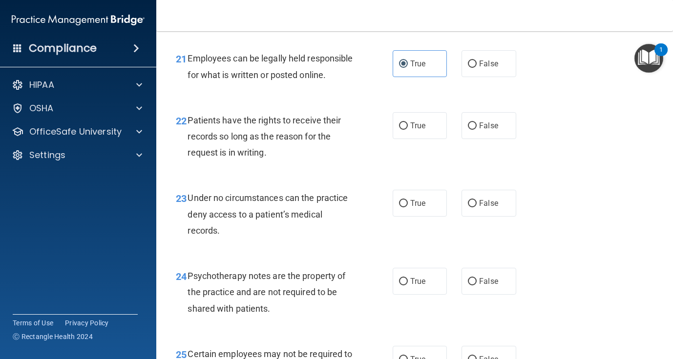
scroll to position [2173, 0]
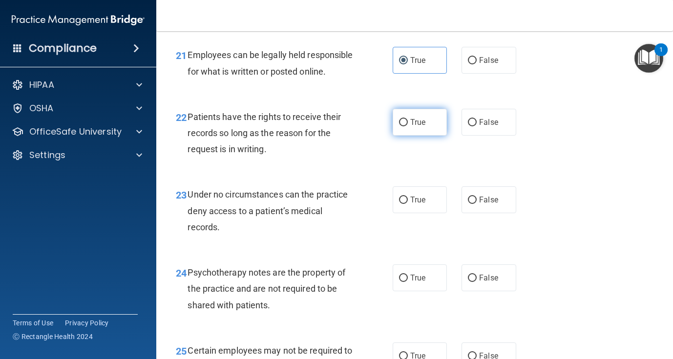
click at [412, 136] on label "True" at bounding box center [419, 122] width 54 height 27
click at [408, 126] on input "True" at bounding box center [403, 122] width 9 height 7
radio input "true"
click at [504, 136] on label "False" at bounding box center [488, 122] width 54 height 27
click at [476, 126] on input "False" at bounding box center [472, 122] width 9 height 7
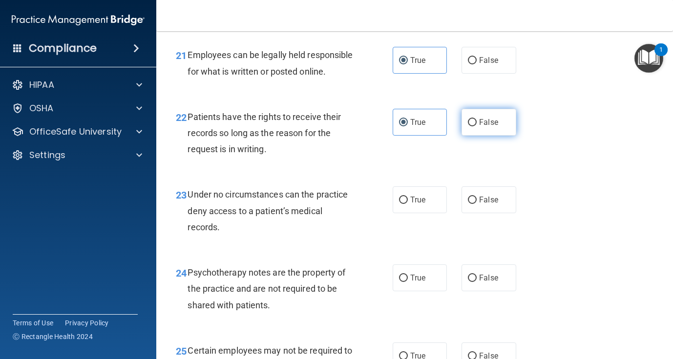
radio input "true"
radio input "false"
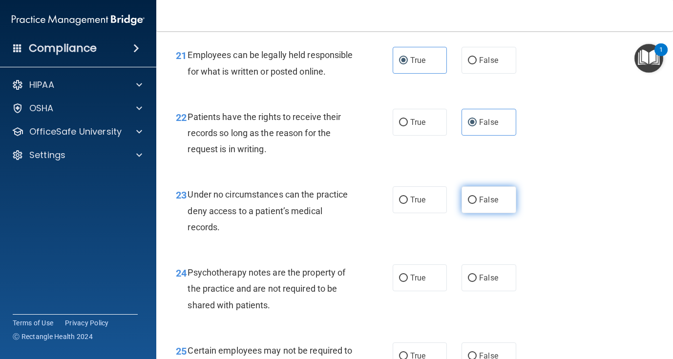
click at [472, 213] on label "False" at bounding box center [488, 199] width 54 height 27
click at [472, 204] on input "False" at bounding box center [472, 200] width 9 height 7
radio input "true"
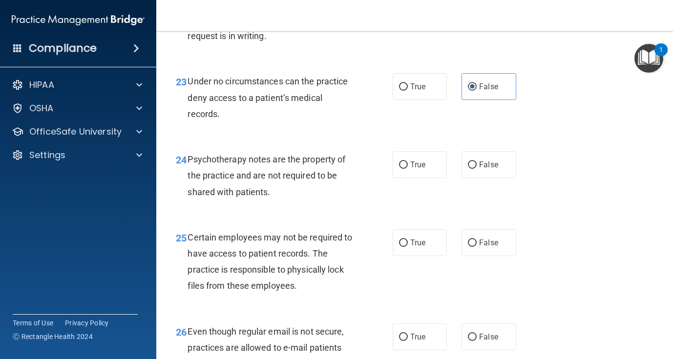
scroll to position [2290, 0]
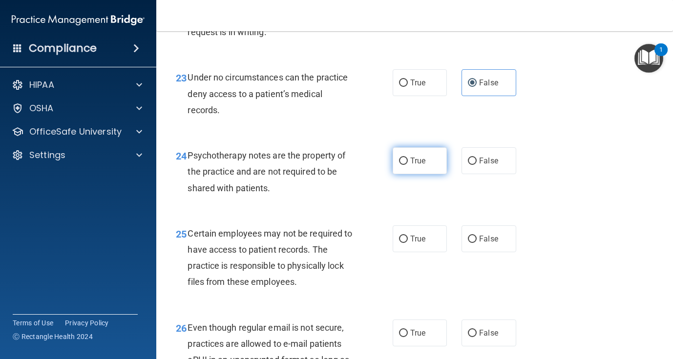
click at [416, 165] on span "True" at bounding box center [417, 160] width 15 height 9
click at [408, 165] on input "True" at bounding box center [403, 161] width 9 height 7
radio input "true"
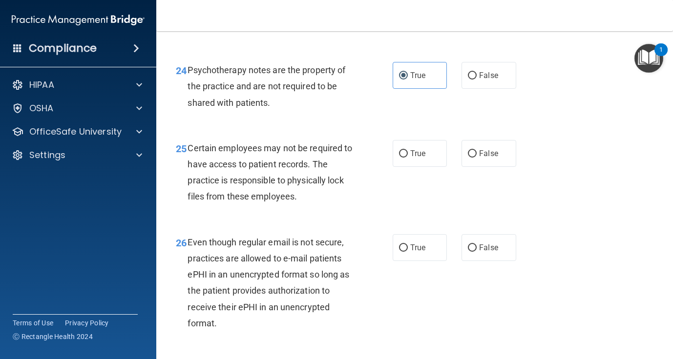
scroll to position [2386, 0]
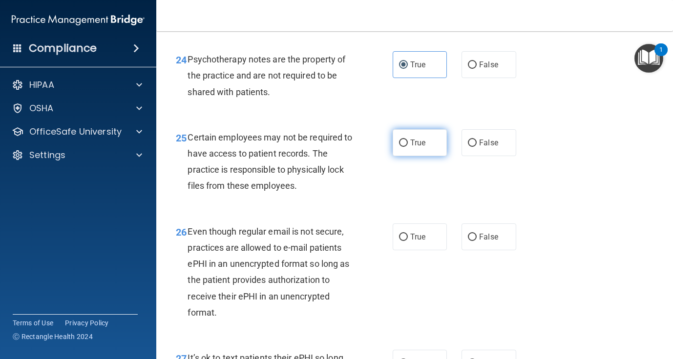
click at [416, 147] on span "True" at bounding box center [417, 142] width 15 height 9
click at [408, 147] on input "True" at bounding box center [403, 143] width 9 height 7
radio input "true"
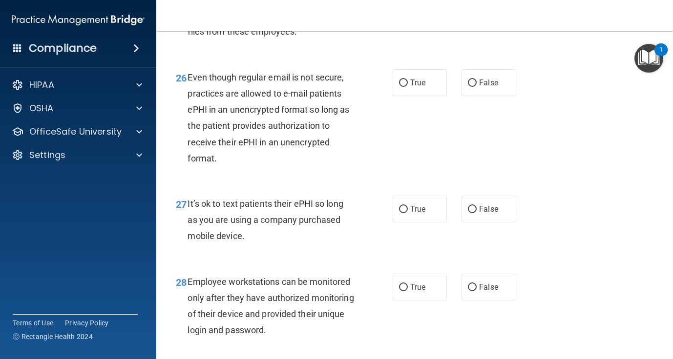
scroll to position [2541, 0]
click at [408, 95] on label "True" at bounding box center [419, 82] width 54 height 27
click at [408, 86] on input "True" at bounding box center [403, 82] width 9 height 7
radio input "true"
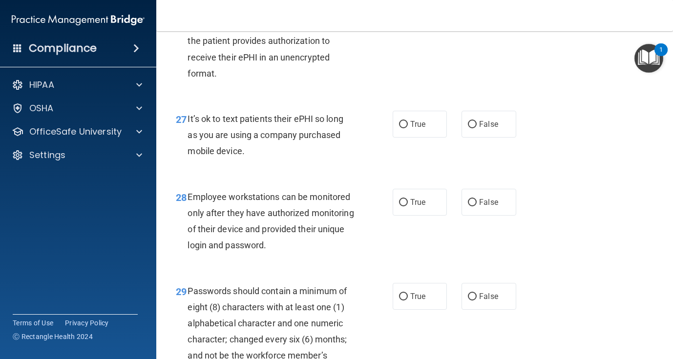
scroll to position [2626, 0]
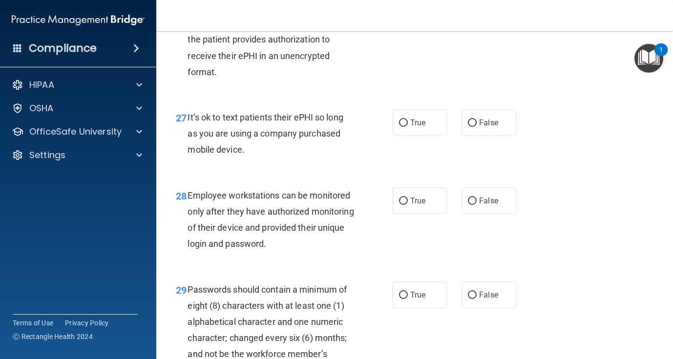
click at [459, 136] on div "True False" at bounding box center [457, 122] width 130 height 27
click at [480, 136] on label "False" at bounding box center [488, 122] width 54 height 27
click at [476, 127] on input "False" at bounding box center [472, 123] width 9 height 7
radio input "true"
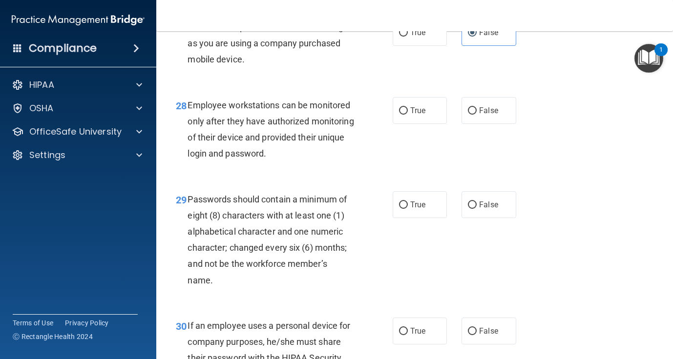
scroll to position [2718, 0]
click at [397, 145] on div "28 Employee workstations can be monitored only after they have authorized monit…" at bounding box center [284, 131] width 246 height 70
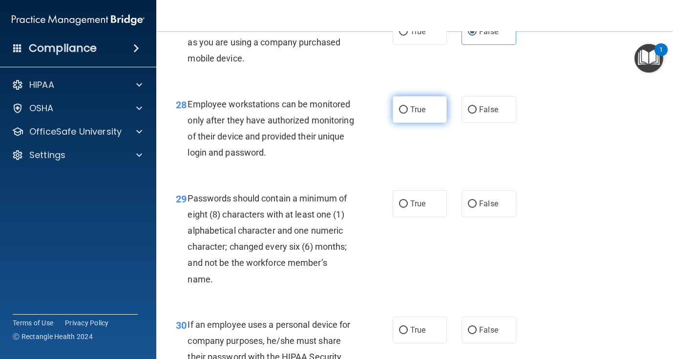
click at [404, 114] on input "True" at bounding box center [403, 109] width 9 height 7
radio input "true"
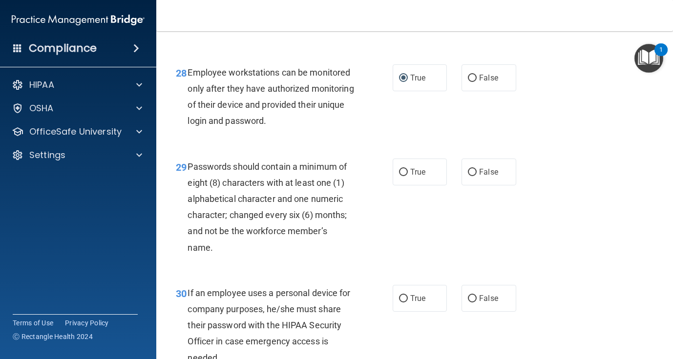
scroll to position [2752, 0]
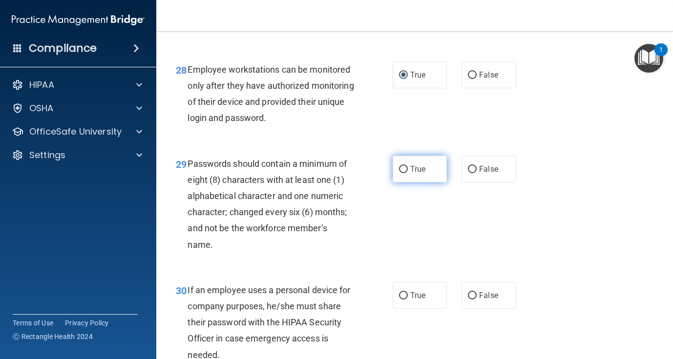
click at [413, 174] on span "True" at bounding box center [417, 168] width 15 height 9
click at [408, 173] on input "True" at bounding box center [403, 169] width 9 height 7
radio input "true"
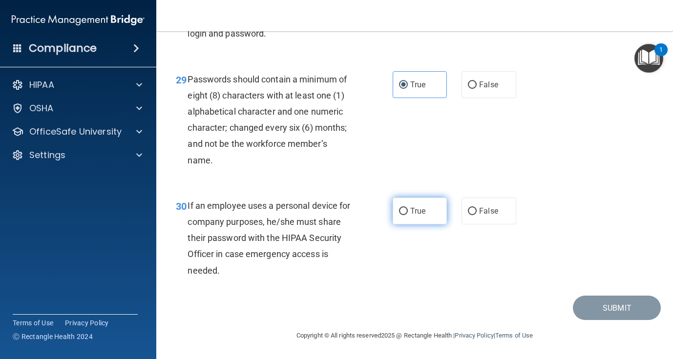
click at [393, 217] on label "True" at bounding box center [419, 211] width 54 height 27
click at [399, 215] on input "True" at bounding box center [403, 211] width 9 height 7
radio input "true"
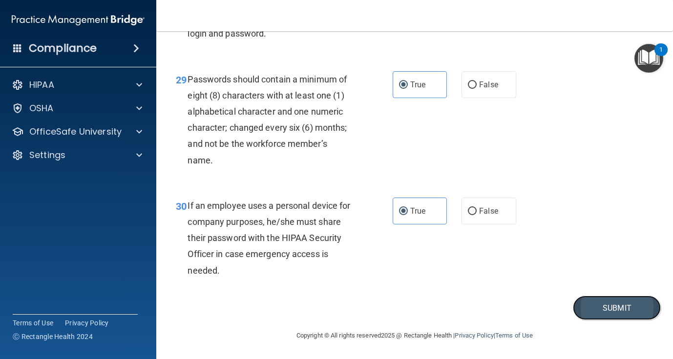
click at [595, 306] on button "Submit" at bounding box center [617, 308] width 88 height 25
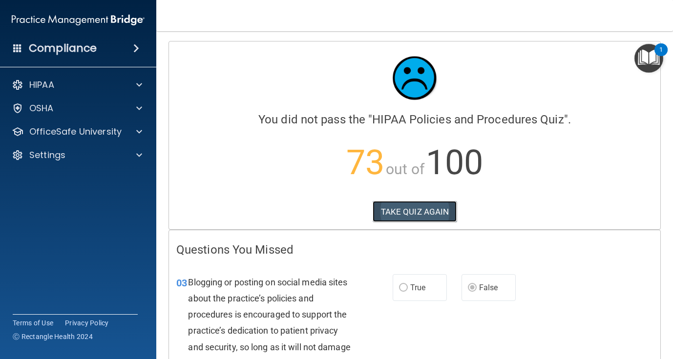
click at [414, 213] on button "TAKE QUIZ AGAIN" at bounding box center [414, 211] width 84 height 21
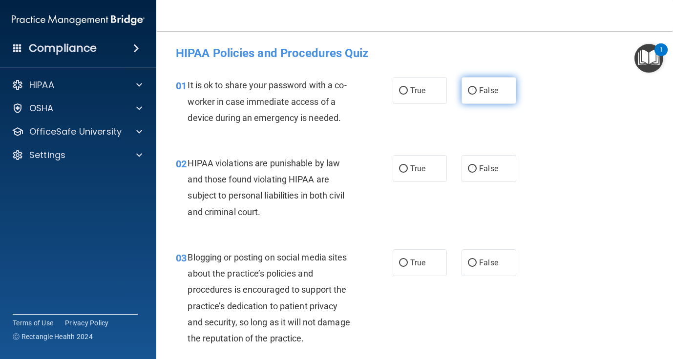
click at [489, 101] on label "False" at bounding box center [488, 90] width 54 height 27
click at [476, 95] on input "False" at bounding box center [472, 90] width 9 height 7
radio input "true"
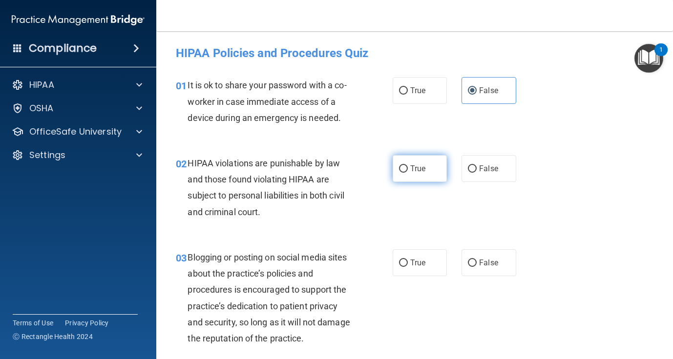
click at [419, 181] on label "True" at bounding box center [419, 168] width 54 height 27
click at [408, 173] on input "True" at bounding box center [403, 168] width 9 height 7
radio input "true"
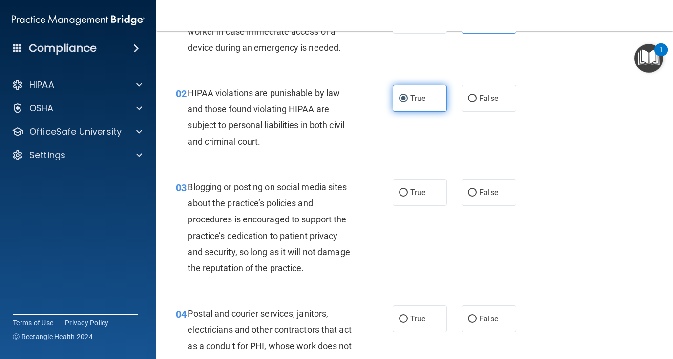
scroll to position [78, 0]
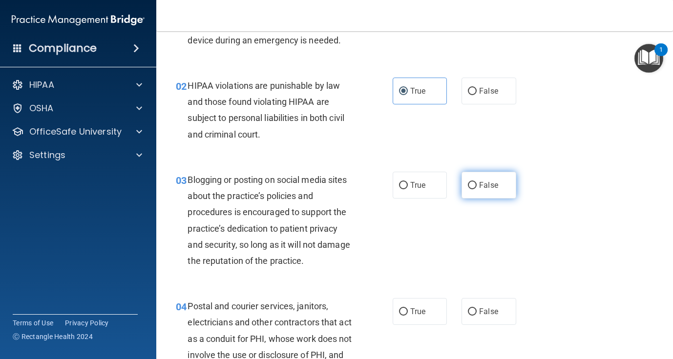
click at [478, 189] on label "False" at bounding box center [488, 185] width 54 height 27
click at [476, 189] on input "False" at bounding box center [472, 185] width 9 height 7
radio input "true"
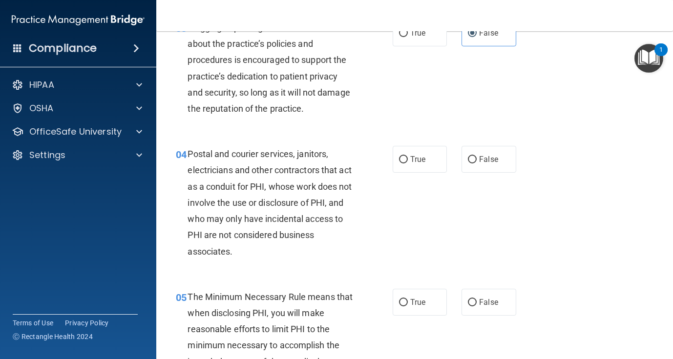
scroll to position [231, 0]
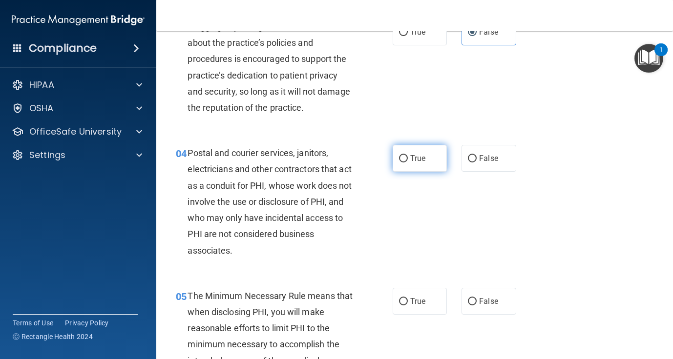
click at [404, 167] on label "True" at bounding box center [419, 158] width 54 height 27
click at [404, 163] on input "True" at bounding box center [403, 158] width 9 height 7
radio input "true"
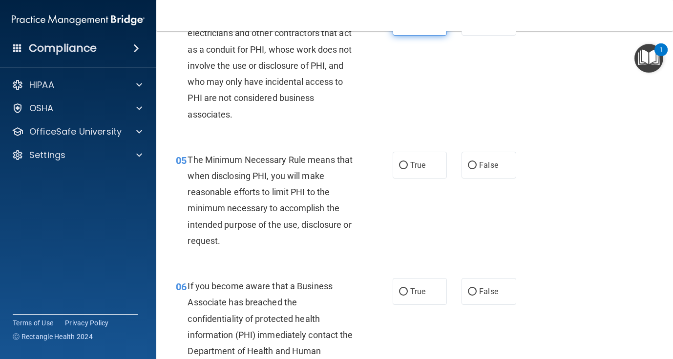
scroll to position [384, 0]
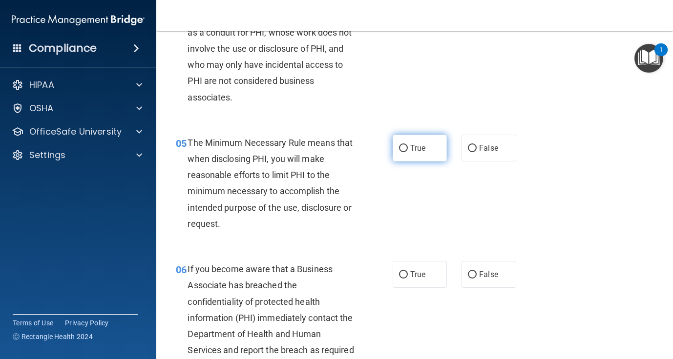
click at [411, 140] on label "True" at bounding box center [419, 148] width 54 height 27
click at [408, 145] on input "True" at bounding box center [403, 148] width 9 height 7
radio input "true"
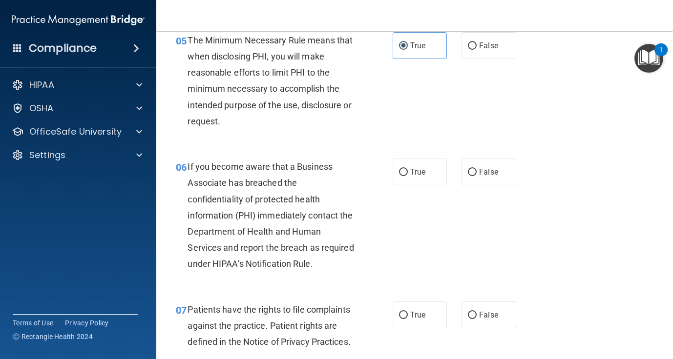
scroll to position [489, 0]
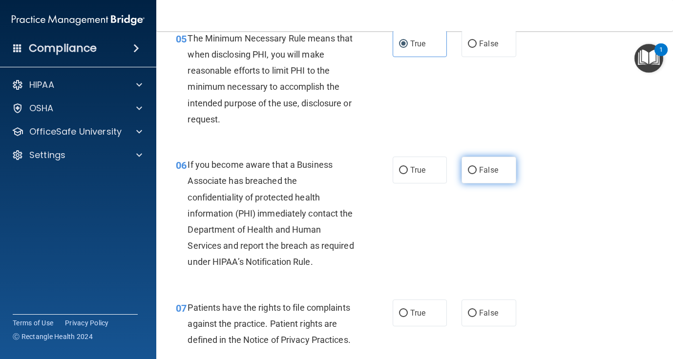
click at [476, 164] on label "False" at bounding box center [488, 170] width 54 height 27
click at [476, 167] on input "False" at bounding box center [472, 170] width 9 height 7
radio input "true"
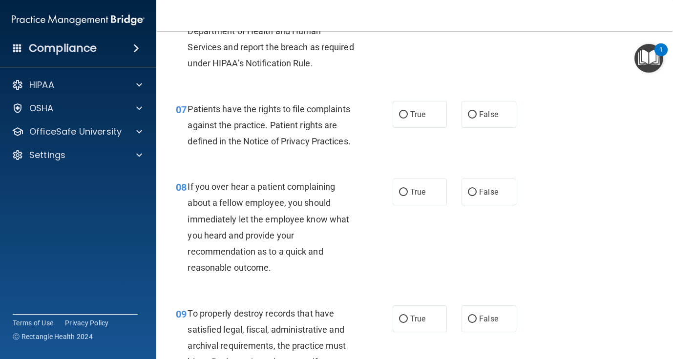
scroll to position [689, 0]
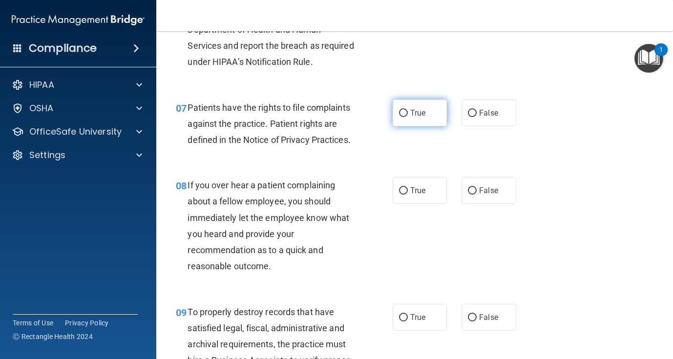
click at [423, 111] on span "True" at bounding box center [417, 112] width 15 height 9
click at [408, 111] on input "True" at bounding box center [403, 113] width 9 height 7
radio input "true"
click at [487, 199] on label "False" at bounding box center [488, 190] width 54 height 27
click at [476, 195] on input "False" at bounding box center [472, 190] width 9 height 7
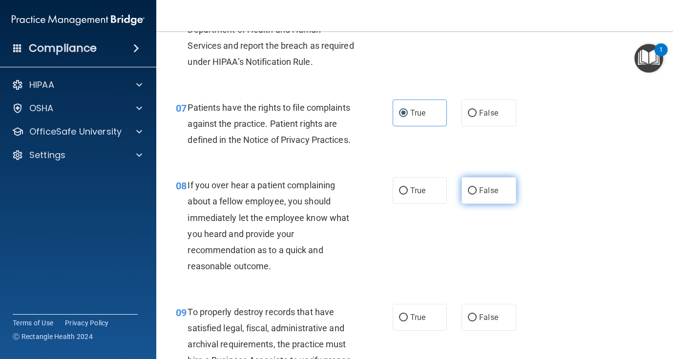
radio input "true"
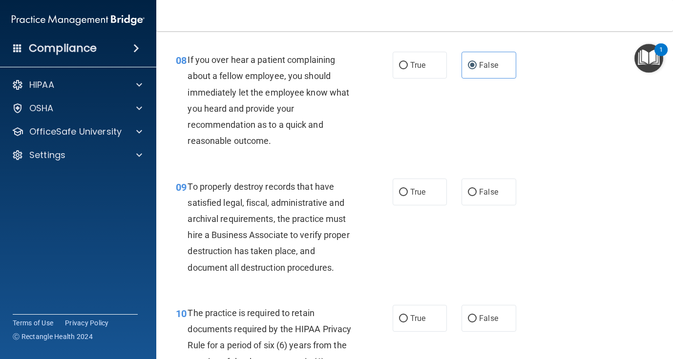
scroll to position [822, 0]
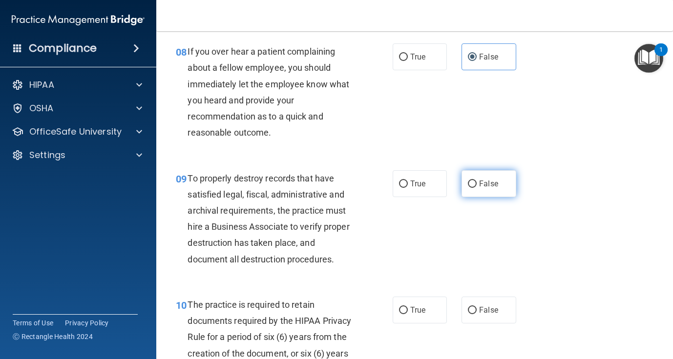
click at [496, 181] on span "False" at bounding box center [488, 183] width 19 height 9
click at [476, 181] on input "False" at bounding box center [472, 184] width 9 height 7
radio input "true"
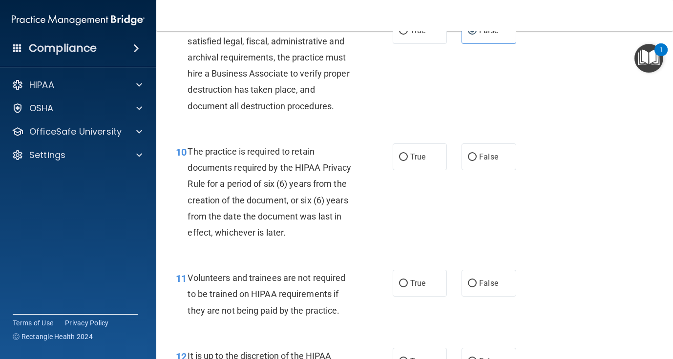
scroll to position [979, 0]
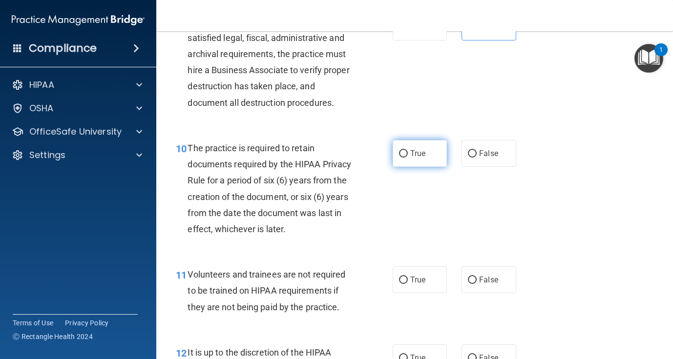
click at [415, 153] on span "True" at bounding box center [417, 153] width 15 height 9
click at [408, 153] on input "True" at bounding box center [403, 153] width 9 height 7
radio input "true"
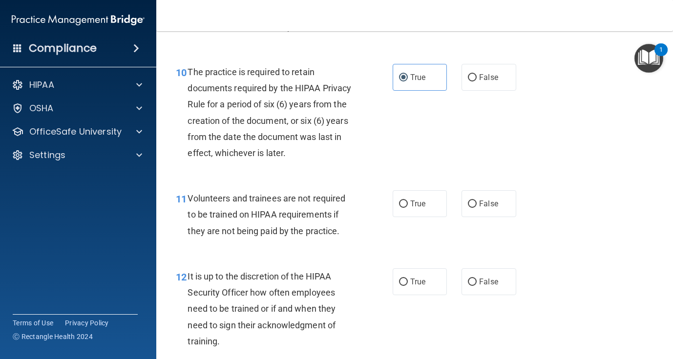
scroll to position [1060, 0]
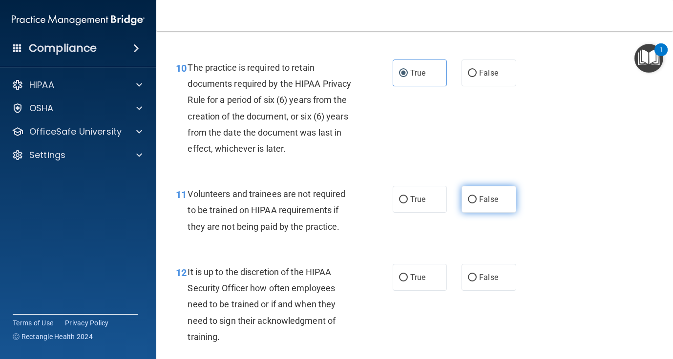
click at [467, 204] on label "False" at bounding box center [488, 199] width 54 height 27
click at [468, 204] on input "False" at bounding box center [472, 199] width 9 height 7
radio input "true"
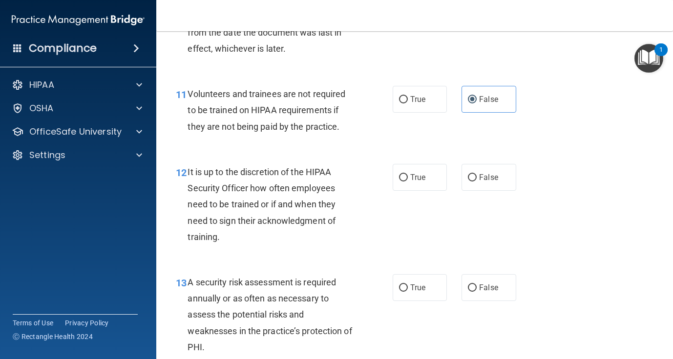
scroll to position [1166, 0]
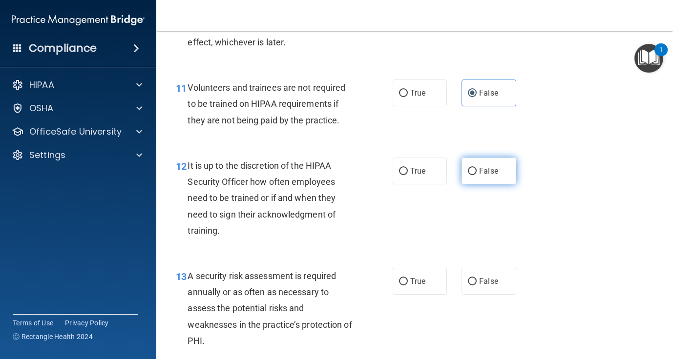
click at [488, 178] on label "False" at bounding box center [488, 171] width 54 height 27
click at [476, 175] on input "False" at bounding box center [472, 171] width 9 height 7
radio input "true"
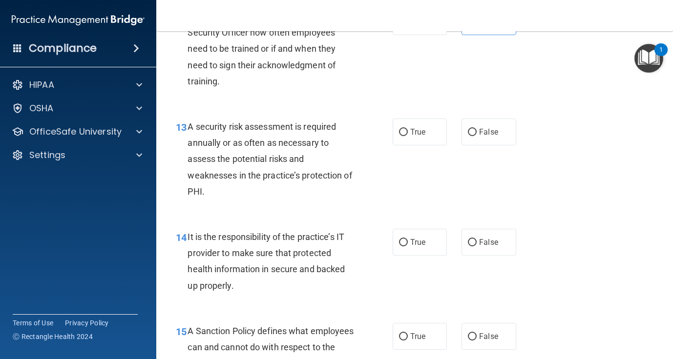
scroll to position [1323, 0]
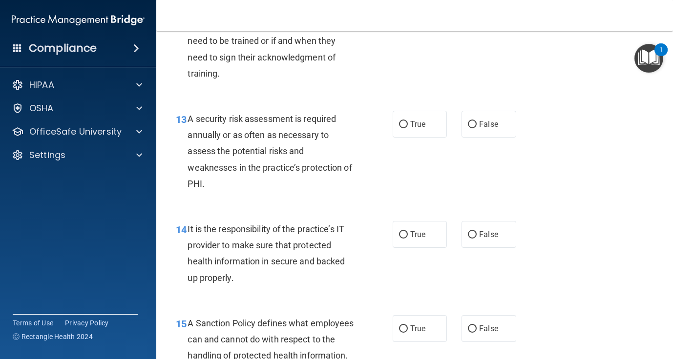
click at [420, 144] on div "13 A security risk assessment is required annually or as often as necessary to …" at bounding box center [414, 154] width 492 height 110
click at [417, 137] on label "True" at bounding box center [419, 124] width 54 height 27
click at [408, 128] on input "True" at bounding box center [403, 124] width 9 height 7
radio input "true"
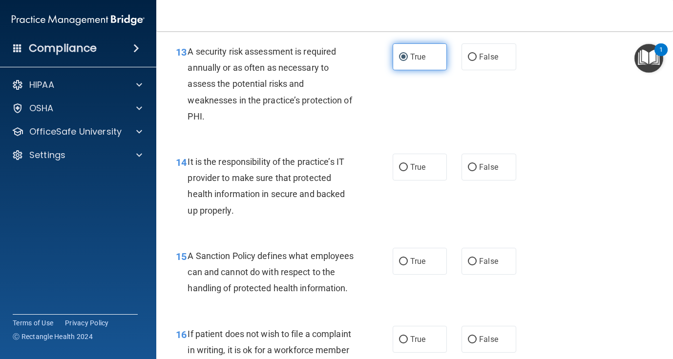
scroll to position [1392, 0]
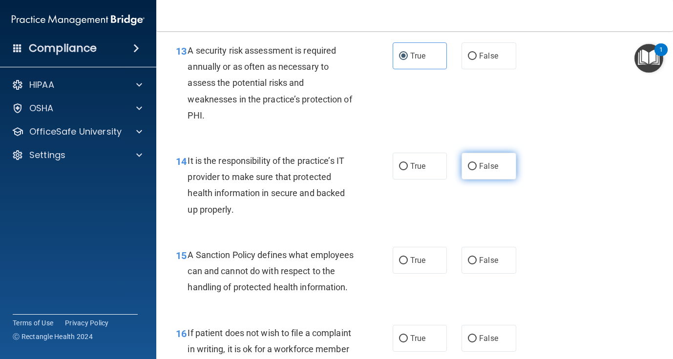
click at [488, 176] on label "False" at bounding box center [488, 166] width 54 height 27
click at [476, 170] on input "False" at bounding box center [472, 166] width 9 height 7
radio input "true"
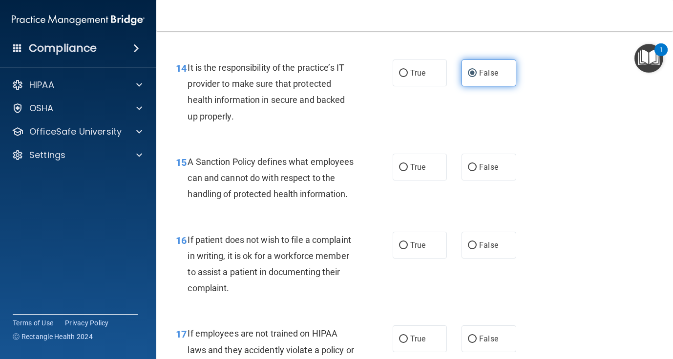
scroll to position [1485, 0]
click at [464, 171] on label "False" at bounding box center [488, 166] width 54 height 27
click at [468, 171] on input "False" at bounding box center [472, 167] width 9 height 7
radio input "true"
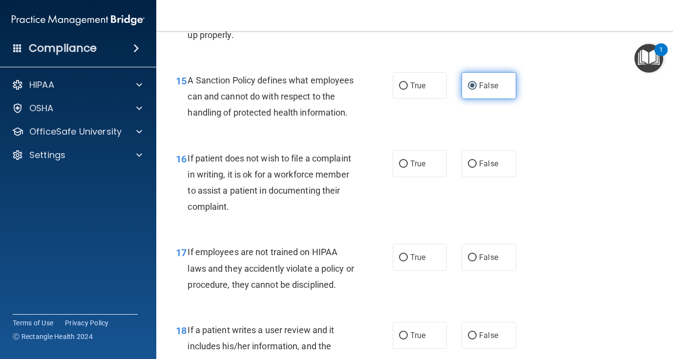
scroll to position [1574, 0]
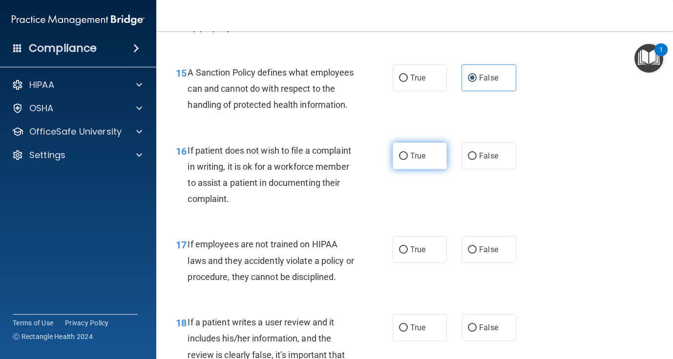
click at [413, 163] on label "True" at bounding box center [419, 156] width 54 height 27
click at [408, 160] on input "True" at bounding box center [403, 156] width 9 height 7
radio input "true"
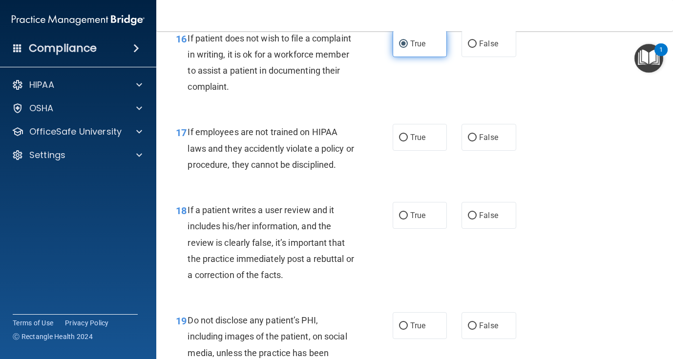
scroll to position [1688, 0]
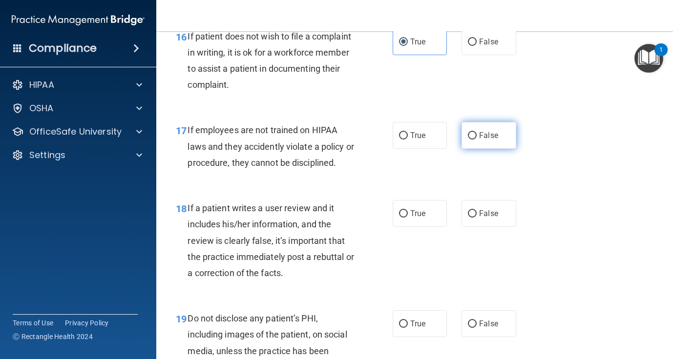
click at [491, 149] on label "False" at bounding box center [488, 135] width 54 height 27
click at [476, 140] on input "False" at bounding box center [472, 135] width 9 height 7
radio input "true"
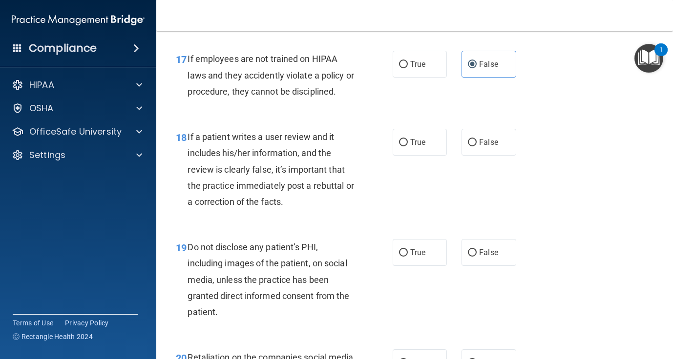
scroll to position [1762, 0]
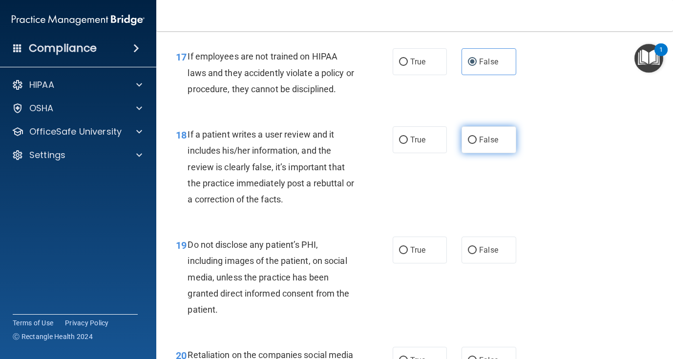
click at [481, 153] on label "False" at bounding box center [488, 139] width 54 height 27
click at [476, 144] on input "False" at bounding box center [472, 140] width 9 height 7
radio input "true"
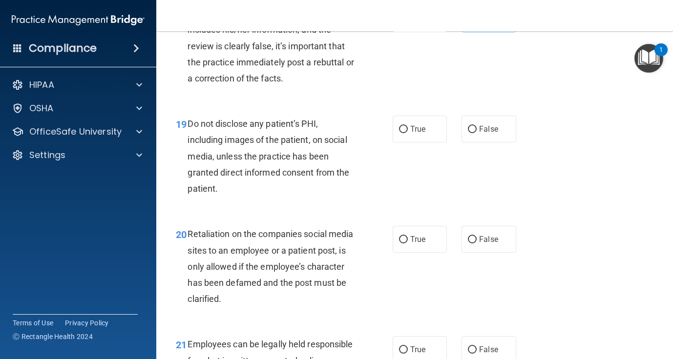
scroll to position [1884, 0]
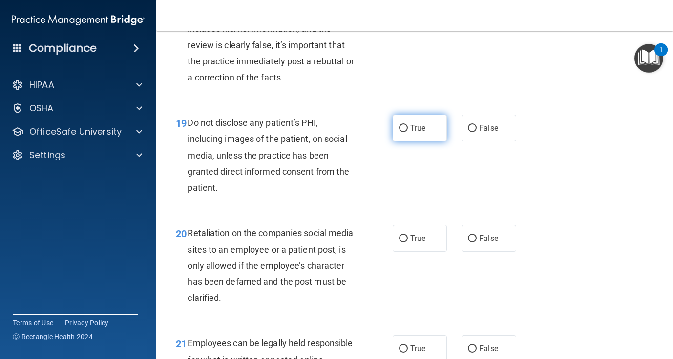
click at [420, 139] on label "True" at bounding box center [419, 128] width 54 height 27
click at [408, 132] on input "True" at bounding box center [403, 128] width 9 height 7
radio input "true"
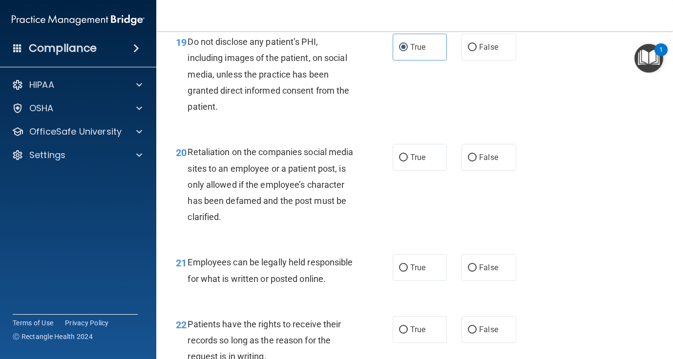
scroll to position [1969, 0]
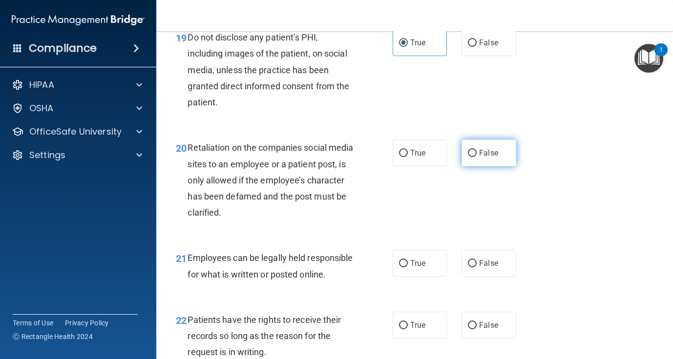
click at [475, 157] on input "False" at bounding box center [472, 153] width 9 height 7
radio input "true"
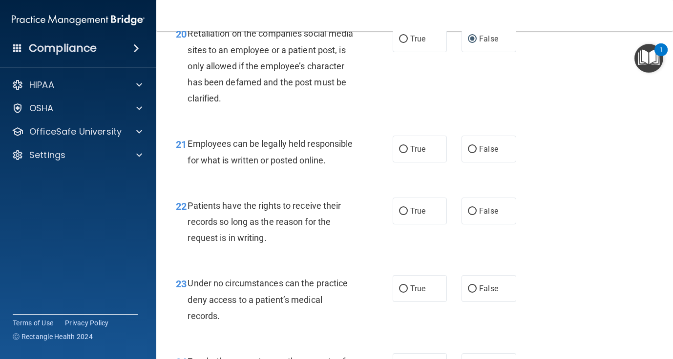
scroll to position [2099, 0]
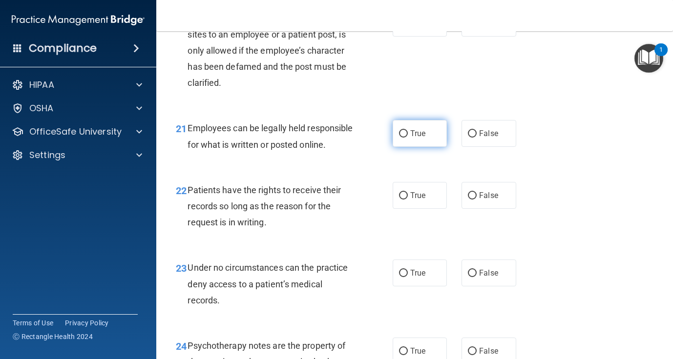
click at [420, 138] on span "True" at bounding box center [417, 133] width 15 height 9
click at [408, 138] on input "True" at bounding box center [403, 133] width 9 height 7
radio input "true"
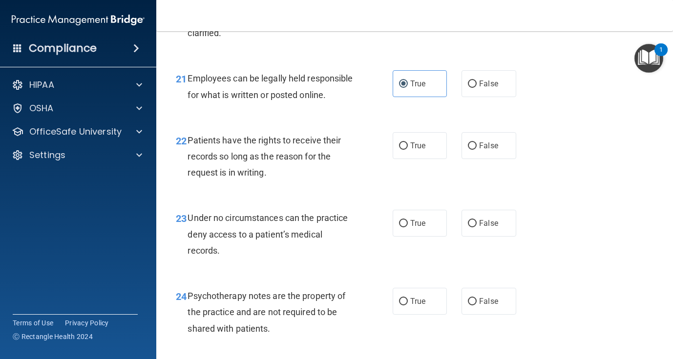
scroll to position [2155, 0]
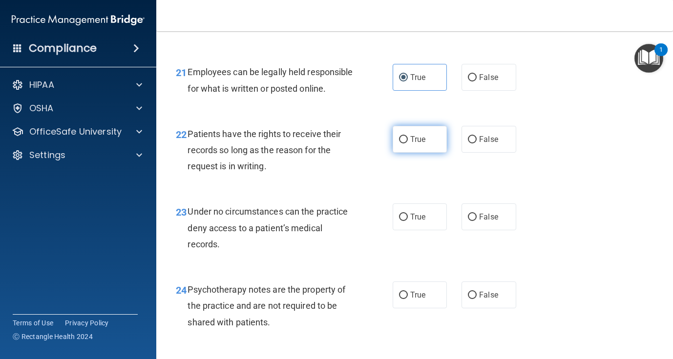
click at [406, 153] on label "True" at bounding box center [419, 139] width 54 height 27
click at [406, 144] on input "True" at bounding box center [403, 139] width 9 height 7
radio input "true"
click at [494, 150] on label "False" at bounding box center [488, 139] width 54 height 27
click at [476, 144] on input "False" at bounding box center [472, 139] width 9 height 7
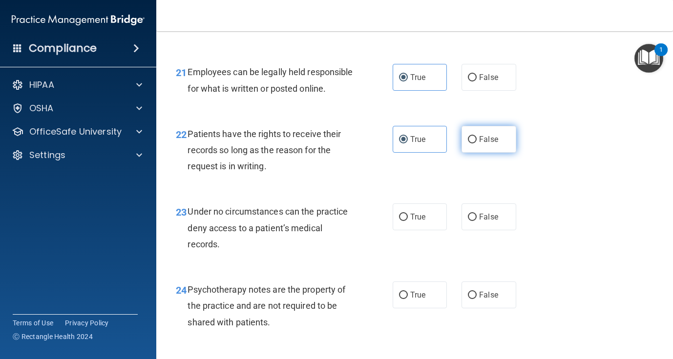
radio input "true"
radio input "false"
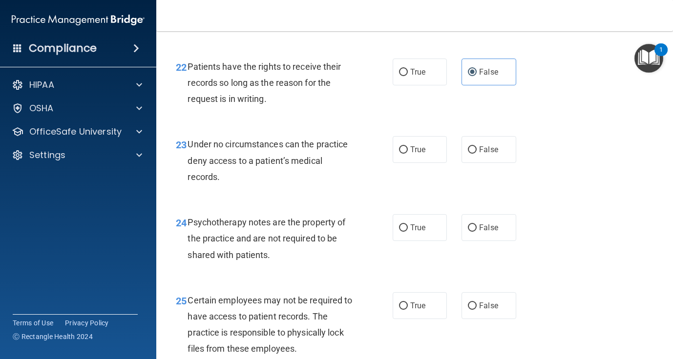
scroll to position [2224, 0]
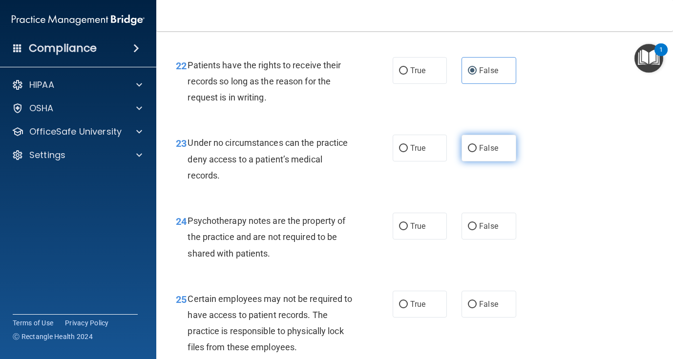
click at [495, 162] on label "False" at bounding box center [488, 148] width 54 height 27
click at [476, 152] on input "False" at bounding box center [472, 148] width 9 height 7
radio input "true"
click at [424, 231] on span "True" at bounding box center [417, 226] width 15 height 9
click at [408, 230] on input "True" at bounding box center [403, 226] width 9 height 7
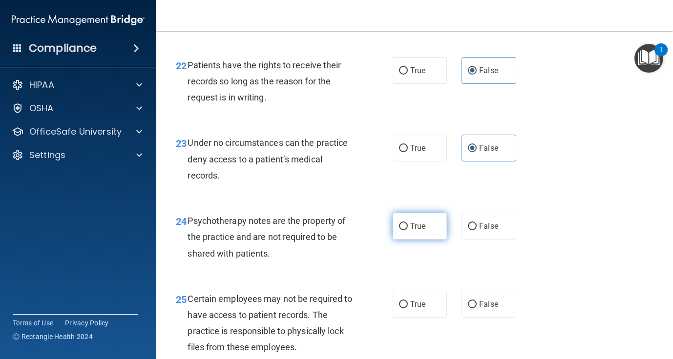
radio input "true"
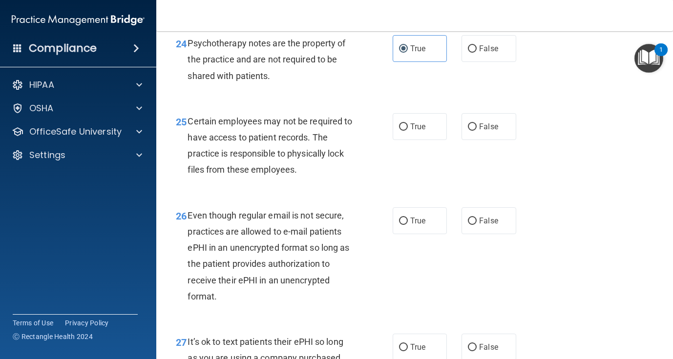
scroll to position [2404, 0]
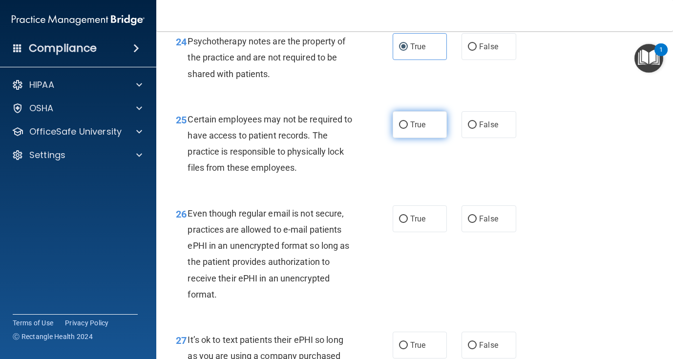
click at [408, 138] on label "True" at bounding box center [419, 124] width 54 height 27
click at [408, 129] on input "True" at bounding box center [403, 125] width 9 height 7
radio input "true"
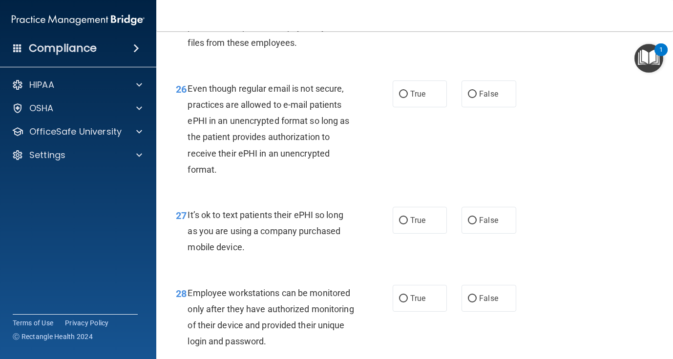
scroll to position [2531, 0]
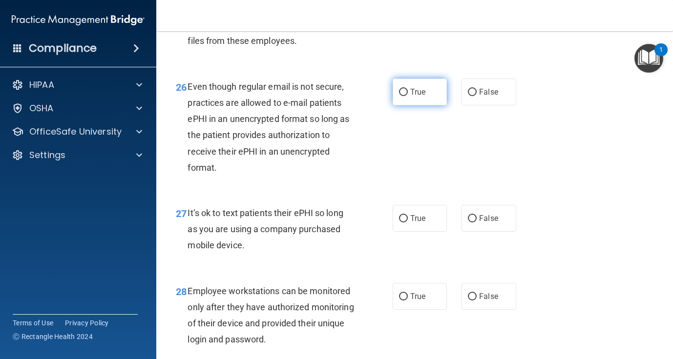
click at [405, 105] on label "True" at bounding box center [419, 92] width 54 height 27
click at [405, 96] on input "True" at bounding box center [403, 92] width 9 height 7
radio input "true"
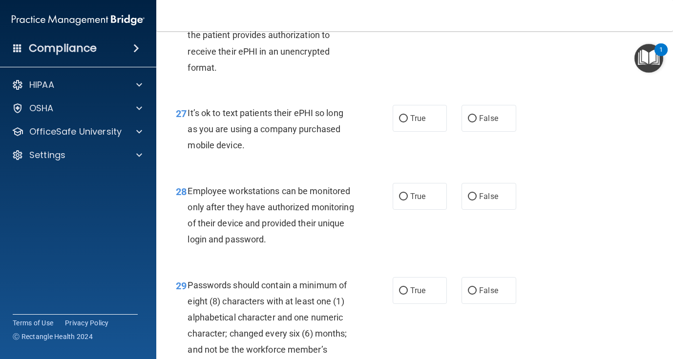
scroll to position [2637, 0]
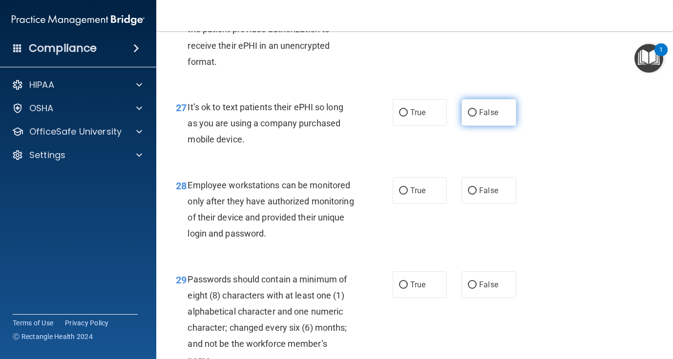
click at [481, 126] on label "False" at bounding box center [488, 112] width 54 height 27
click at [476, 117] on input "False" at bounding box center [472, 112] width 9 height 7
radio input "true"
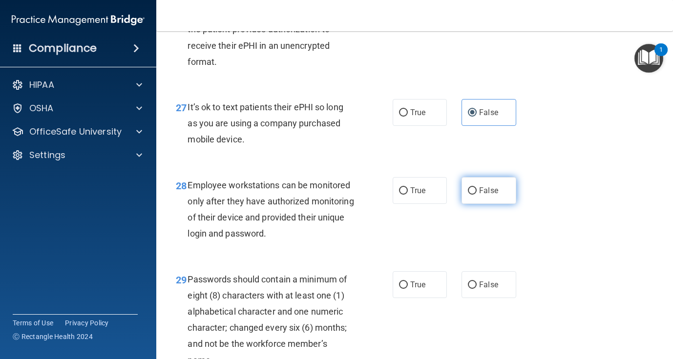
click at [472, 195] on input "False" at bounding box center [472, 190] width 9 height 7
radio input "true"
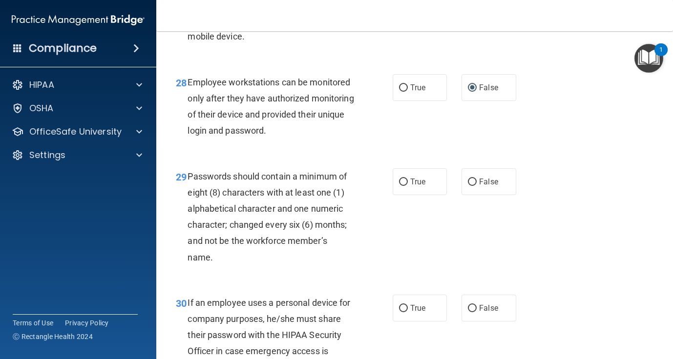
scroll to position [2742, 0]
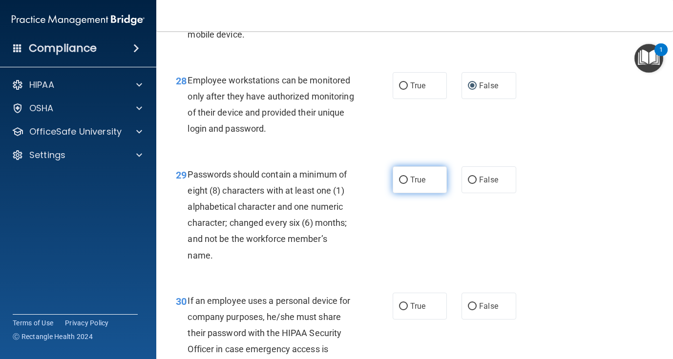
click at [415, 193] on label "True" at bounding box center [419, 179] width 54 height 27
click at [408, 184] on input "True" at bounding box center [403, 180] width 9 height 7
radio input "true"
click at [482, 338] on div "30 If an employee uses a personal device for company purposes, he/she must shar…" at bounding box center [414, 336] width 492 height 110
click at [482, 311] on span "False" at bounding box center [488, 306] width 19 height 9
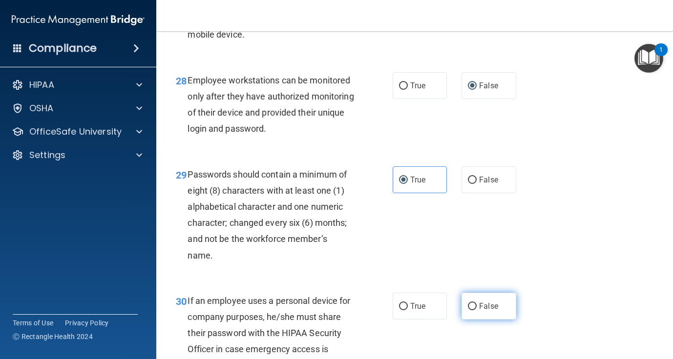
click at [476, 310] on input "False" at bounding box center [472, 306] width 9 height 7
radio input "true"
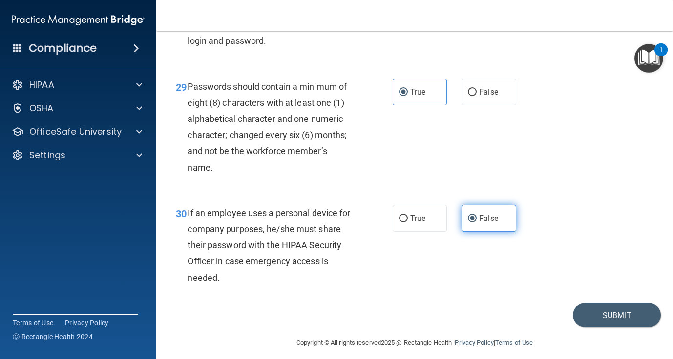
scroll to position [2853, 0]
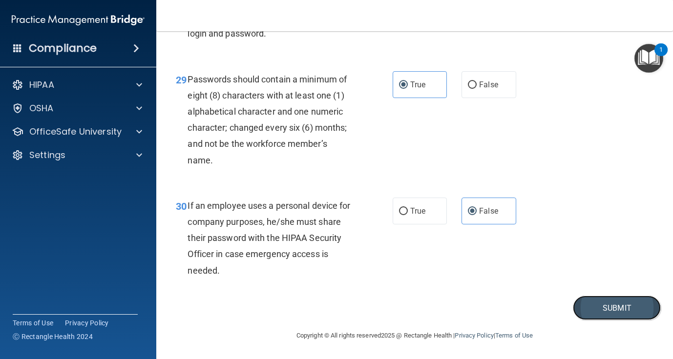
click at [599, 310] on button "Submit" at bounding box center [617, 308] width 88 height 25
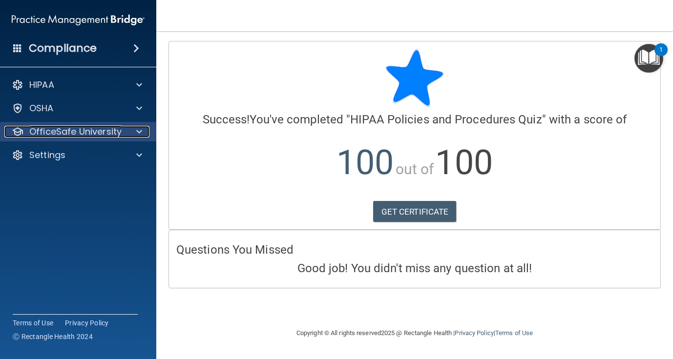
click at [142, 131] on span at bounding box center [139, 132] width 6 height 12
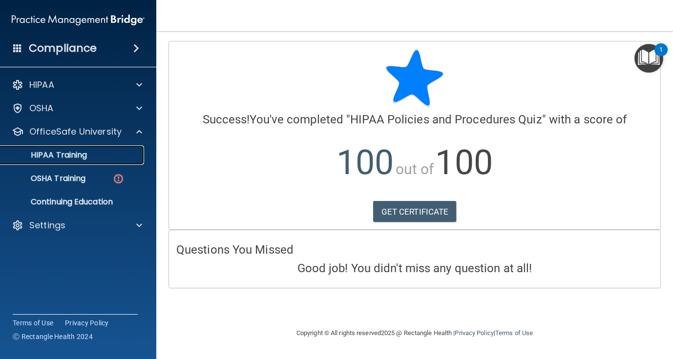
click at [110, 157] on div "HIPAA Training" at bounding box center [72, 155] width 133 height 10
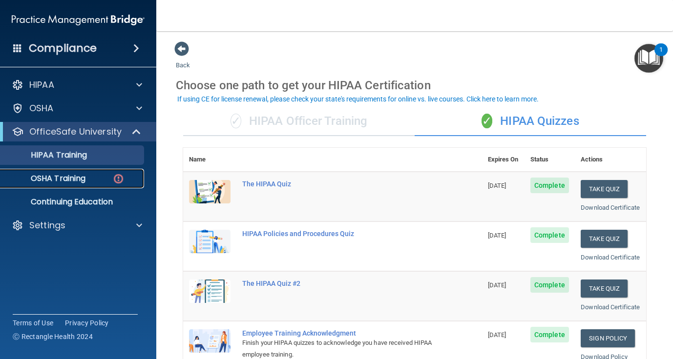
click at [122, 180] on img at bounding box center [118, 179] width 12 height 12
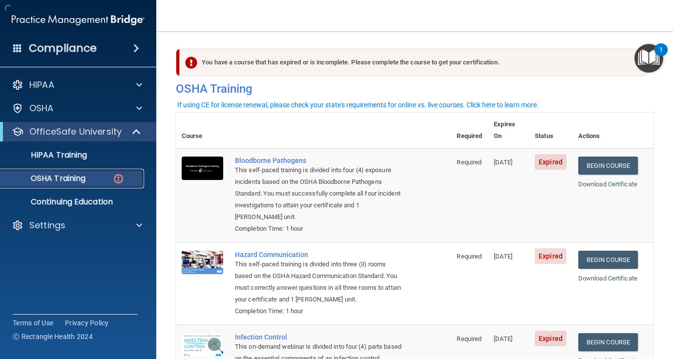
click at [120, 180] on img at bounding box center [118, 179] width 12 height 12
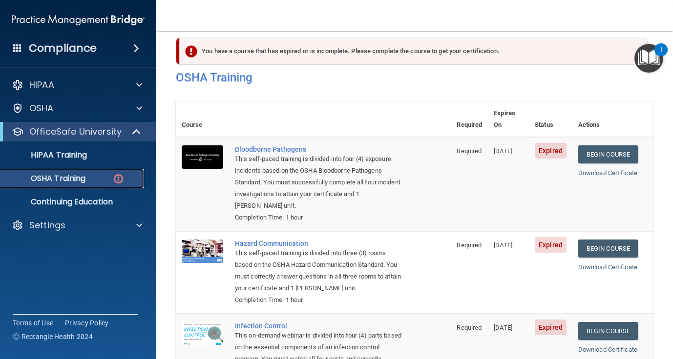
scroll to position [9, 0]
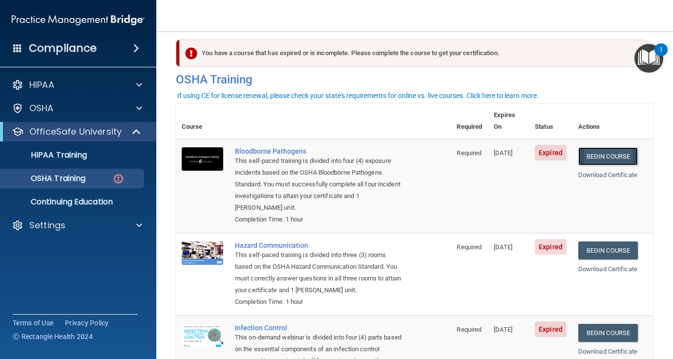
click at [611, 147] on link "Begin Course" at bounding box center [608, 156] width 60 height 18
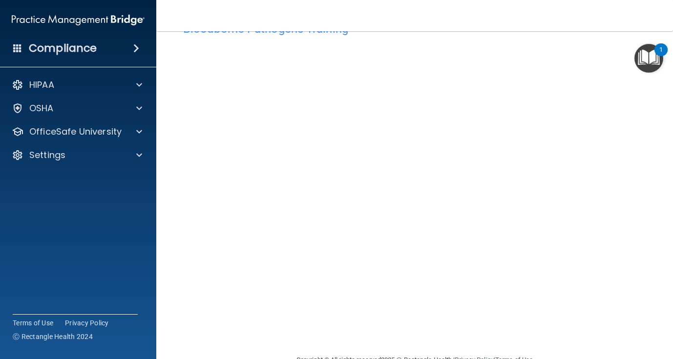
scroll to position [36, 0]
click at [637, 68] on img "Open Resource Center, 1 new notification" at bounding box center [648, 58] width 29 height 29
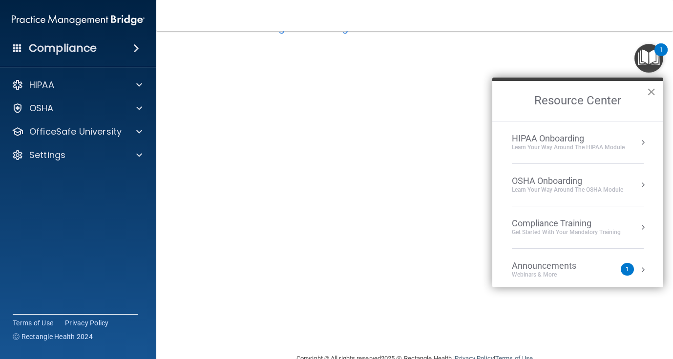
click at [653, 92] on button "×" at bounding box center [650, 92] width 9 height 16
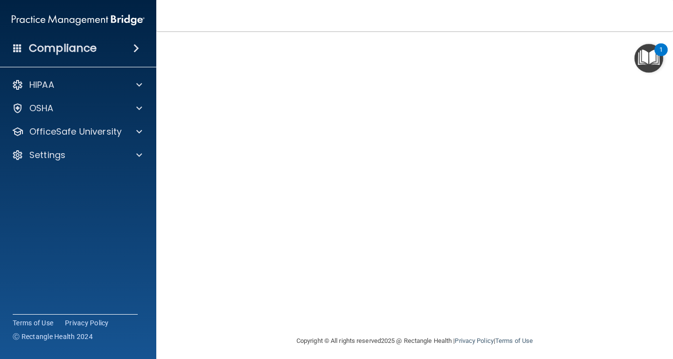
scroll to position [59, 0]
click at [636, 44] on img "Open Resource Center, 1 new notification" at bounding box center [648, 58] width 29 height 29
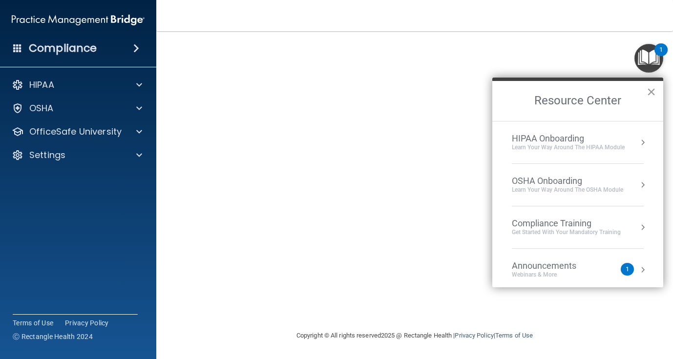
click at [651, 92] on button "×" at bounding box center [650, 92] width 9 height 16
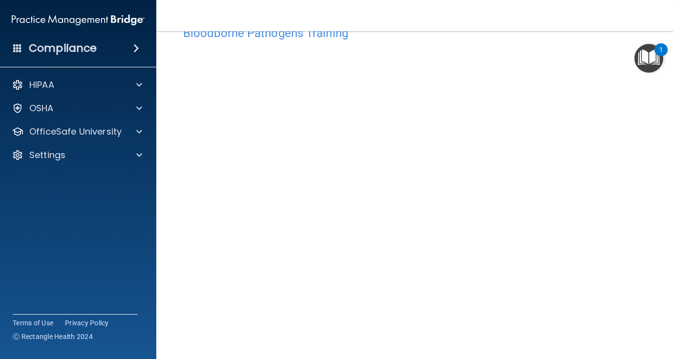
scroll to position [32, 0]
click at [635, 70] on img "Open Resource Center, 1 new notification" at bounding box center [648, 58] width 29 height 29
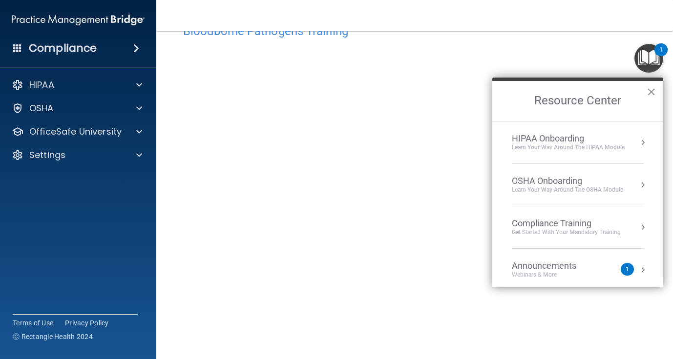
click at [650, 93] on button "×" at bounding box center [650, 92] width 9 height 16
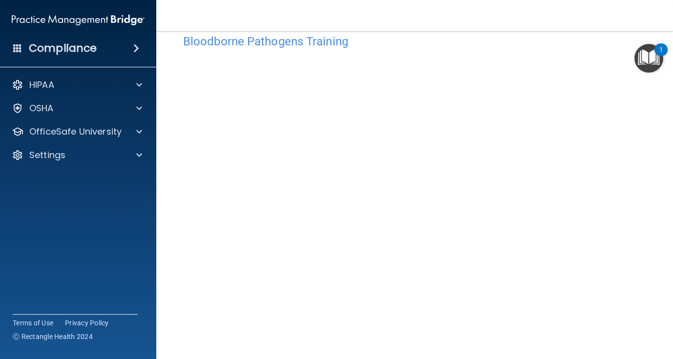
scroll to position [21, 0]
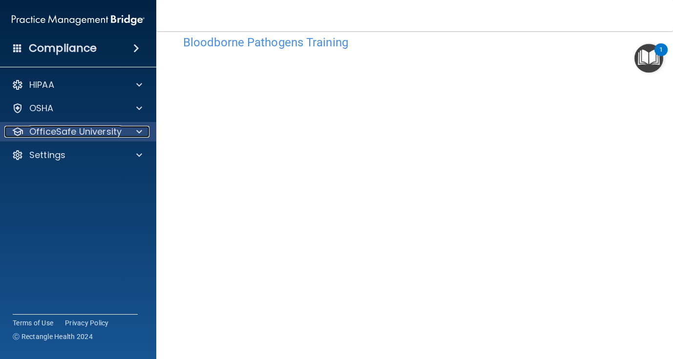
click at [134, 128] on div at bounding box center [137, 132] width 24 height 12
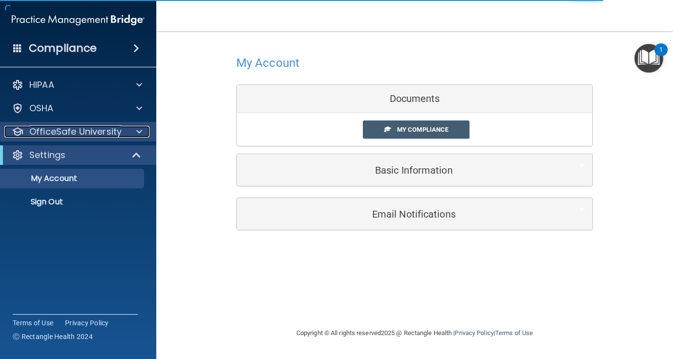
click at [131, 132] on div at bounding box center [137, 132] width 24 height 12
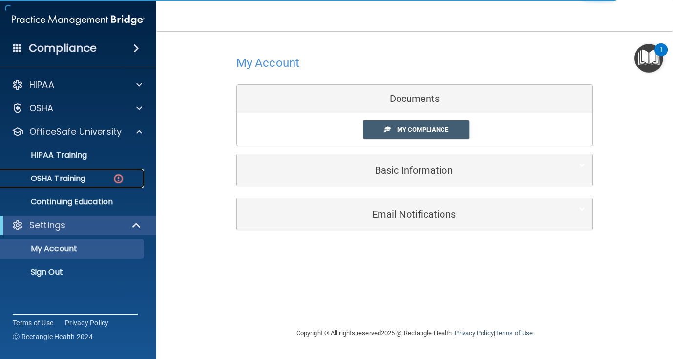
click at [120, 178] on img at bounding box center [118, 179] width 12 height 12
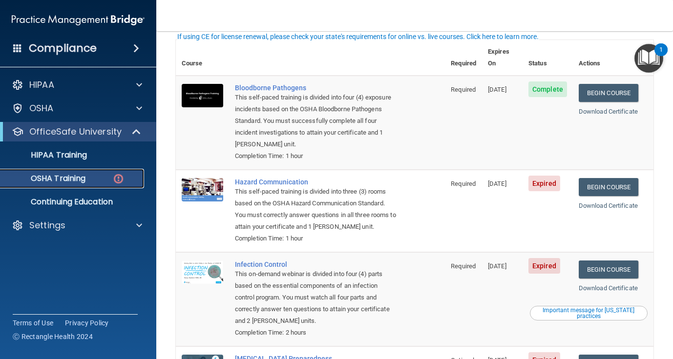
scroll to position [68, 0]
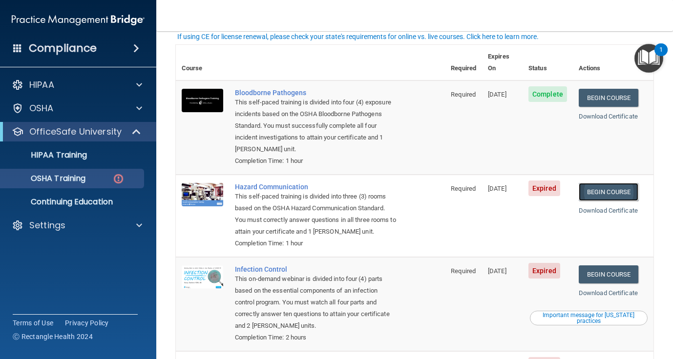
click at [612, 183] on link "Begin Course" at bounding box center [608, 192] width 60 height 18
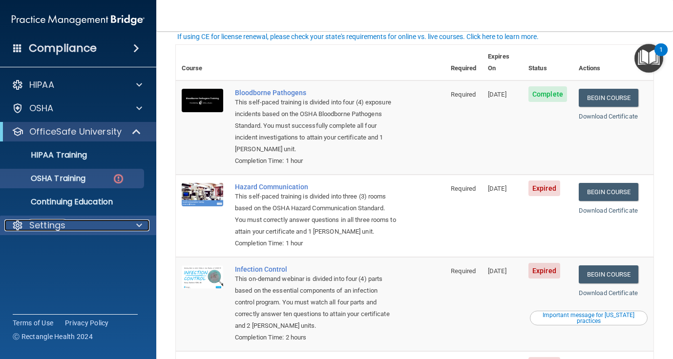
click at [79, 223] on div "Settings" at bounding box center [64, 226] width 121 height 12
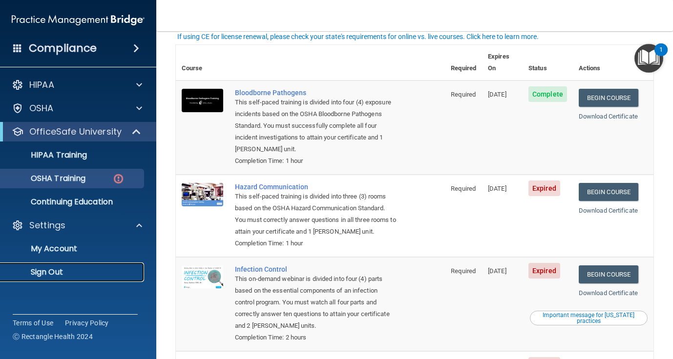
click at [64, 272] on p "Sign Out" at bounding box center [72, 272] width 133 height 10
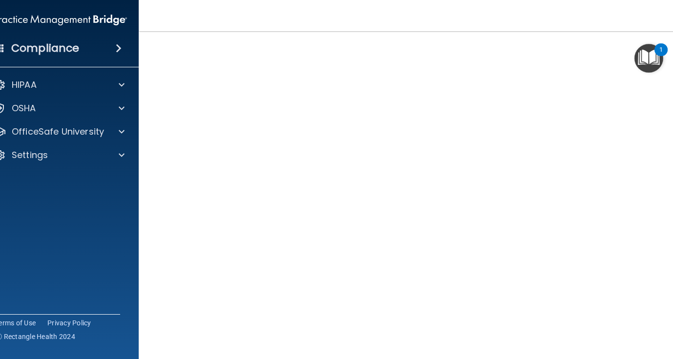
scroll to position [43, 0]
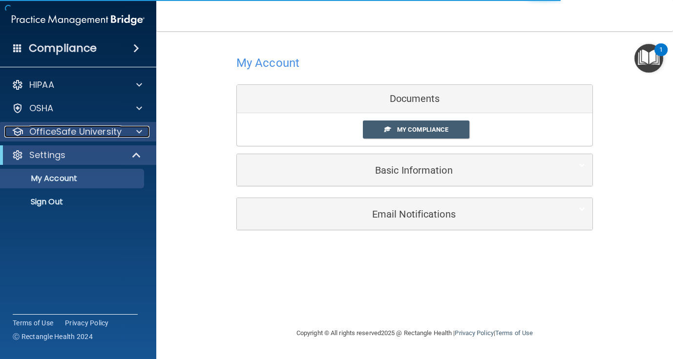
click at [140, 126] on span at bounding box center [139, 132] width 6 height 12
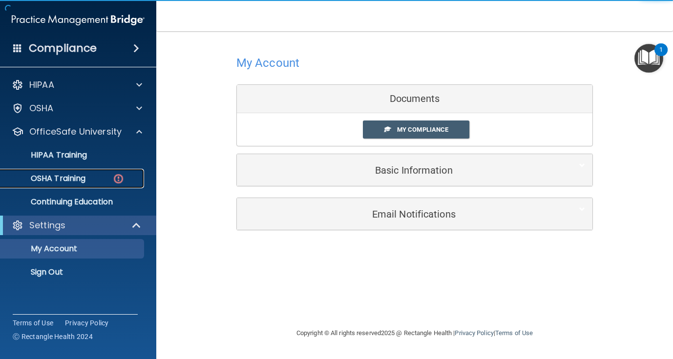
click at [119, 176] on img at bounding box center [118, 179] width 12 height 12
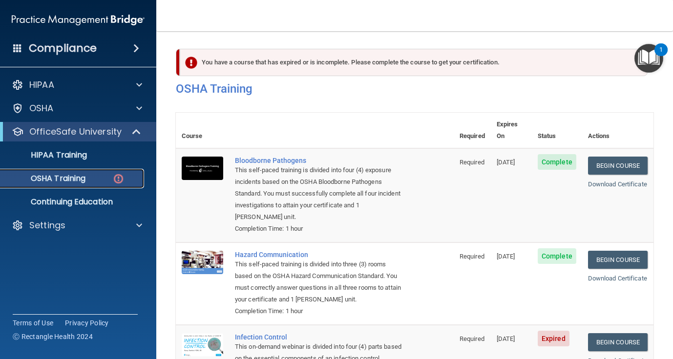
click at [121, 181] on img at bounding box center [118, 179] width 12 height 12
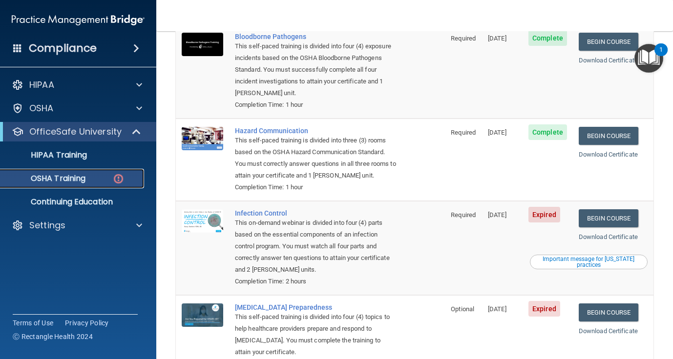
scroll to position [129, 0]
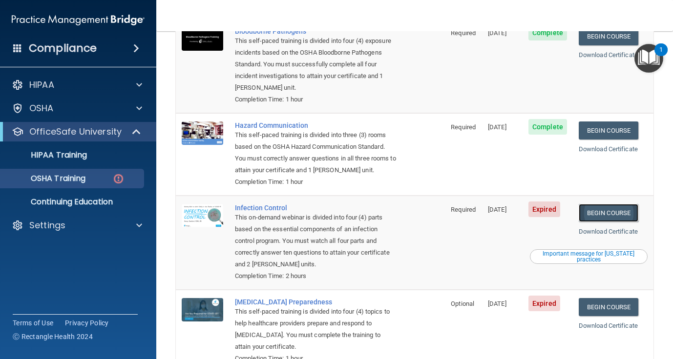
click at [612, 205] on link "Begin Course" at bounding box center [608, 213] width 60 height 18
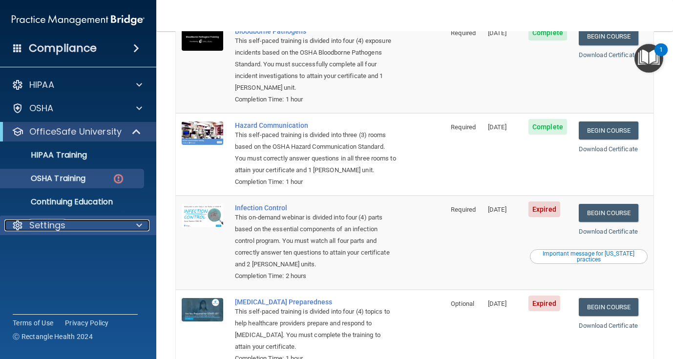
click at [94, 223] on div "Settings" at bounding box center [64, 226] width 121 height 12
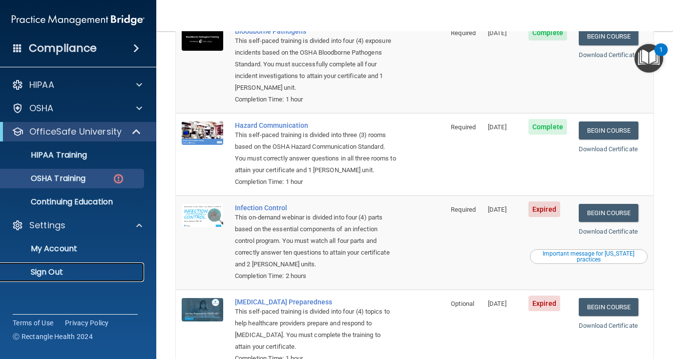
click at [67, 272] on p "Sign Out" at bounding box center [72, 272] width 133 height 10
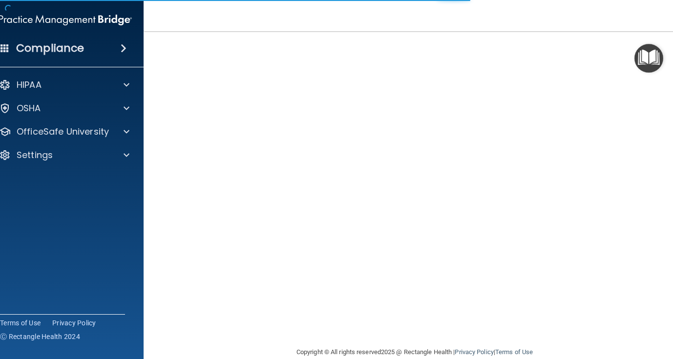
scroll to position [43, 0]
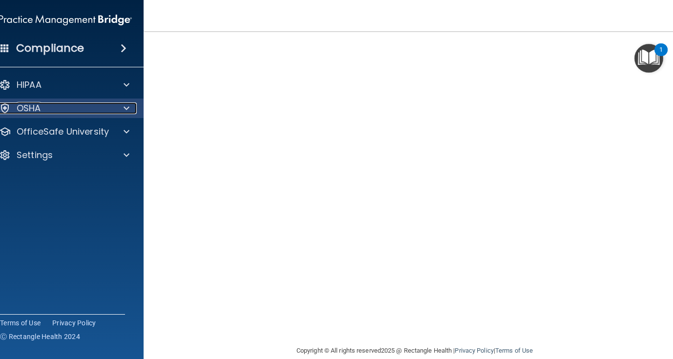
click at [121, 109] on div at bounding box center [125, 109] width 24 height 12
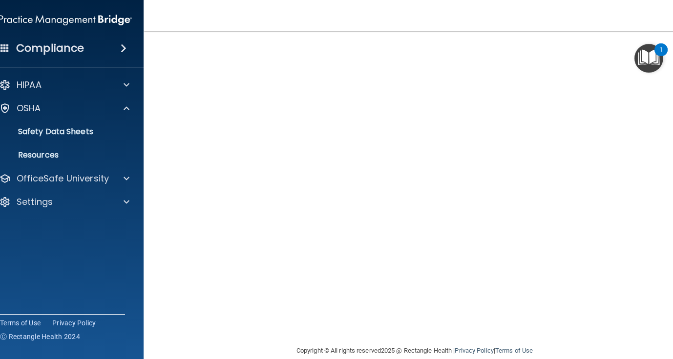
click at [117, 189] on div "HIPAA Documents and Policies Report an Incident Business Associates Emergency P…" at bounding box center [65, 145] width 157 height 148
click at [116, 184] on div at bounding box center [125, 179] width 24 height 12
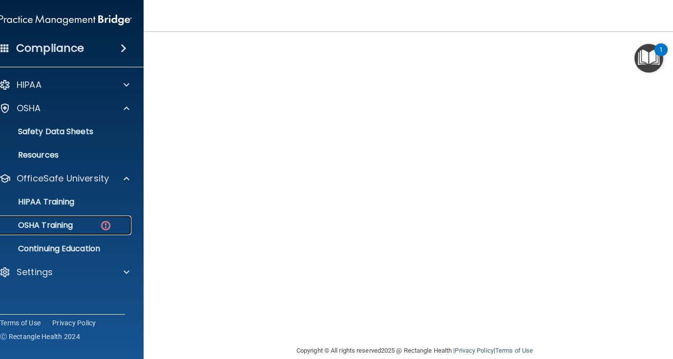
click at [102, 226] on img at bounding box center [106, 226] width 12 height 12
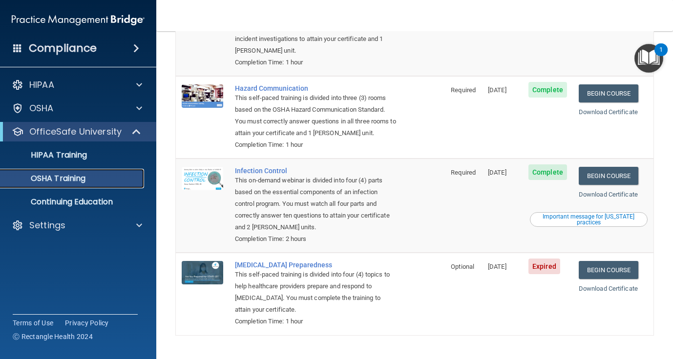
scroll to position [155, 0]
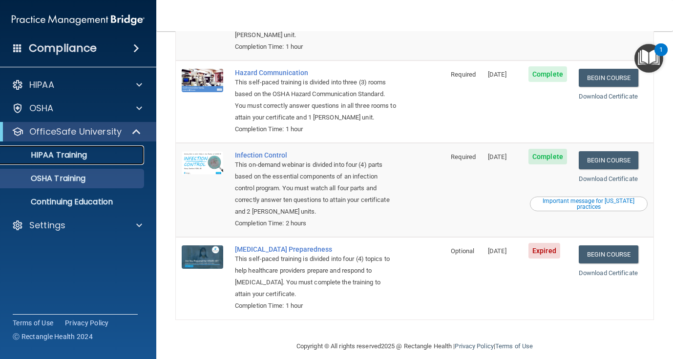
click at [81, 157] on p "HIPAA Training" at bounding box center [46, 155] width 81 height 10
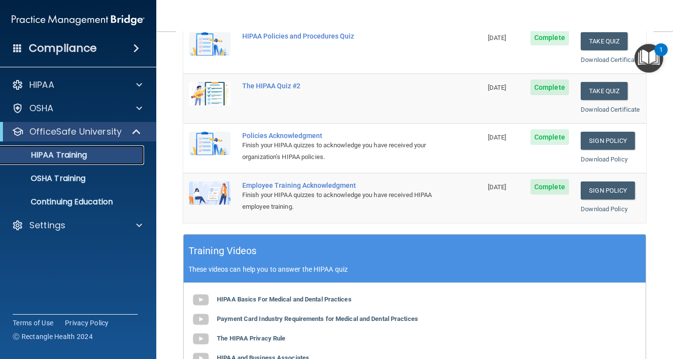
scroll to position [172, 0]
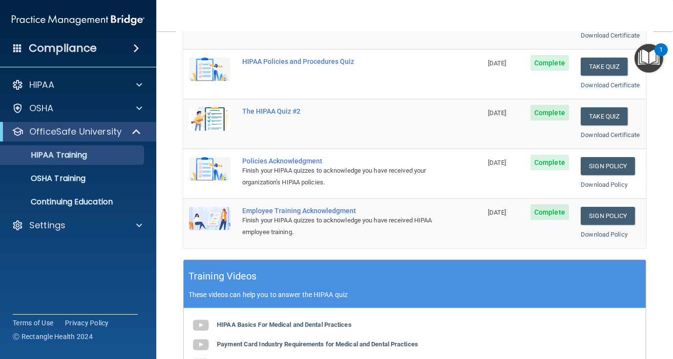
click at [126, 236] on div "HIPAA Documents and Policies Report an Incident Business Associates Emergency P…" at bounding box center [78, 157] width 157 height 172
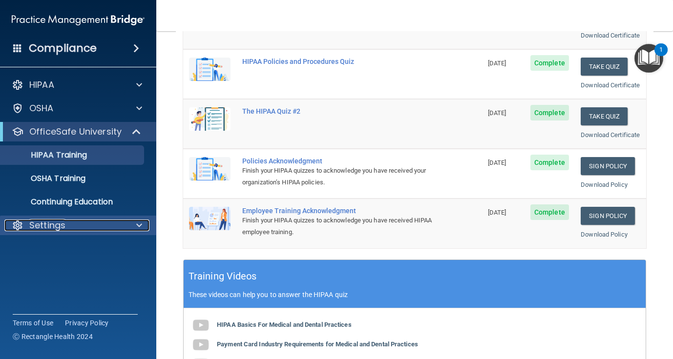
click at [135, 231] on div at bounding box center [137, 226] width 24 height 12
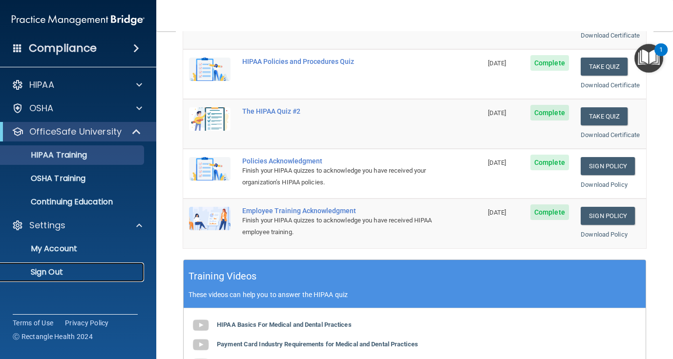
click at [56, 277] on p "Sign Out" at bounding box center [72, 272] width 133 height 10
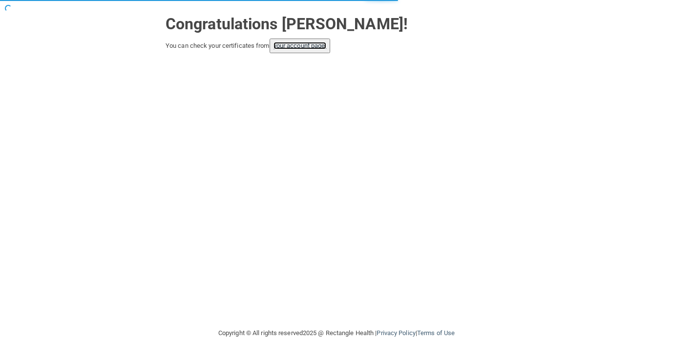
click at [293, 48] on link "your account page!" at bounding box center [299, 45] width 53 height 7
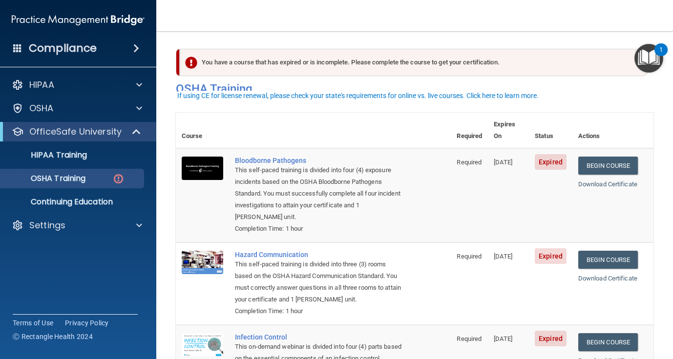
scroll to position [9, 0]
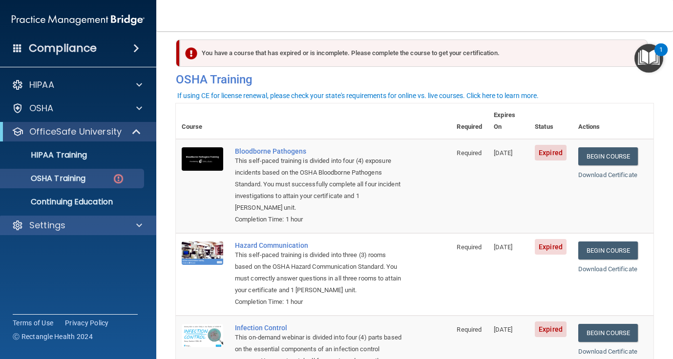
click at [97, 233] on div "Settings" at bounding box center [78, 226] width 157 height 20
click at [136, 227] on span at bounding box center [139, 226] width 6 height 12
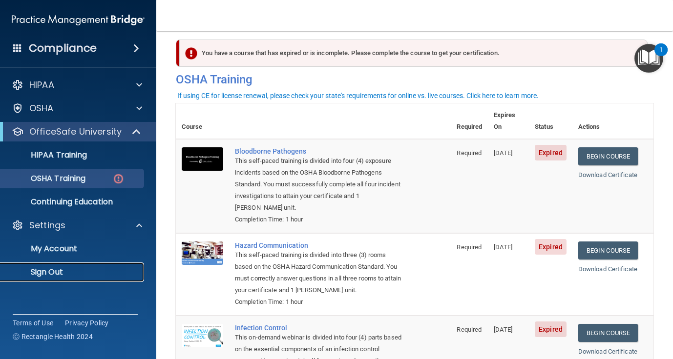
click at [85, 277] on p "Sign Out" at bounding box center [72, 272] width 133 height 10
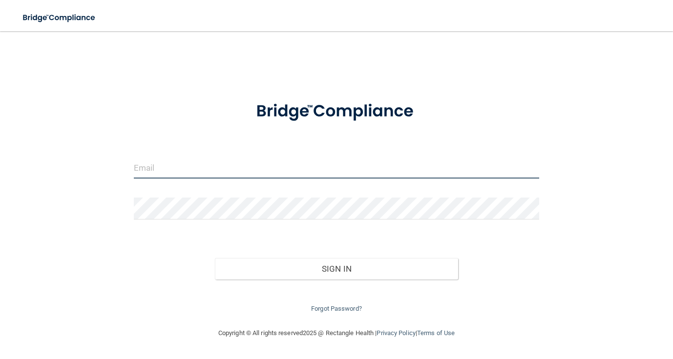
click at [316, 175] on input "email" at bounding box center [337, 168] width 406 height 22
type input "[EMAIL_ADDRESS][DOMAIN_NAME]"
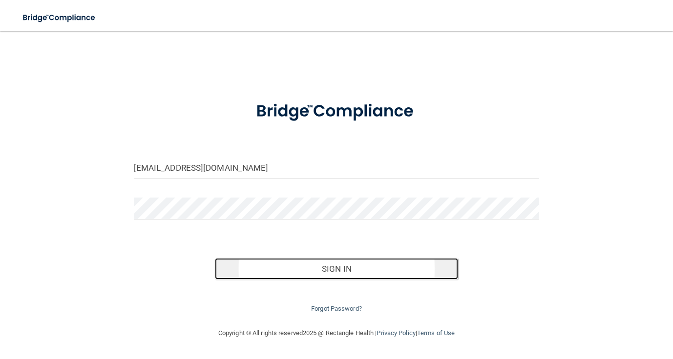
click at [326, 276] on button "Sign In" at bounding box center [336, 268] width 243 height 21
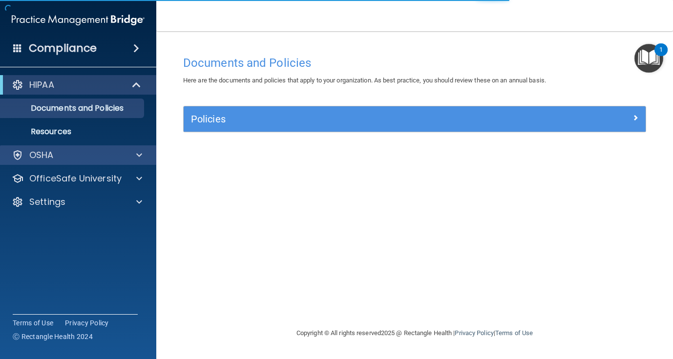
click at [120, 164] on div "OSHA" at bounding box center [78, 155] width 157 height 20
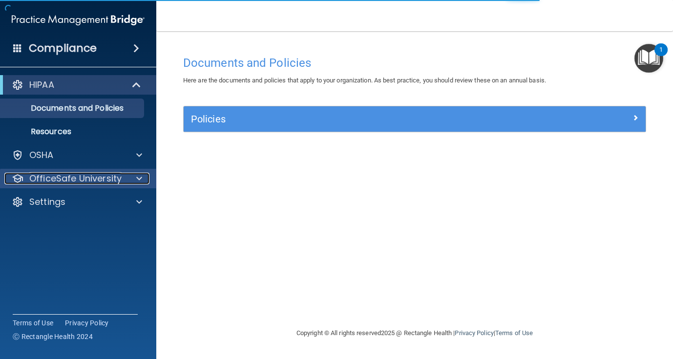
click at [132, 179] on div at bounding box center [137, 179] width 24 height 12
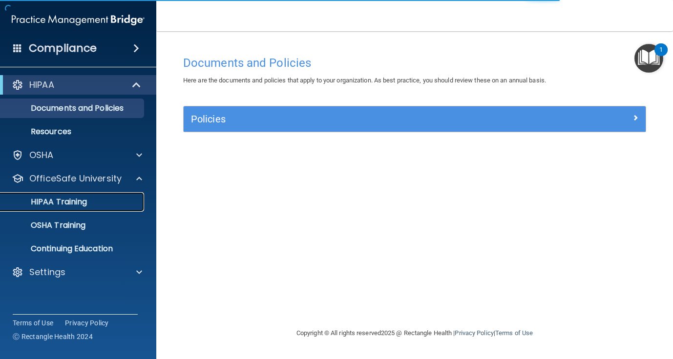
click at [81, 204] on p "HIPAA Training" at bounding box center [46, 202] width 81 height 10
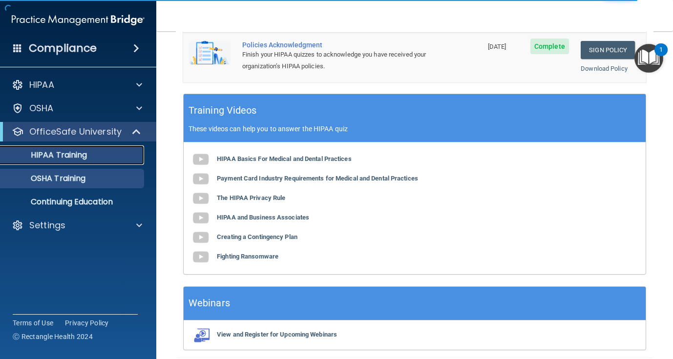
scroll to position [341, 0]
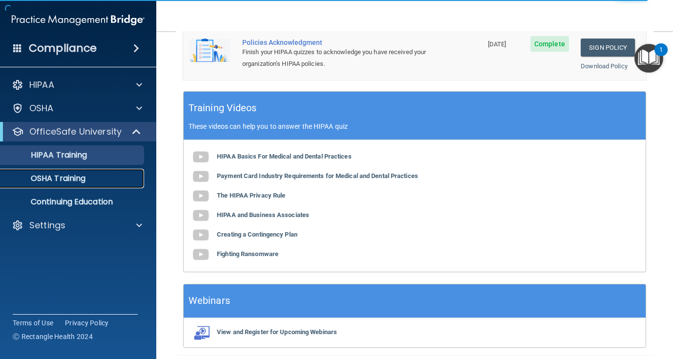
click at [75, 177] on p "OSHA Training" at bounding box center [45, 179] width 79 height 10
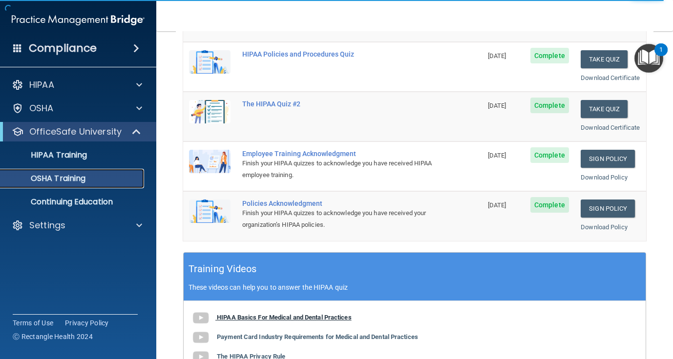
scroll to position [173, 0]
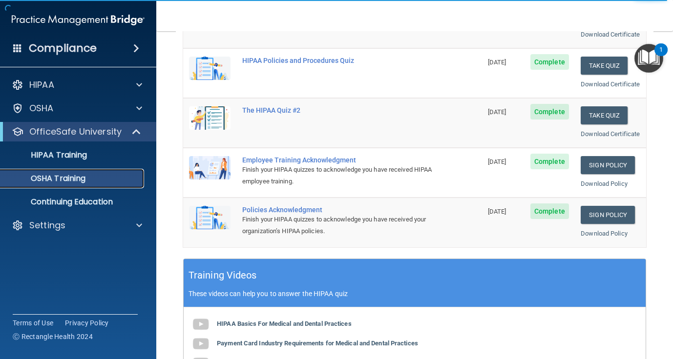
click at [90, 173] on link "OSHA Training" at bounding box center [67, 179] width 154 height 20
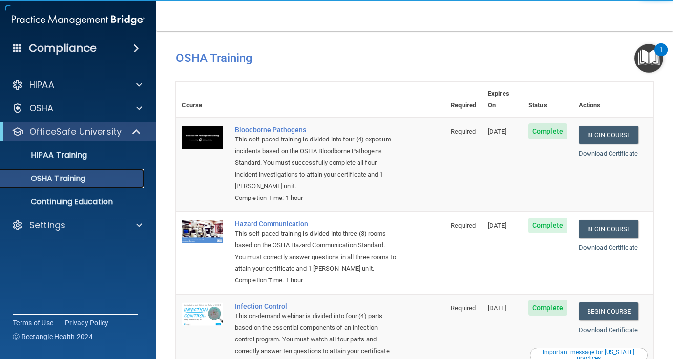
scroll to position [0, 0]
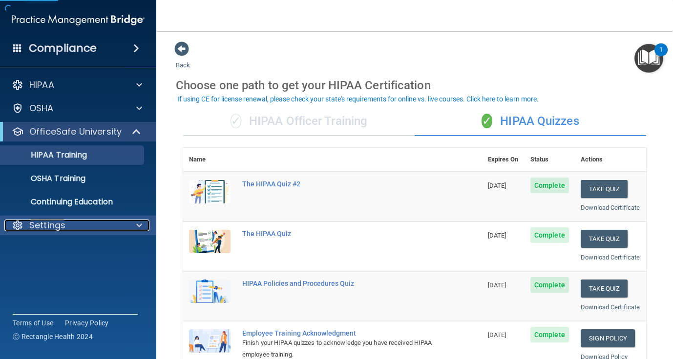
click at [122, 224] on div "Settings" at bounding box center [64, 226] width 121 height 12
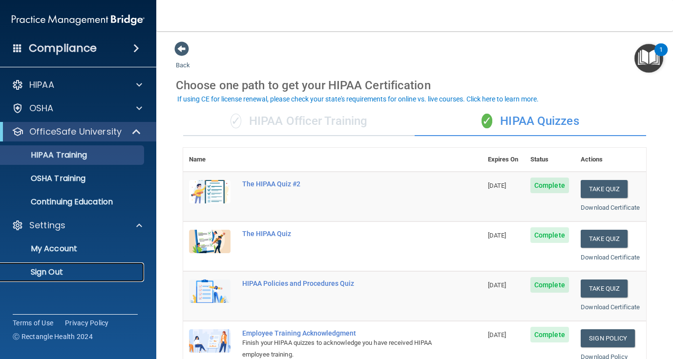
click at [84, 275] on p "Sign Out" at bounding box center [72, 272] width 133 height 10
